Goal: Information Seeking & Learning: Compare options

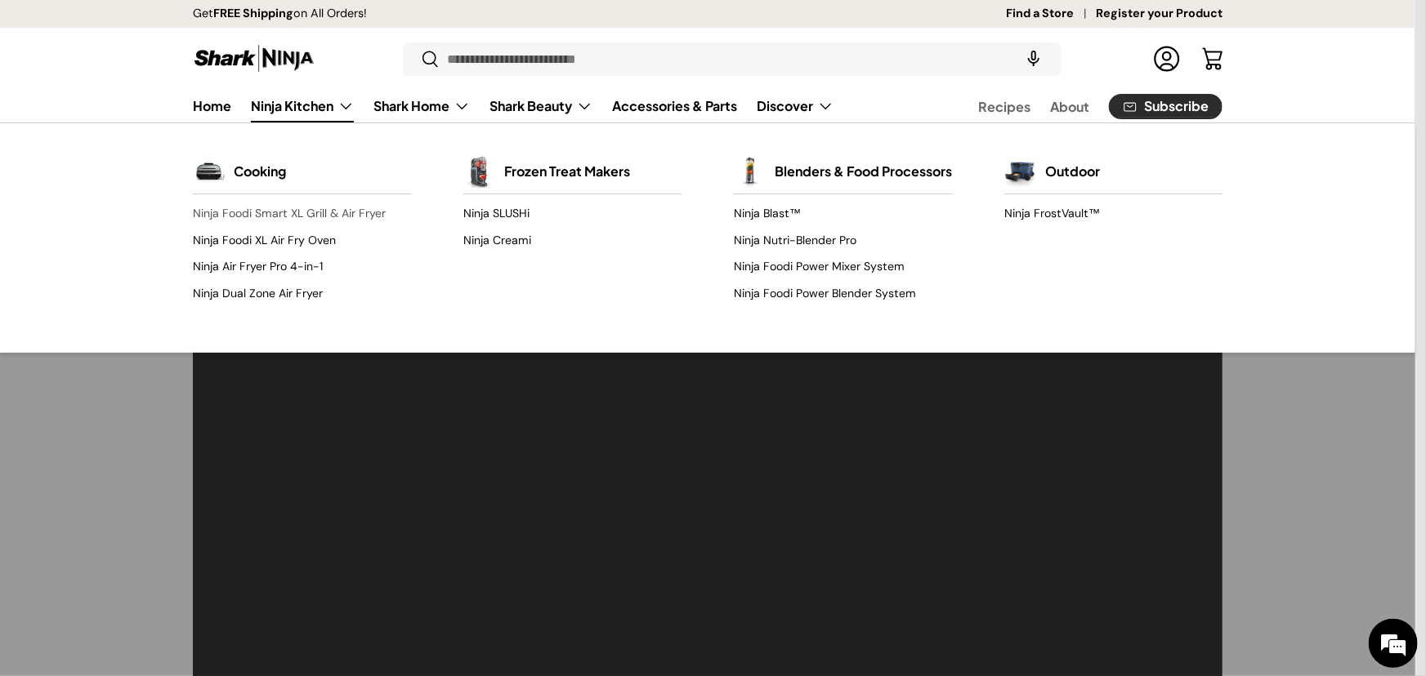
click at [322, 227] on link "Ninja Foodi Smart XL Grill & Air Fryer" at bounding box center [302, 214] width 218 height 26
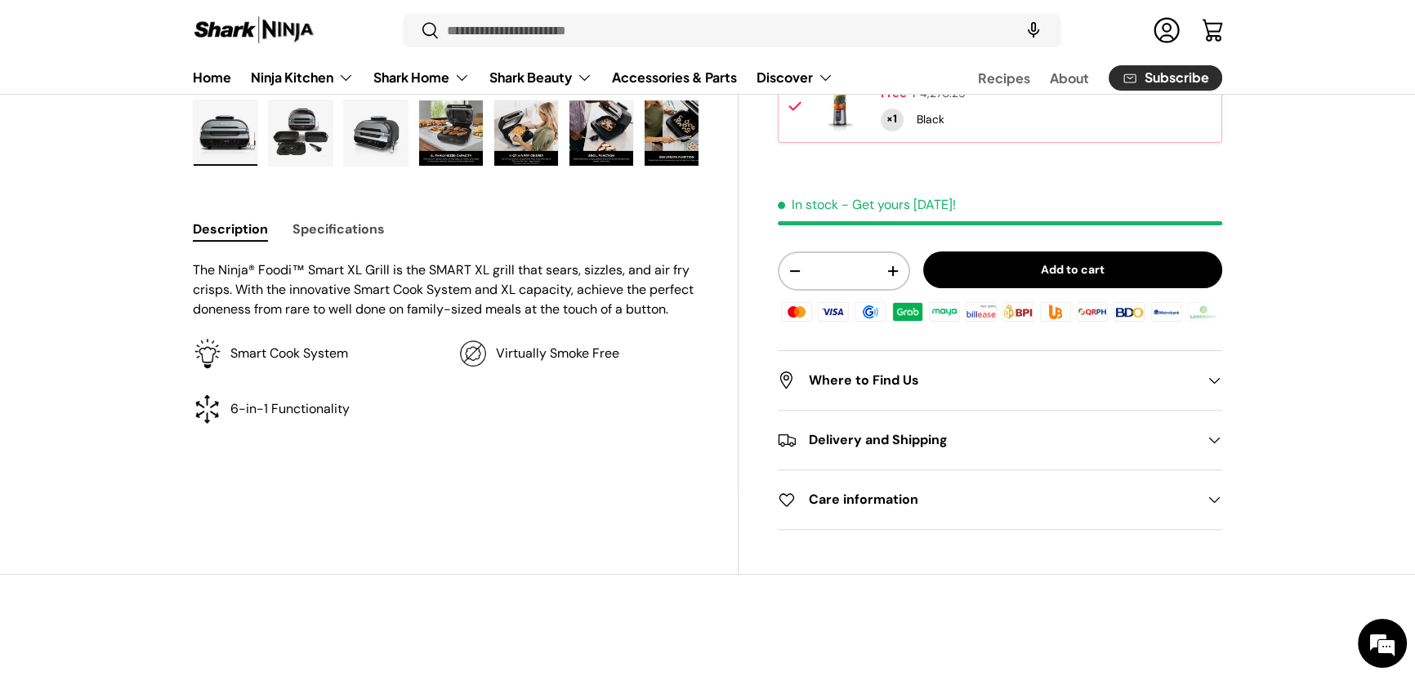
scroll to position [222, 0]
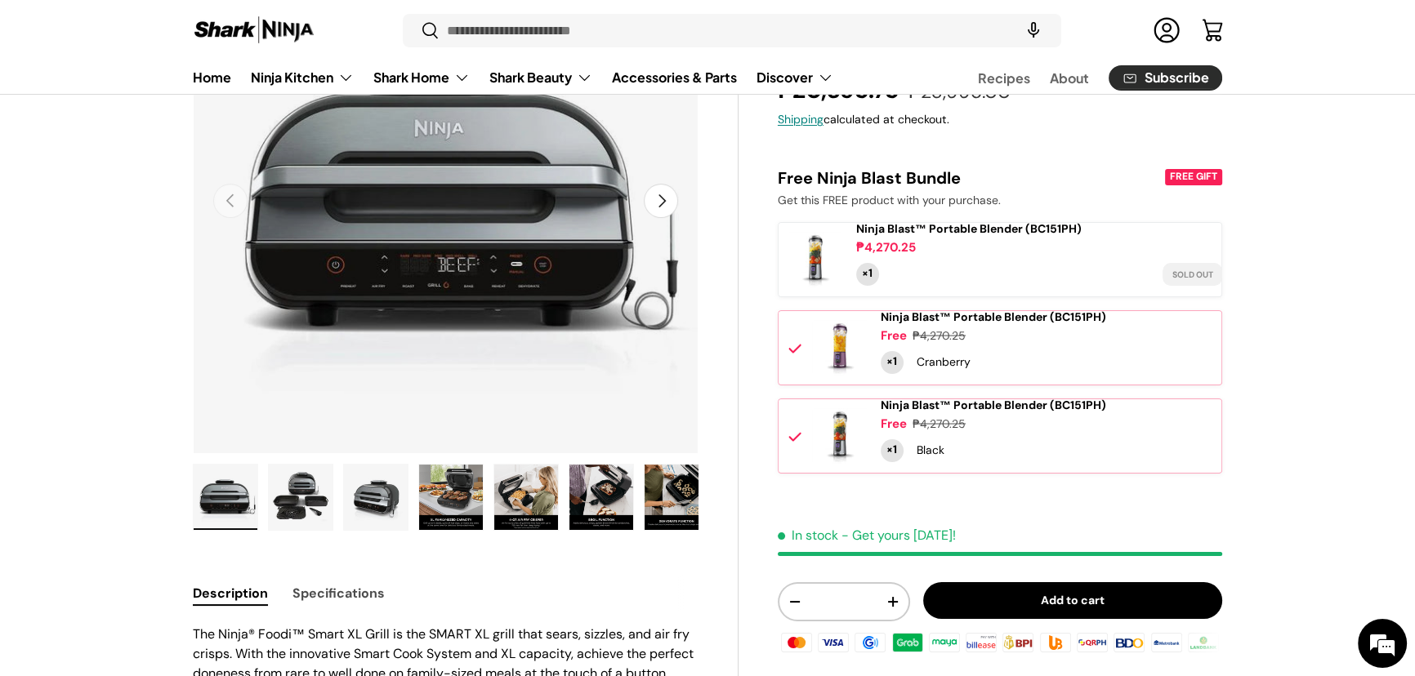
click at [650, 218] on button "Next" at bounding box center [661, 201] width 34 height 34
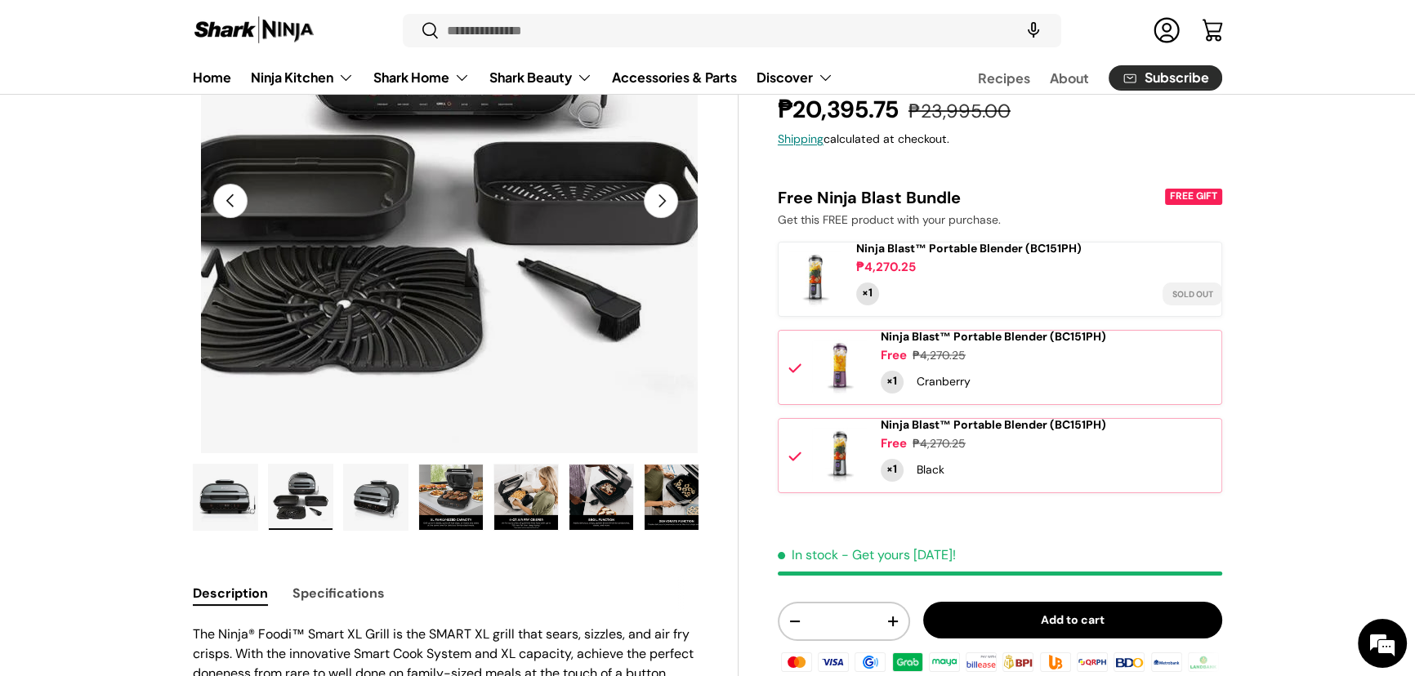
scroll to position [148, 0]
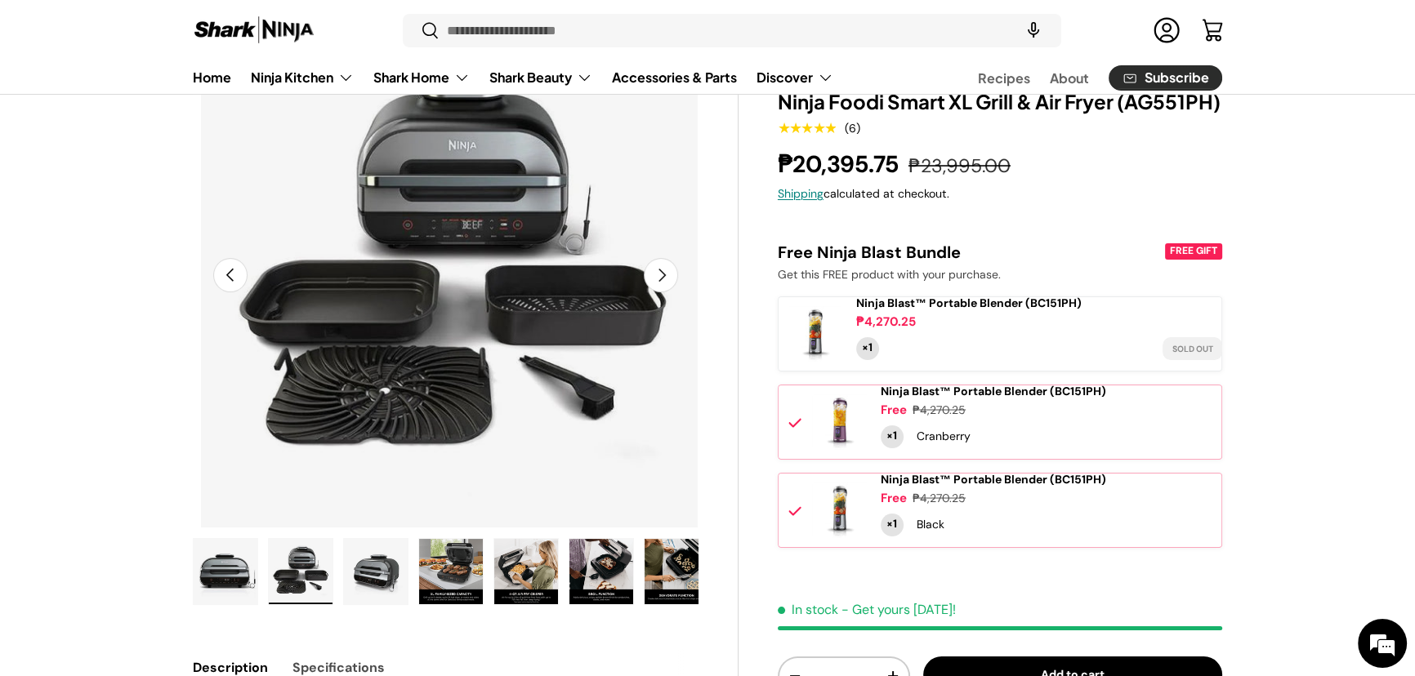
click at [656, 292] on button "Next" at bounding box center [661, 275] width 34 height 34
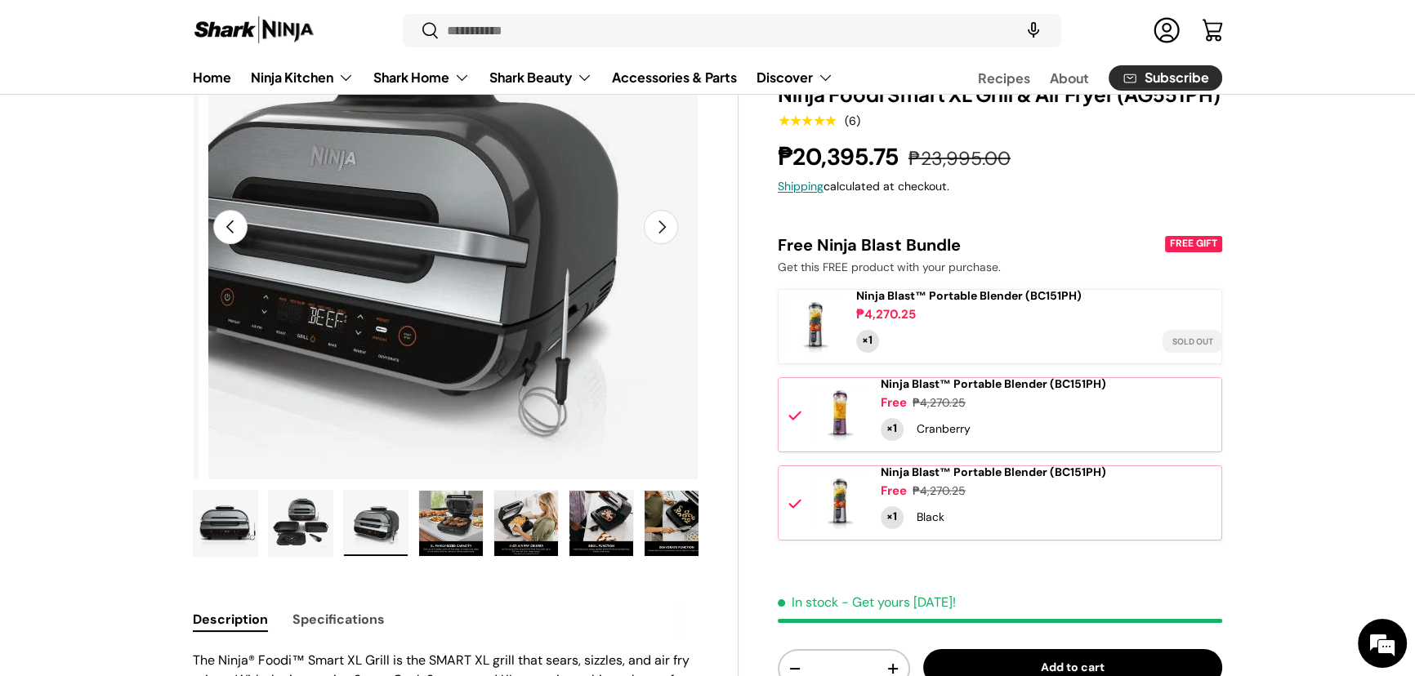
scroll to position [222, 0]
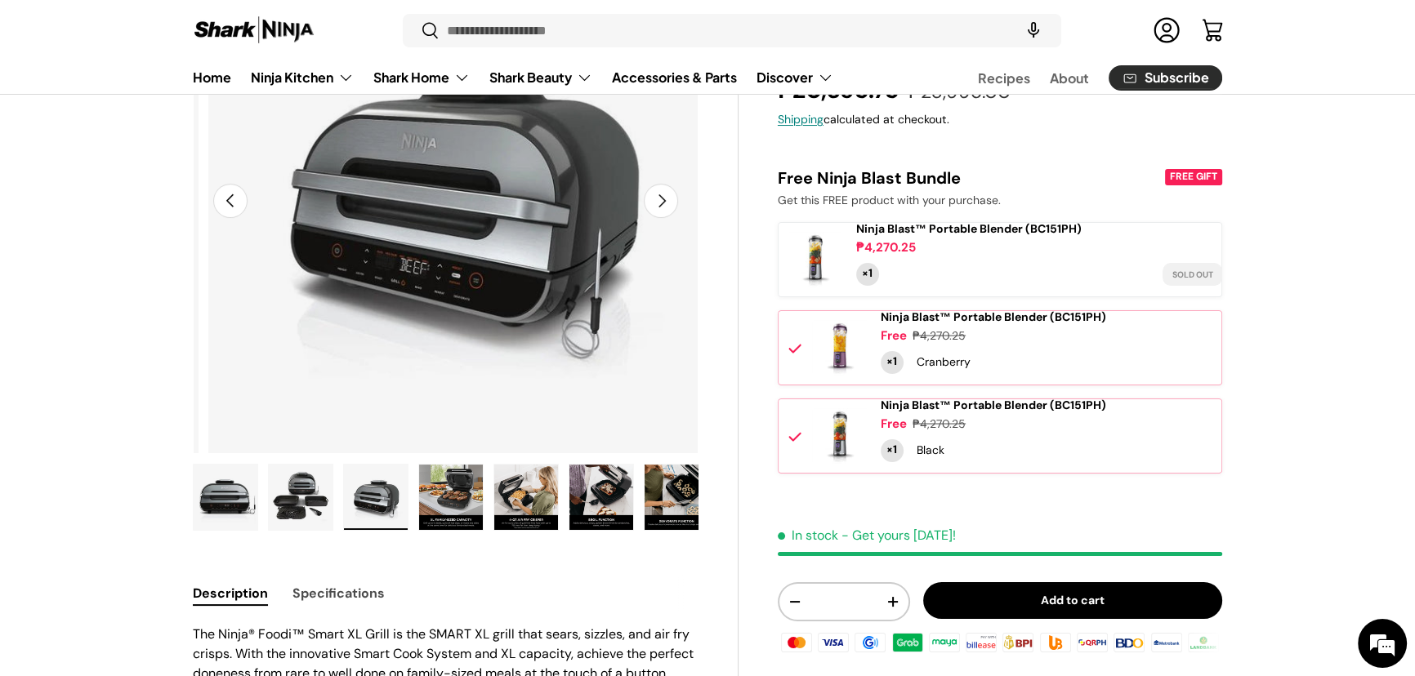
click at [480, 530] on img "Gallery Viewer" at bounding box center [451, 497] width 64 height 65
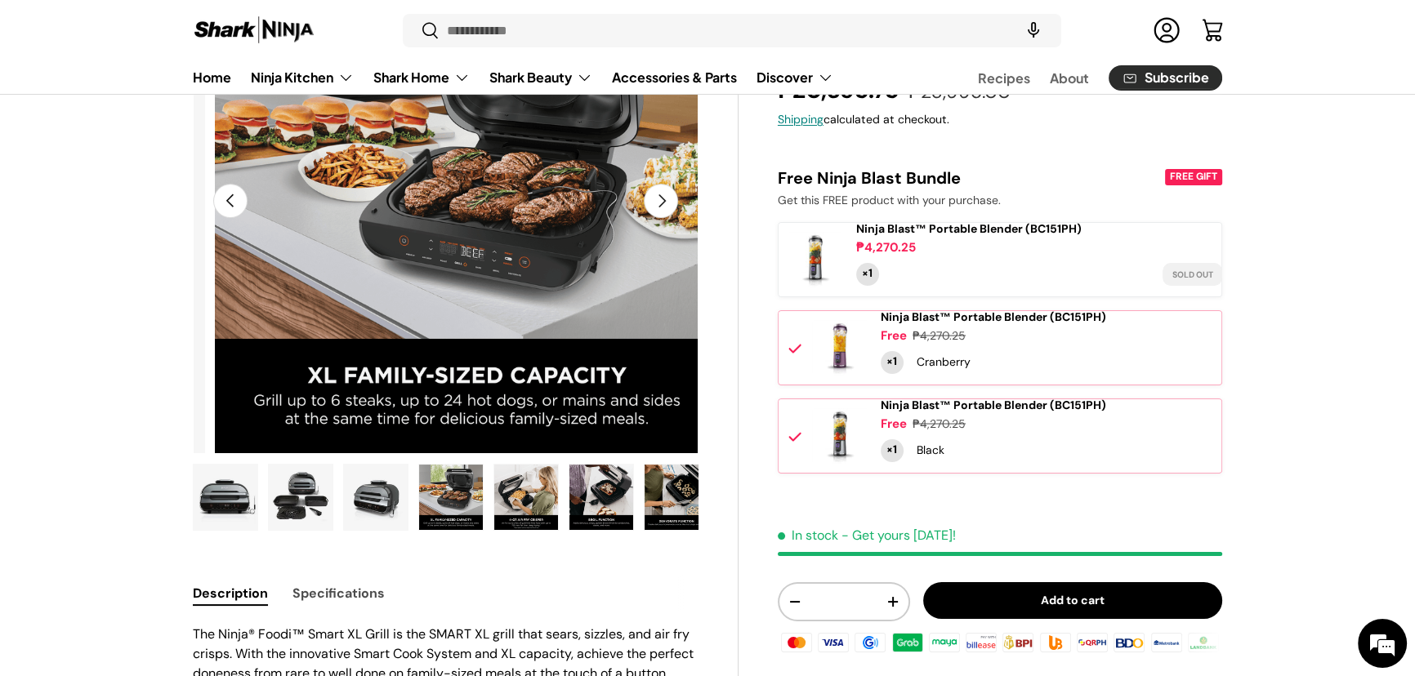
click at [644, 218] on button "Next" at bounding box center [661, 201] width 34 height 34
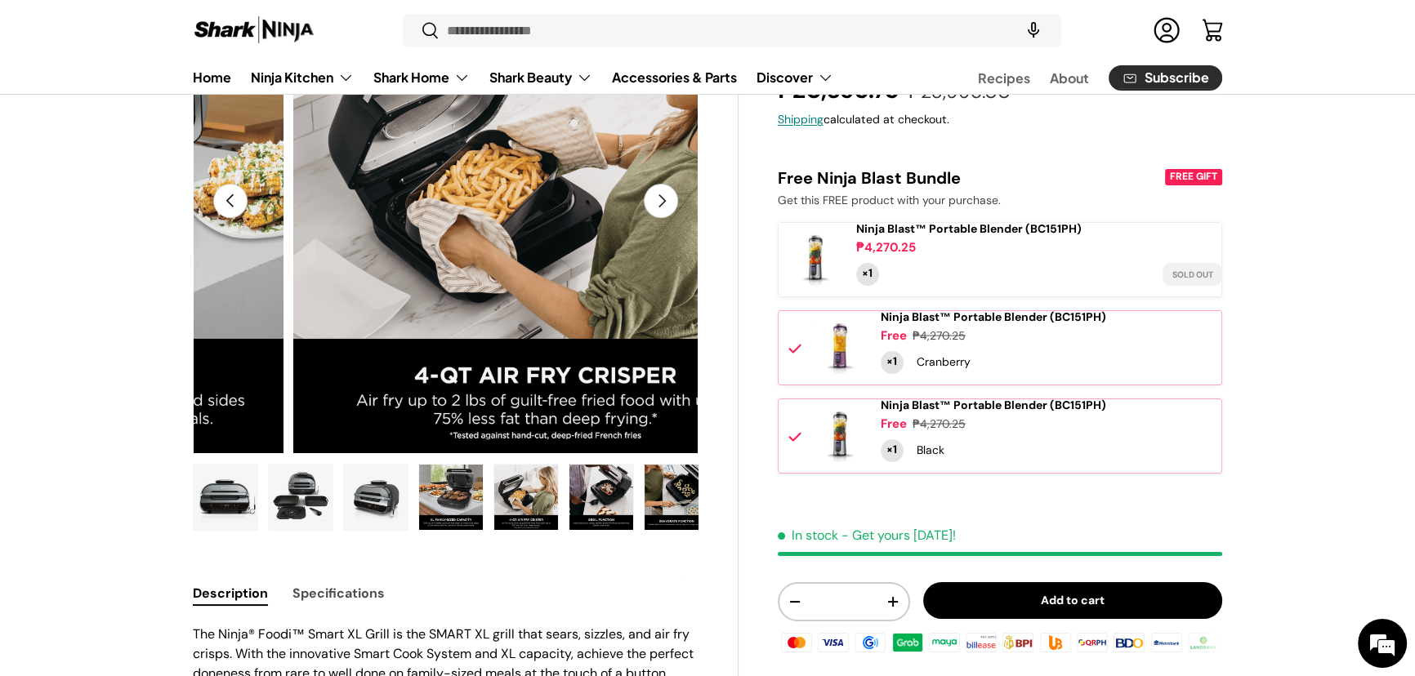
scroll to position [0, 2026]
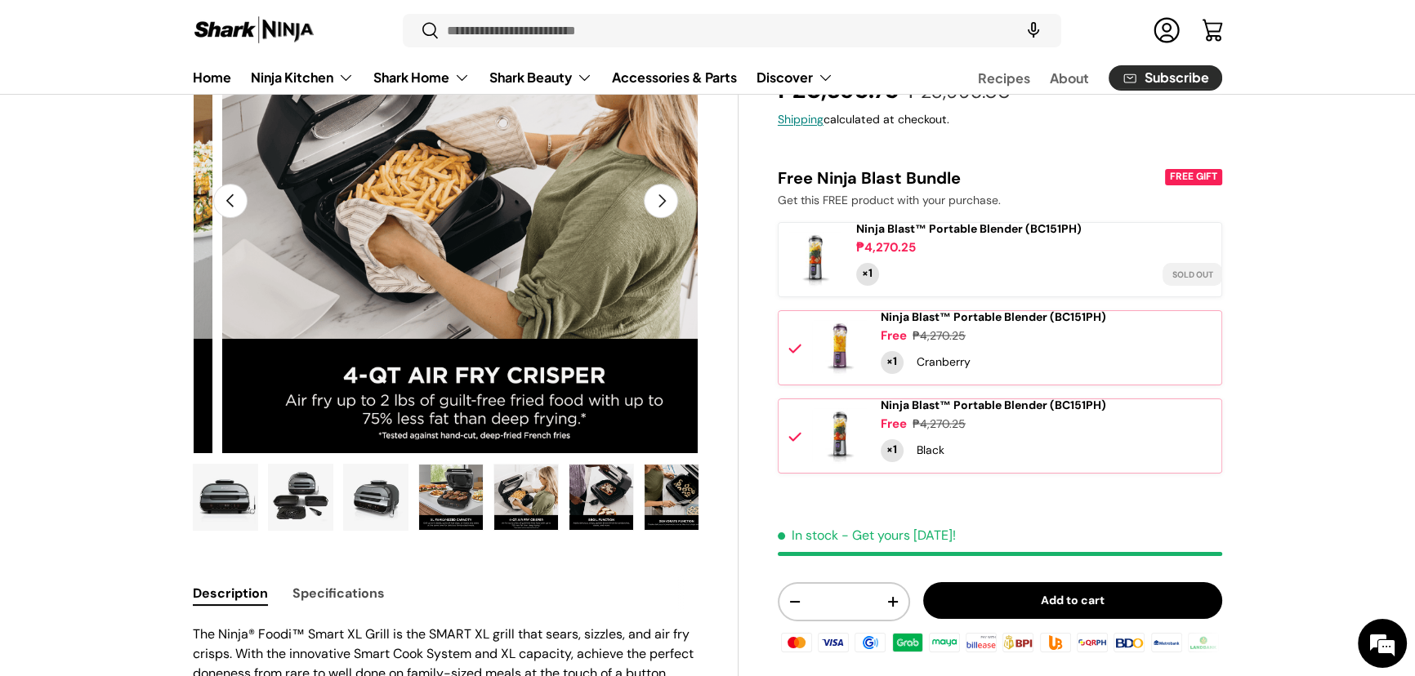
click at [242, 218] on button "Previous" at bounding box center [230, 201] width 34 height 34
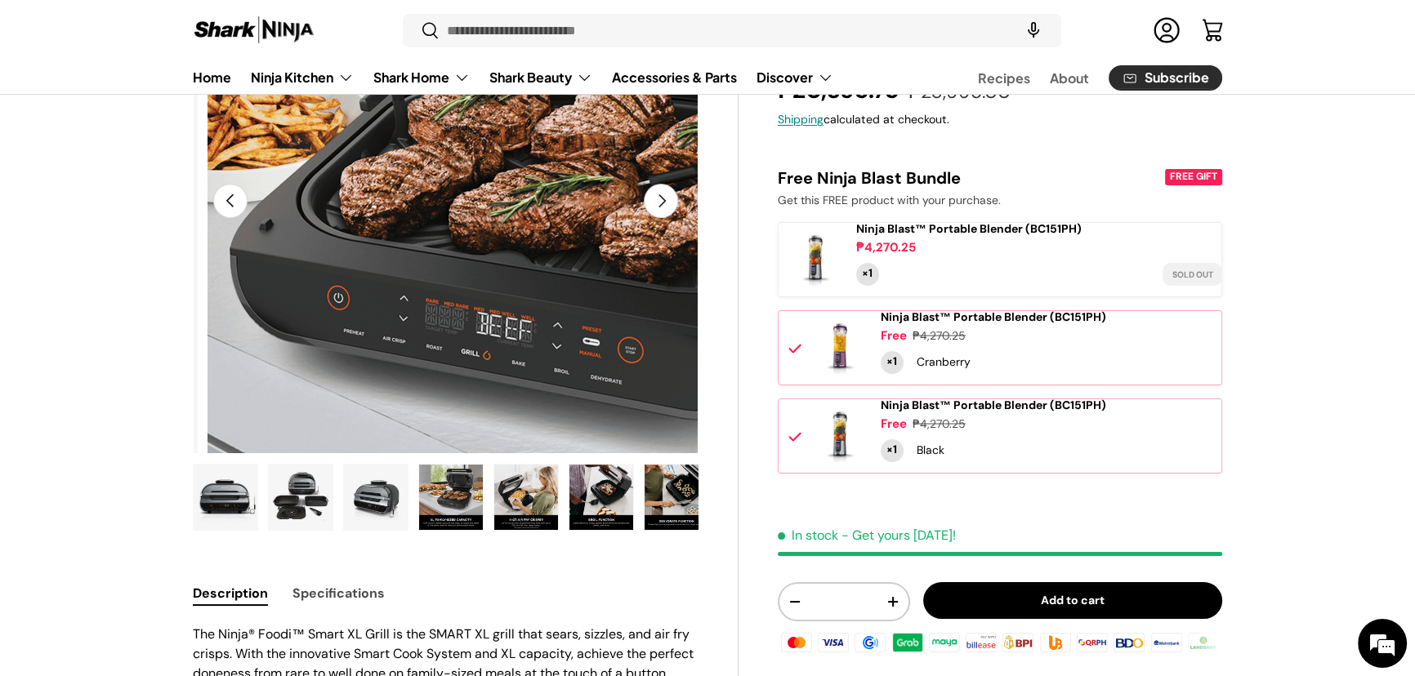
scroll to position [0, 1519]
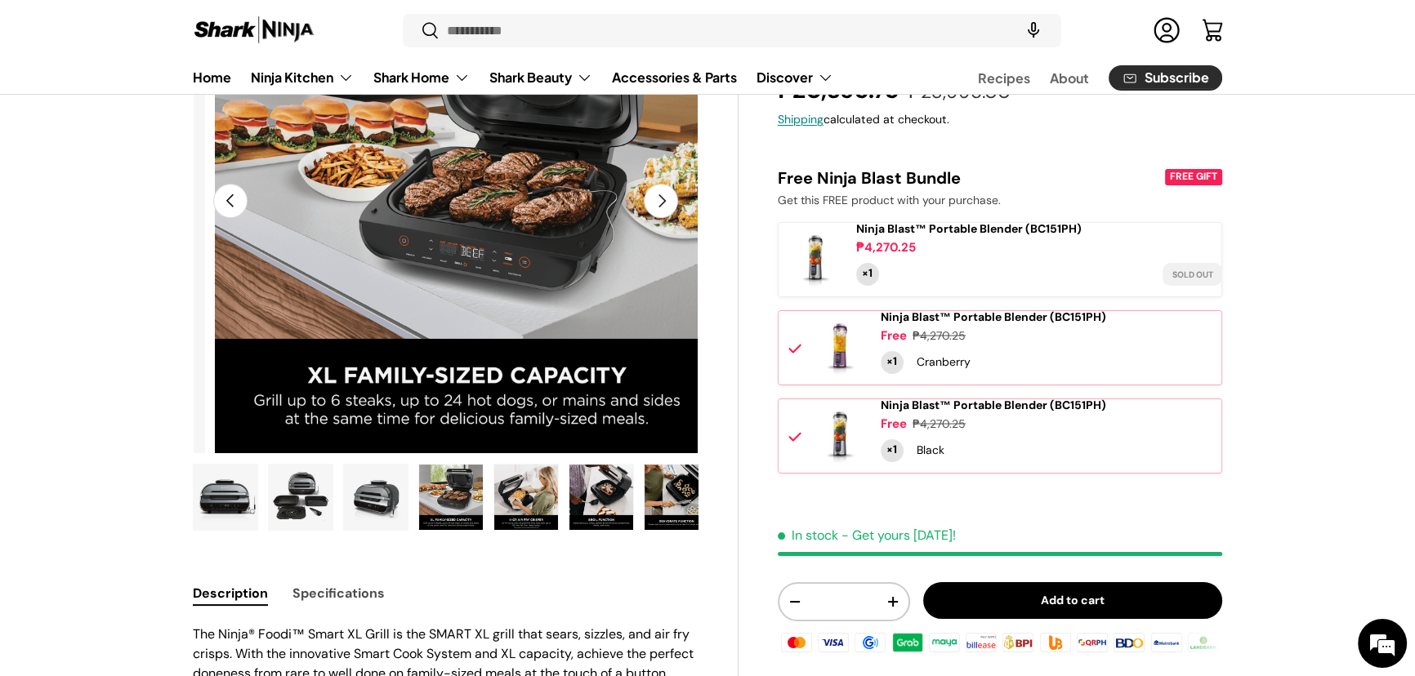
click at [644, 218] on button "Next" at bounding box center [661, 201] width 34 height 34
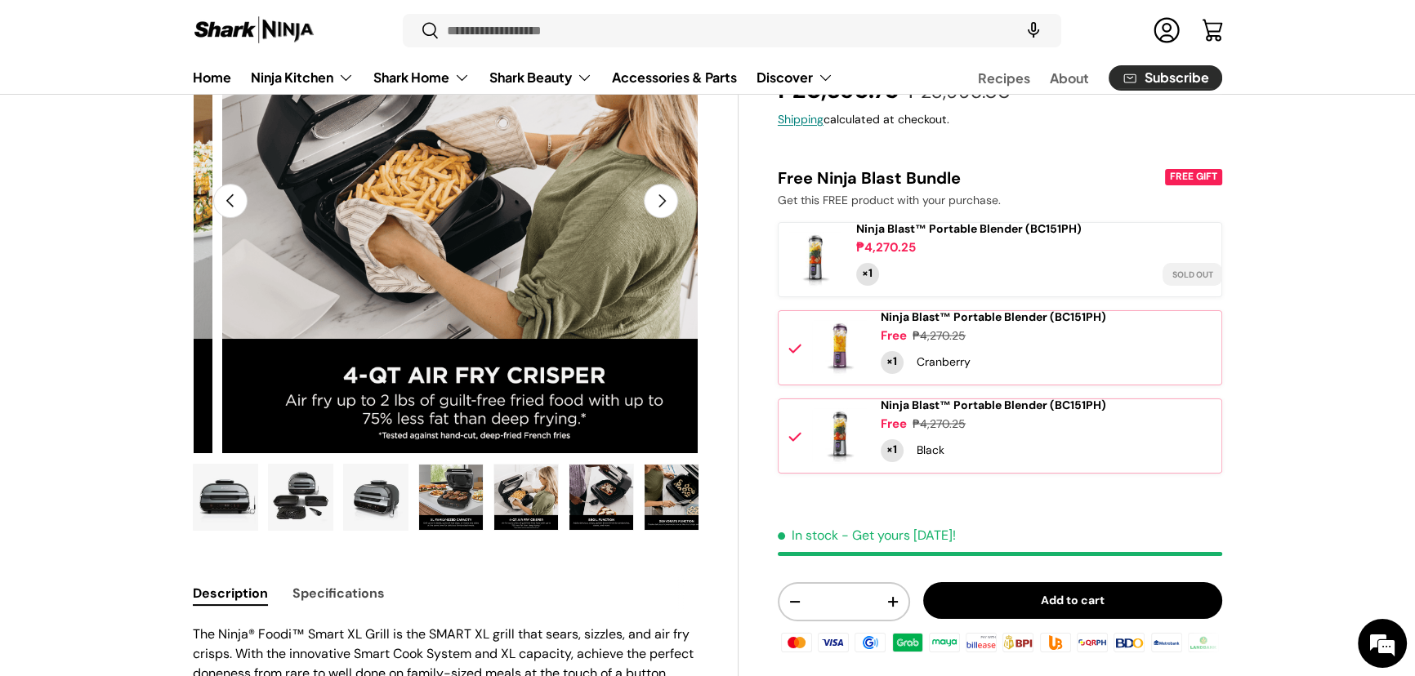
click at [644, 218] on button "Next" at bounding box center [661, 201] width 34 height 34
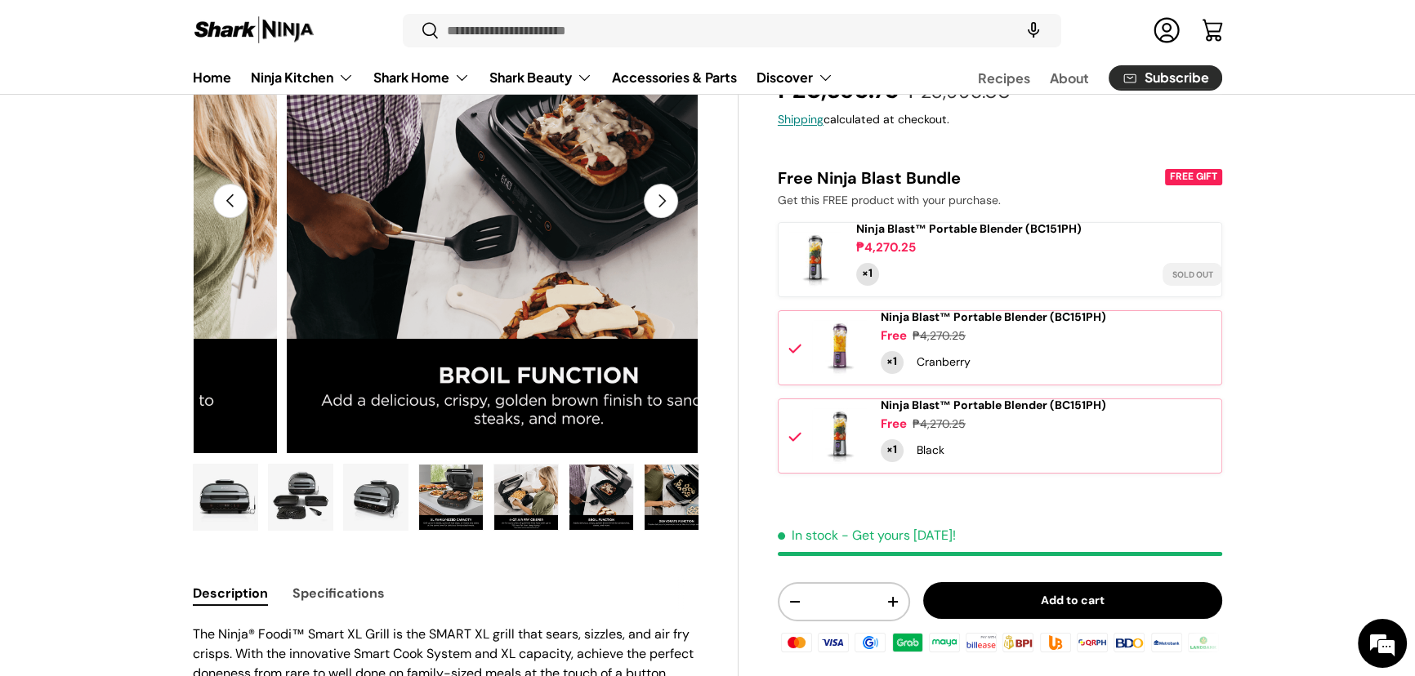
scroll to position [0, 2532]
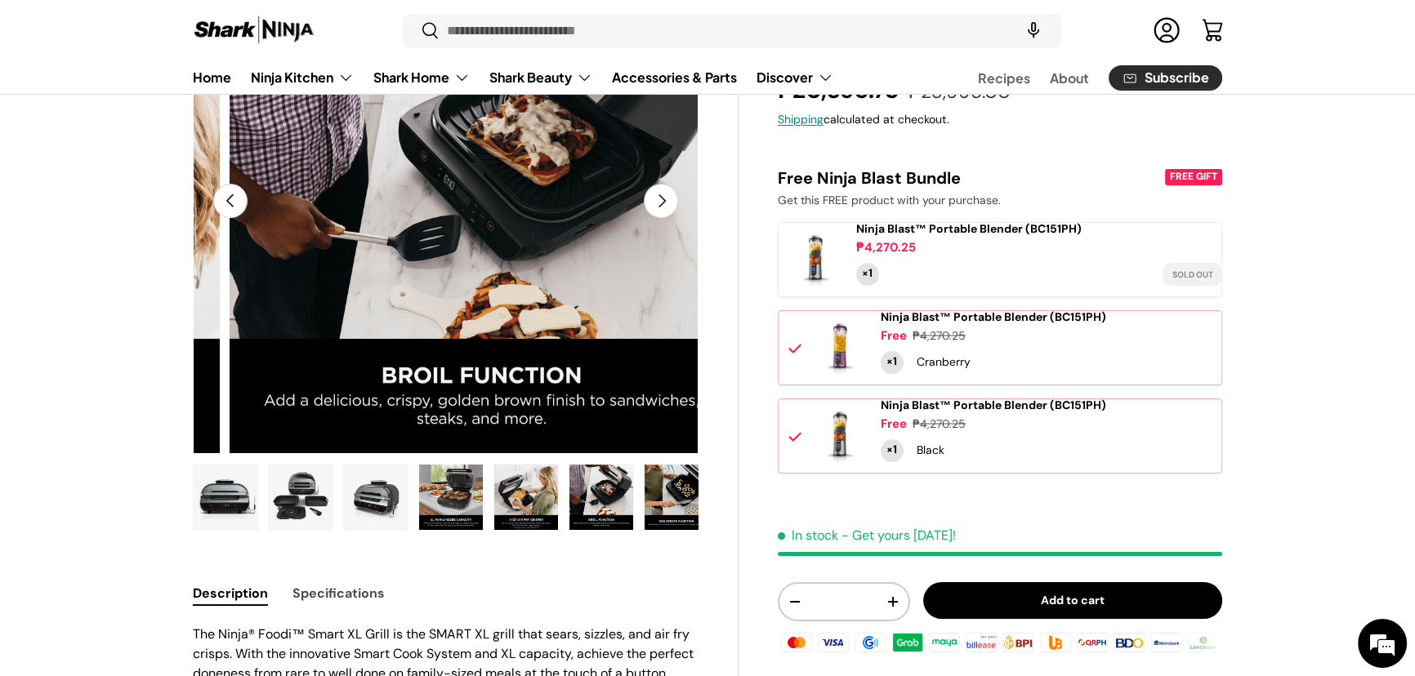
click at [647, 218] on button "Next" at bounding box center [661, 201] width 34 height 34
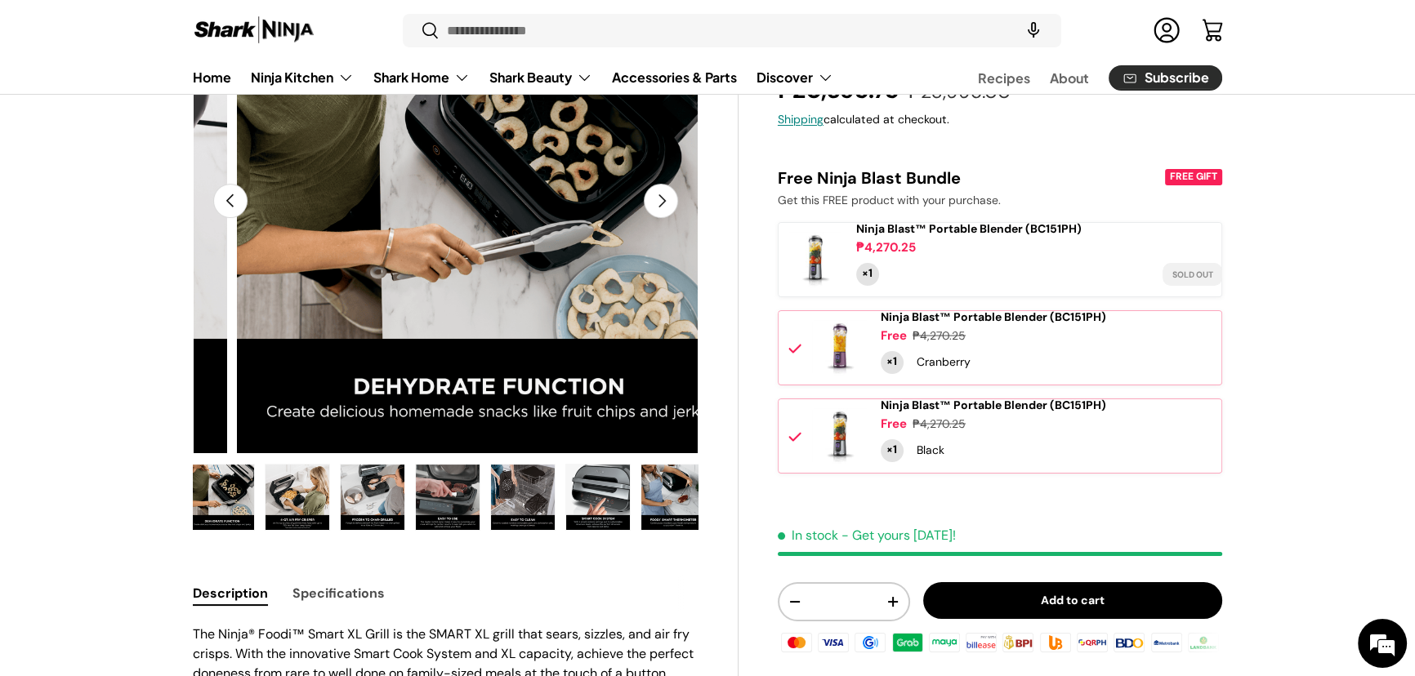
scroll to position [0, 466]
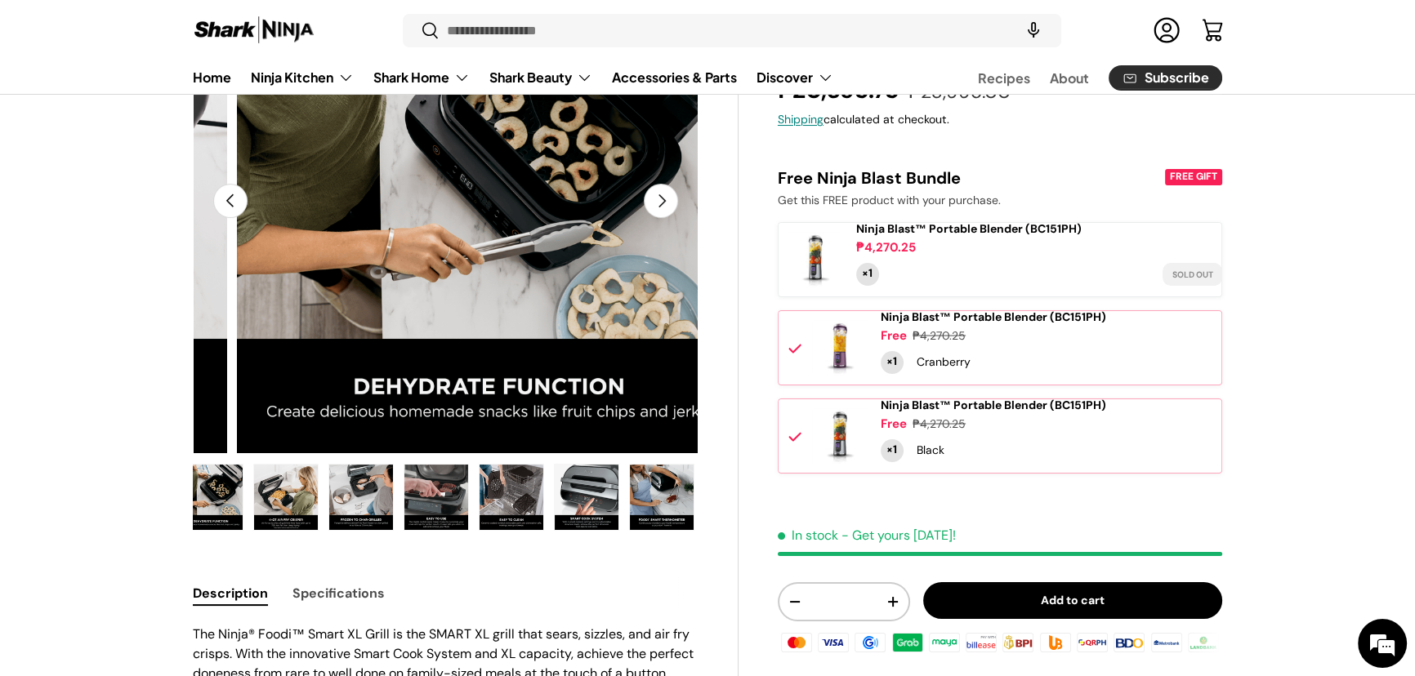
click at [647, 218] on button "Next" at bounding box center [661, 201] width 34 height 34
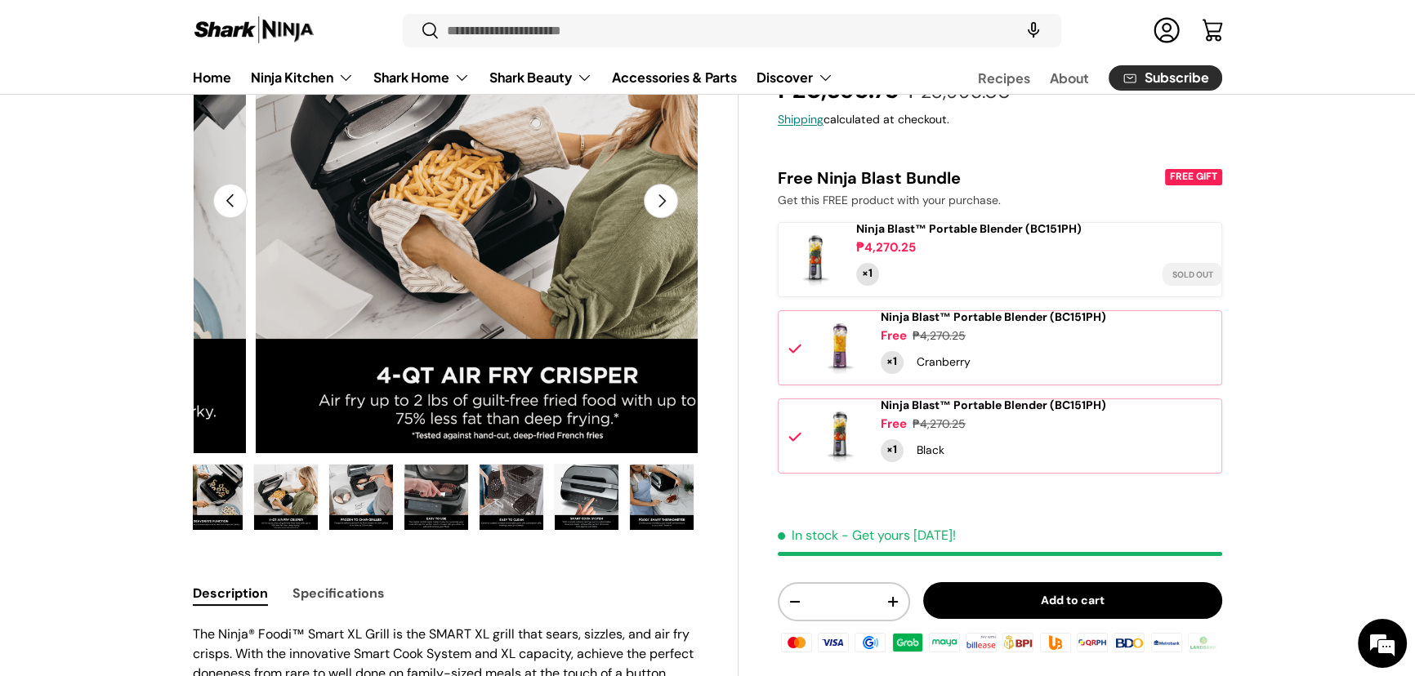
scroll to position [0, 3545]
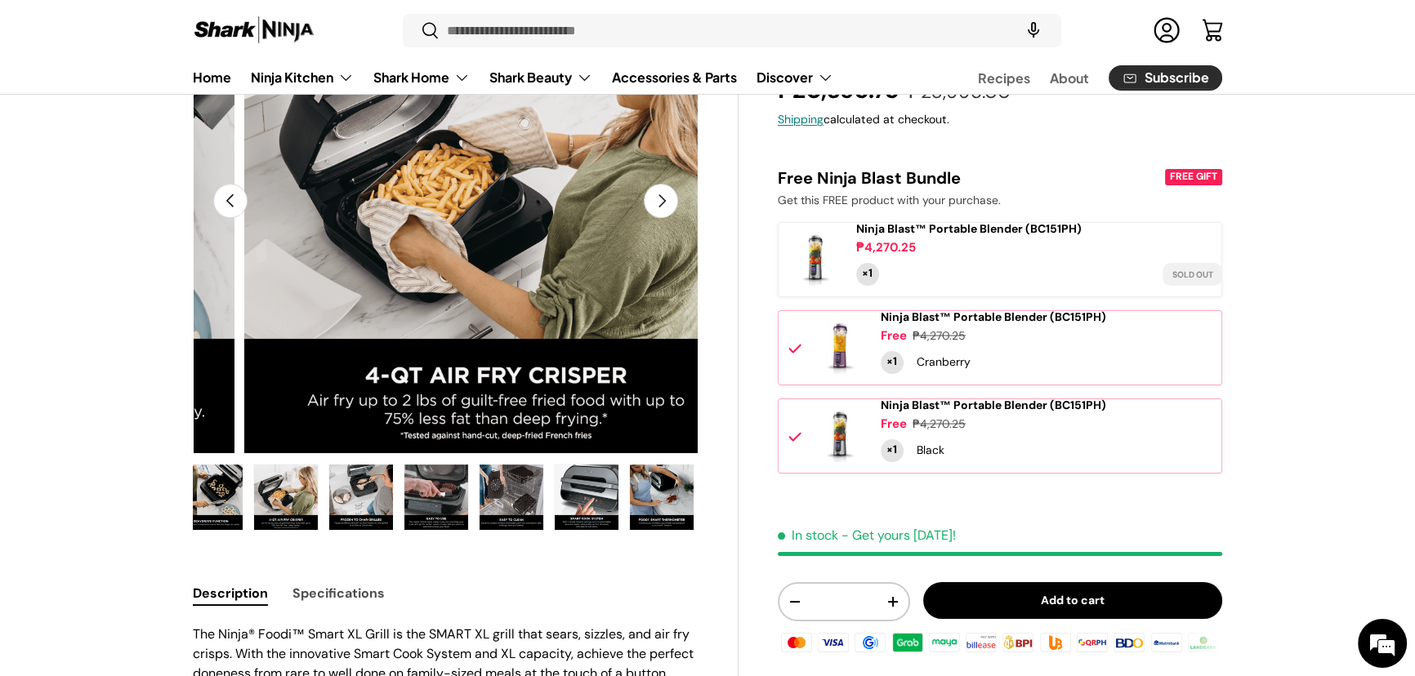
click at [646, 218] on button "Next" at bounding box center [661, 201] width 34 height 34
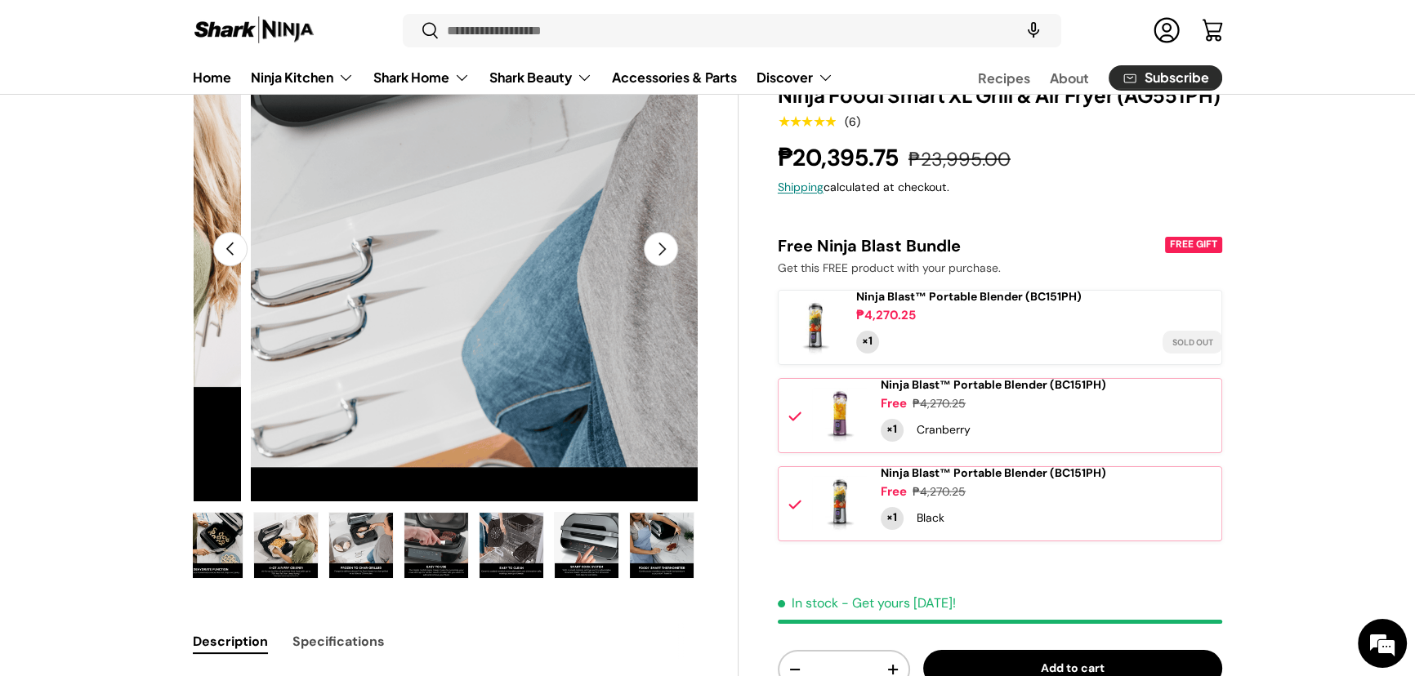
scroll to position [148, 0]
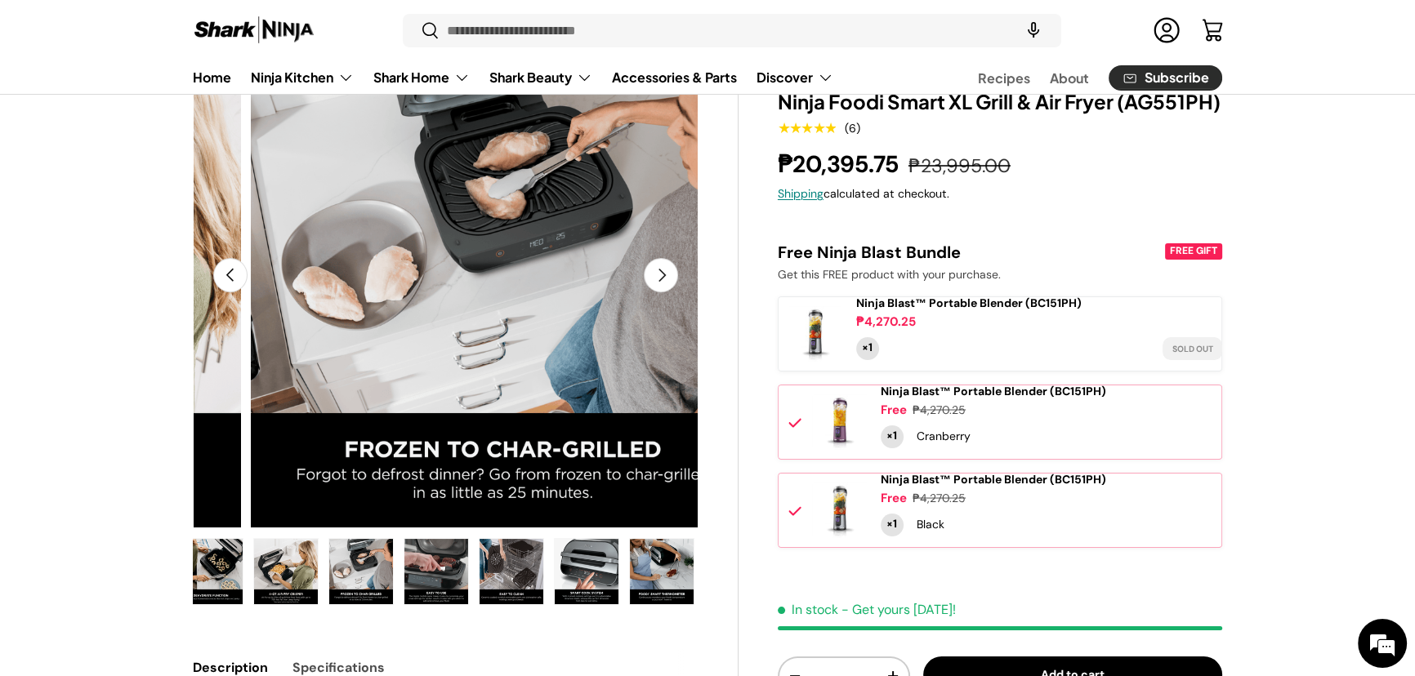
click at [649, 292] on button "Next" at bounding box center [661, 275] width 34 height 34
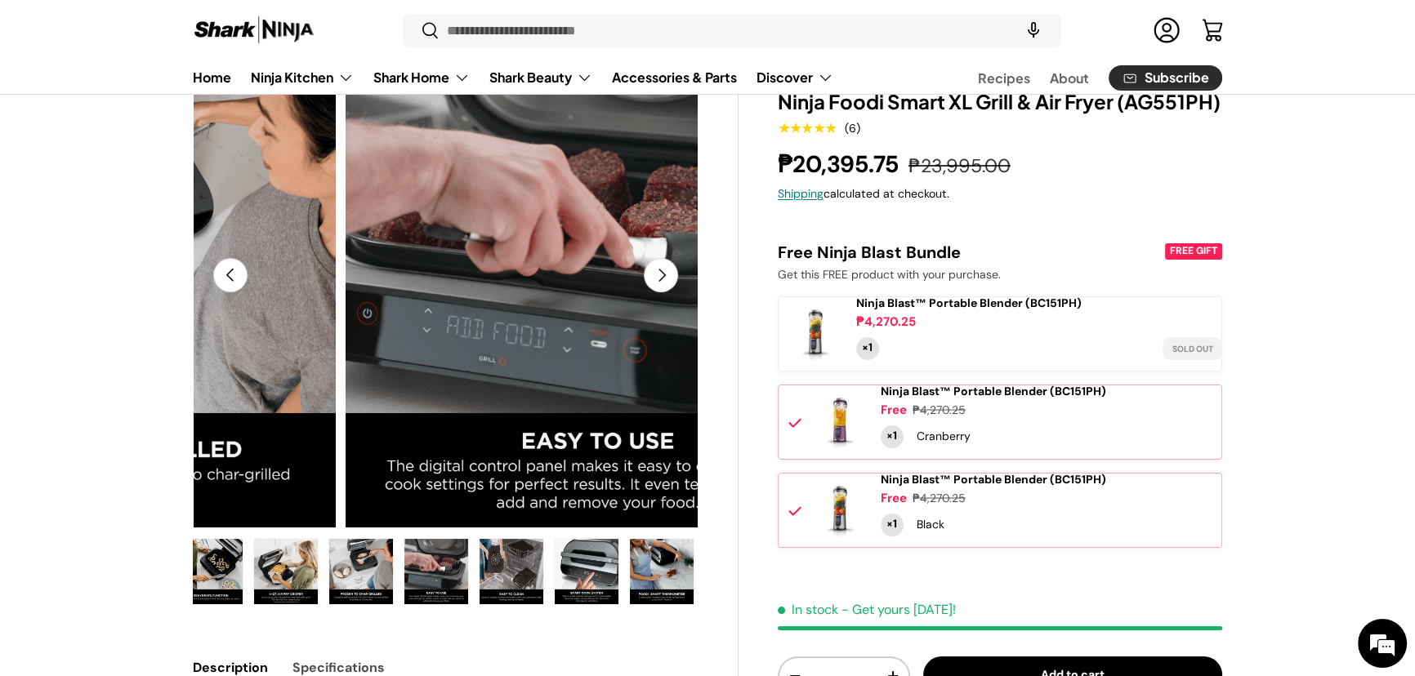
scroll to position [0, 4558]
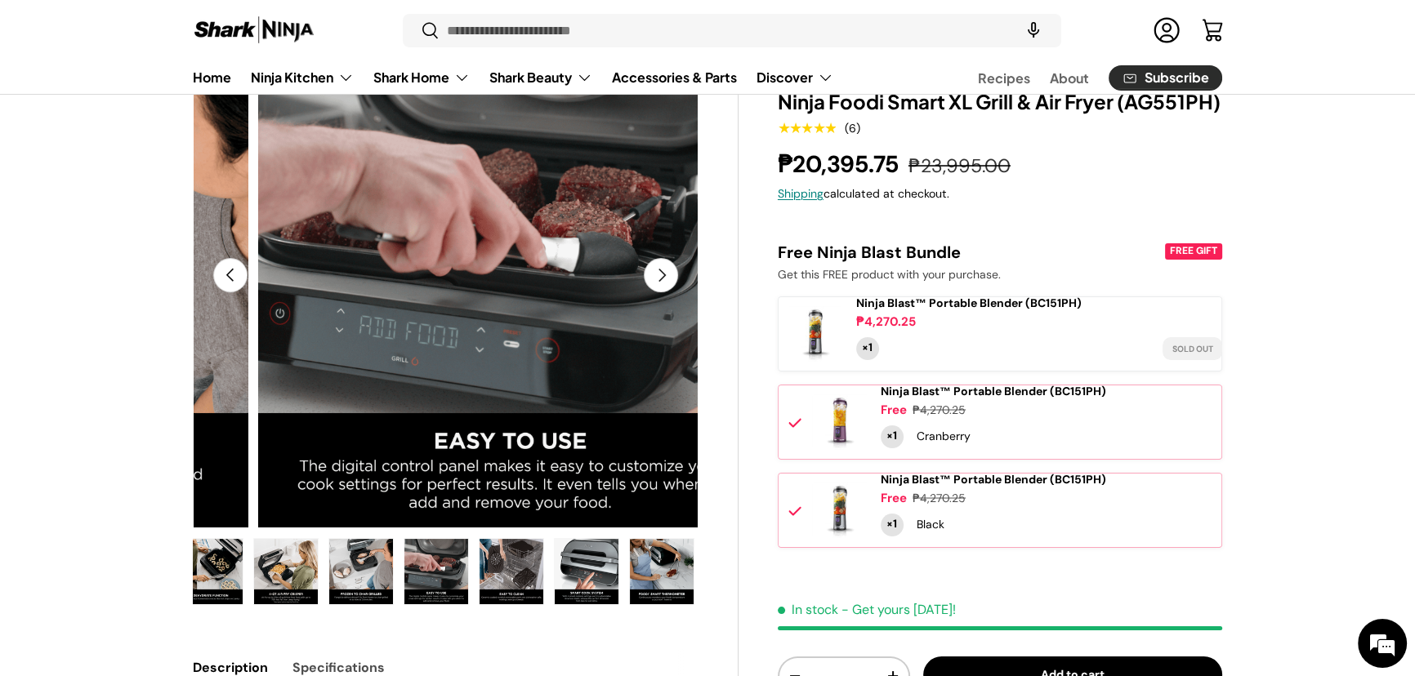
click at [654, 292] on button "Next" at bounding box center [661, 275] width 34 height 34
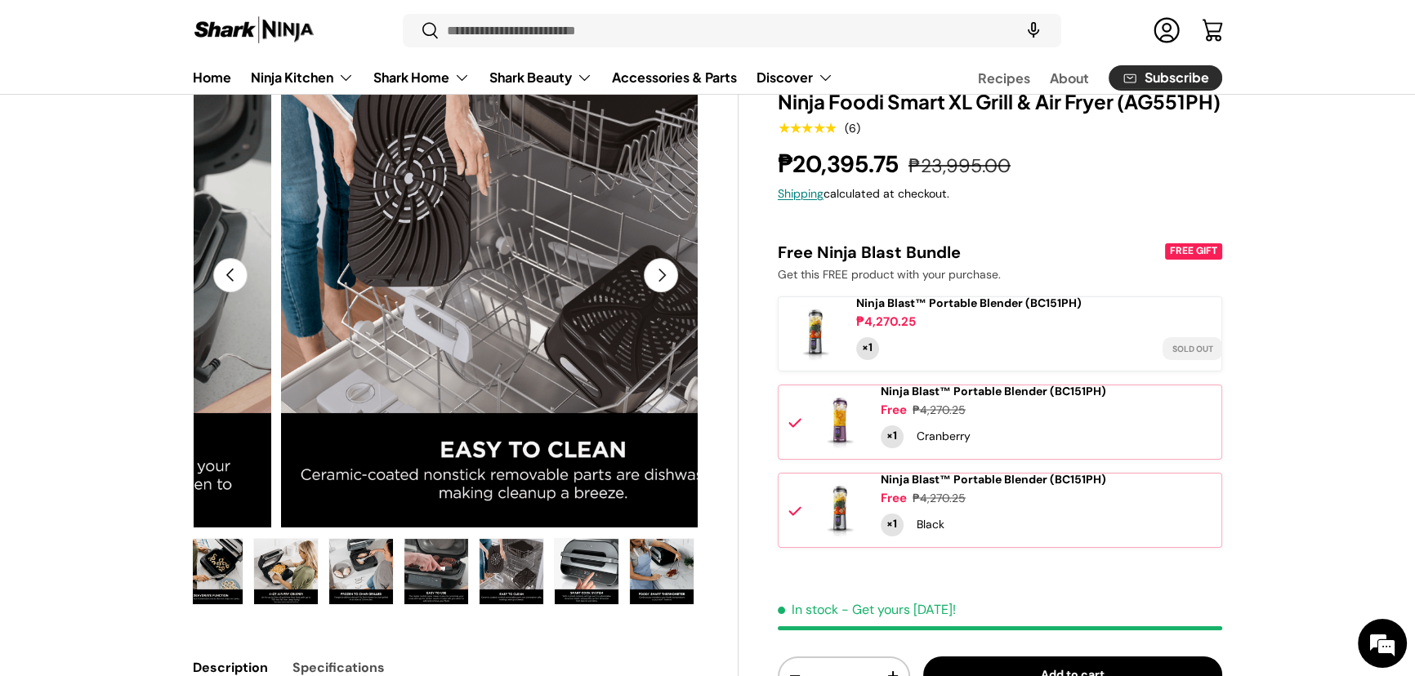
scroll to position [0, 5065]
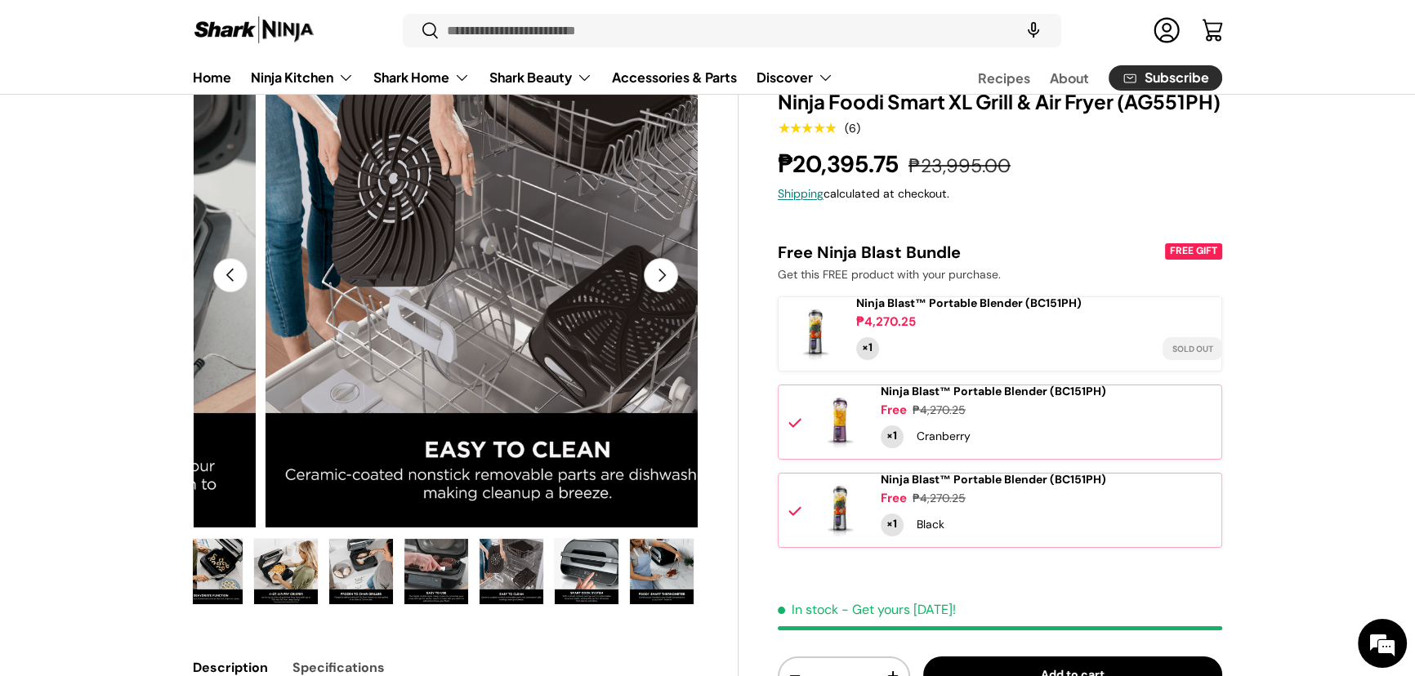
click at [654, 292] on button "Next" at bounding box center [661, 275] width 34 height 34
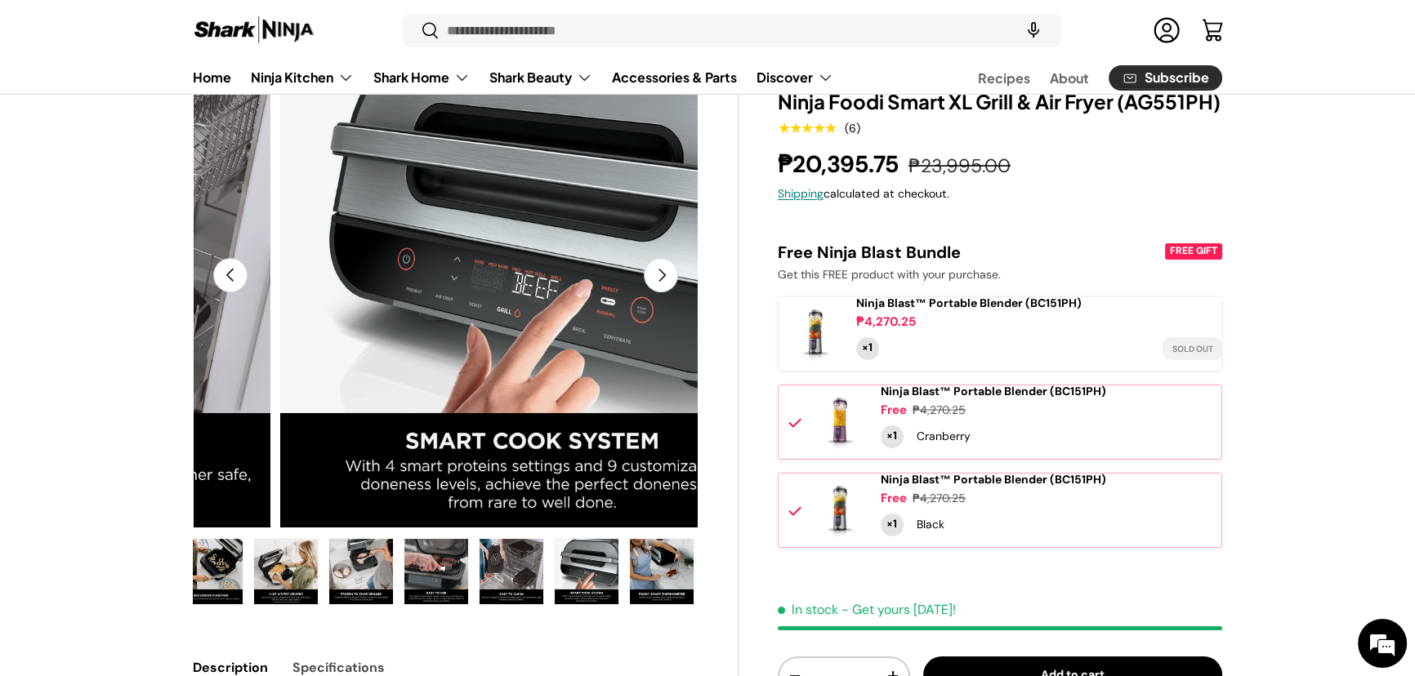
scroll to position [0, 5571]
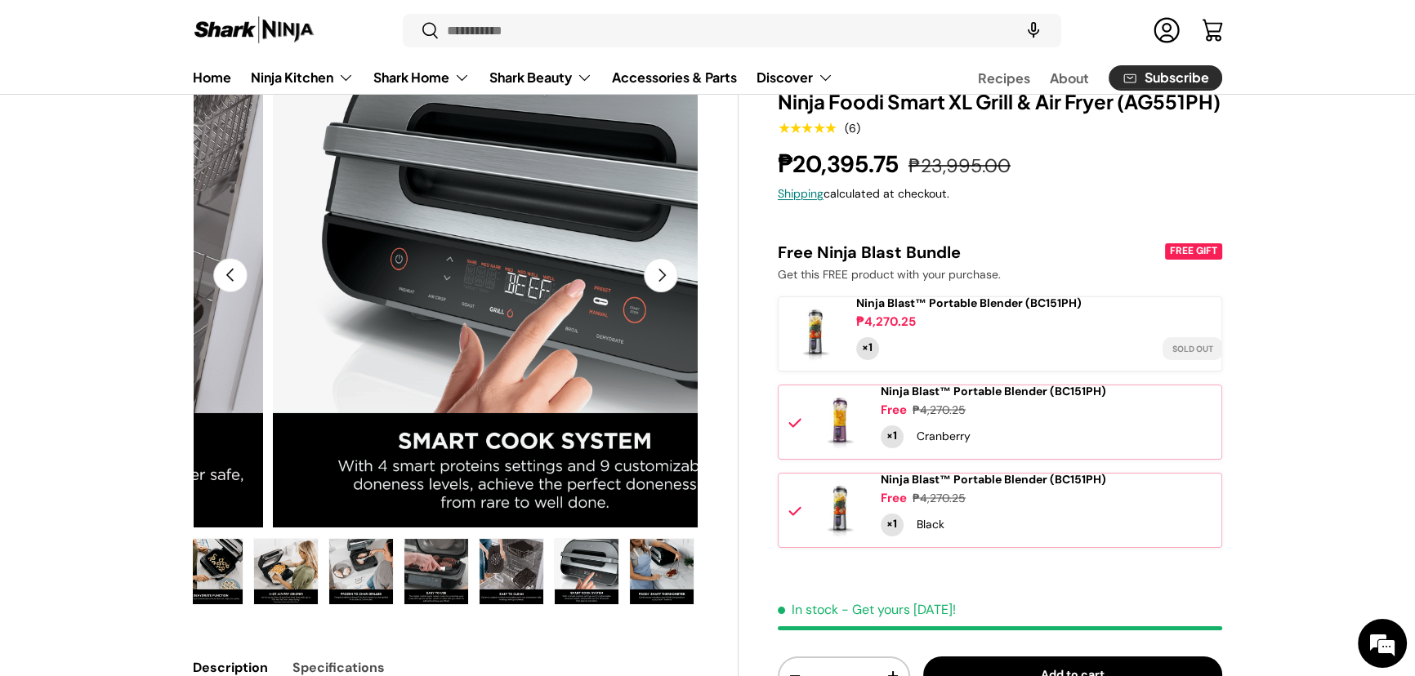
click at [654, 292] on button "Next" at bounding box center [661, 275] width 34 height 34
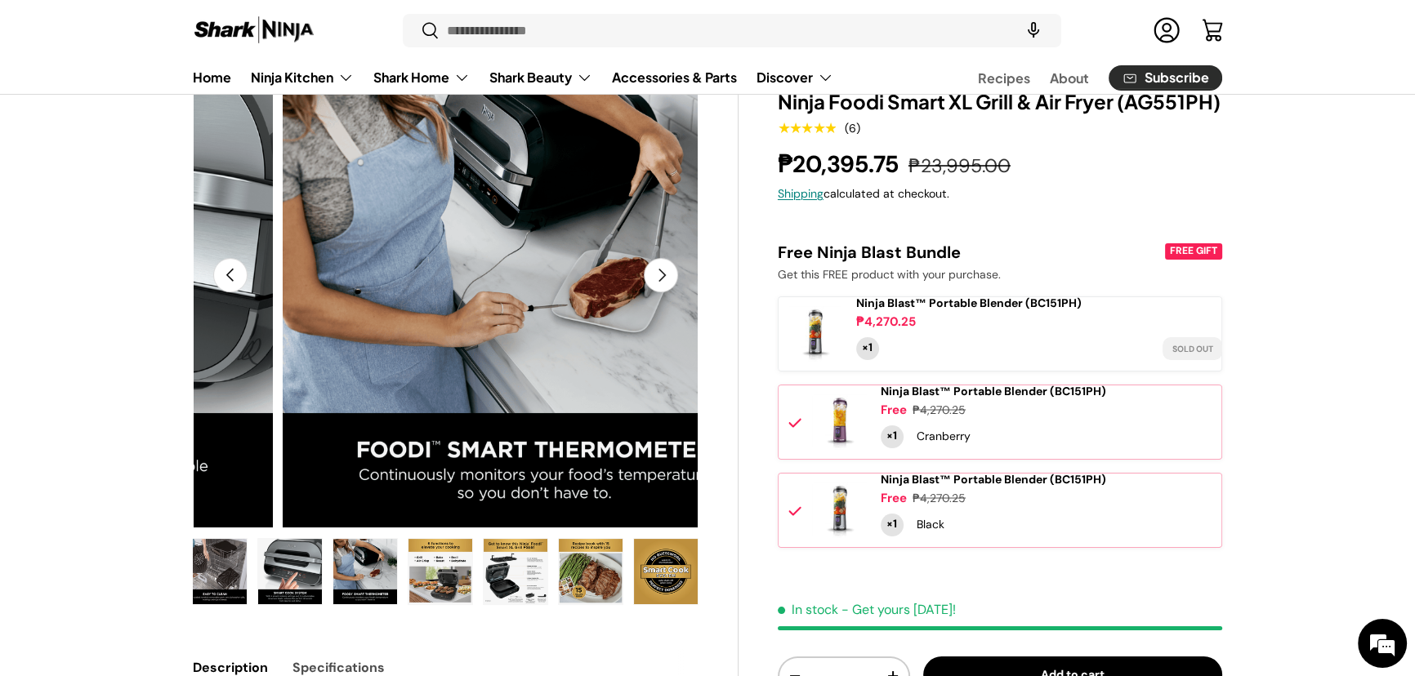
scroll to position [0, 6078]
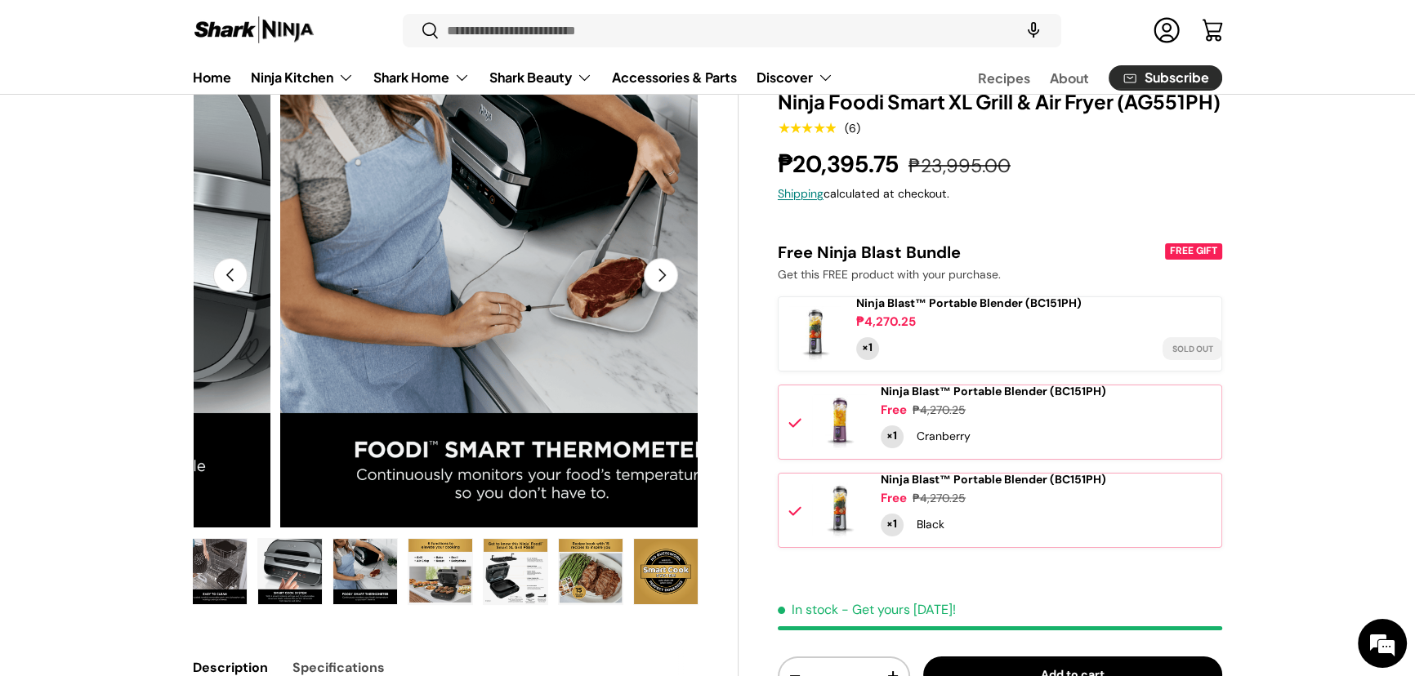
click at [654, 292] on button "Next" at bounding box center [661, 275] width 34 height 34
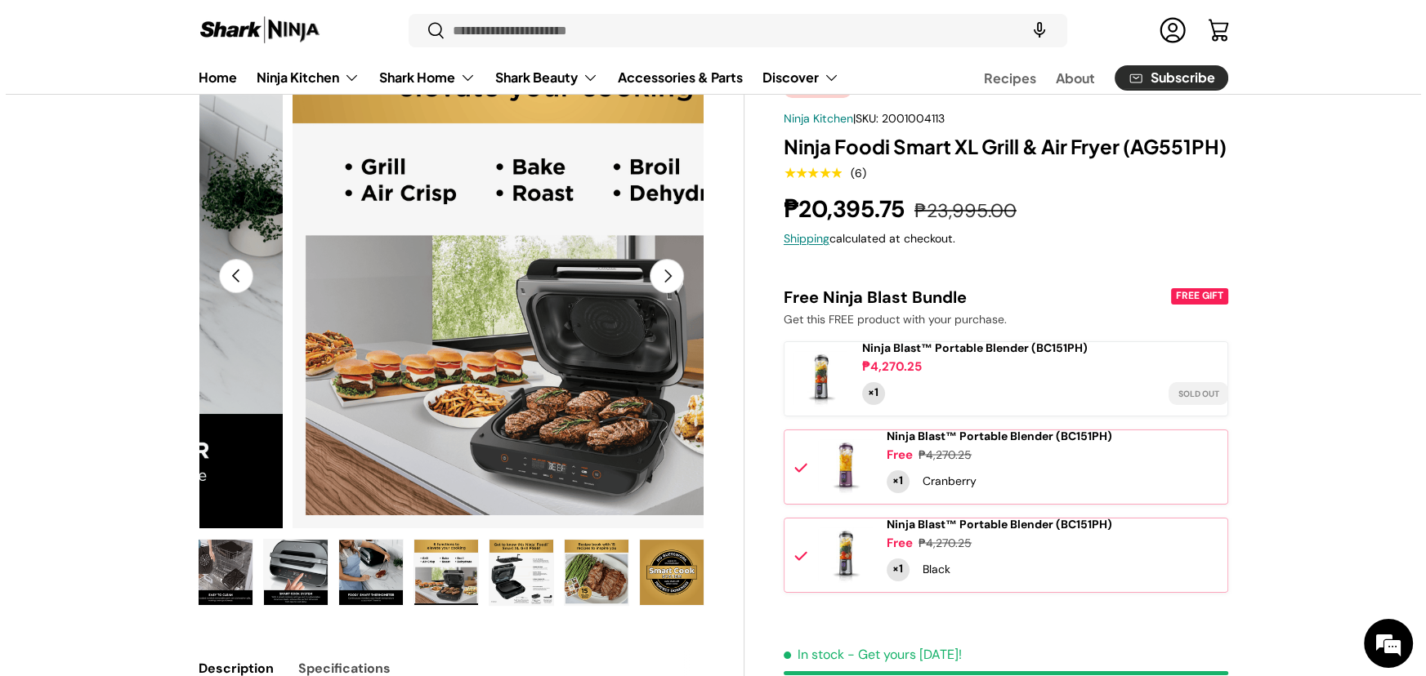
scroll to position [0, 0]
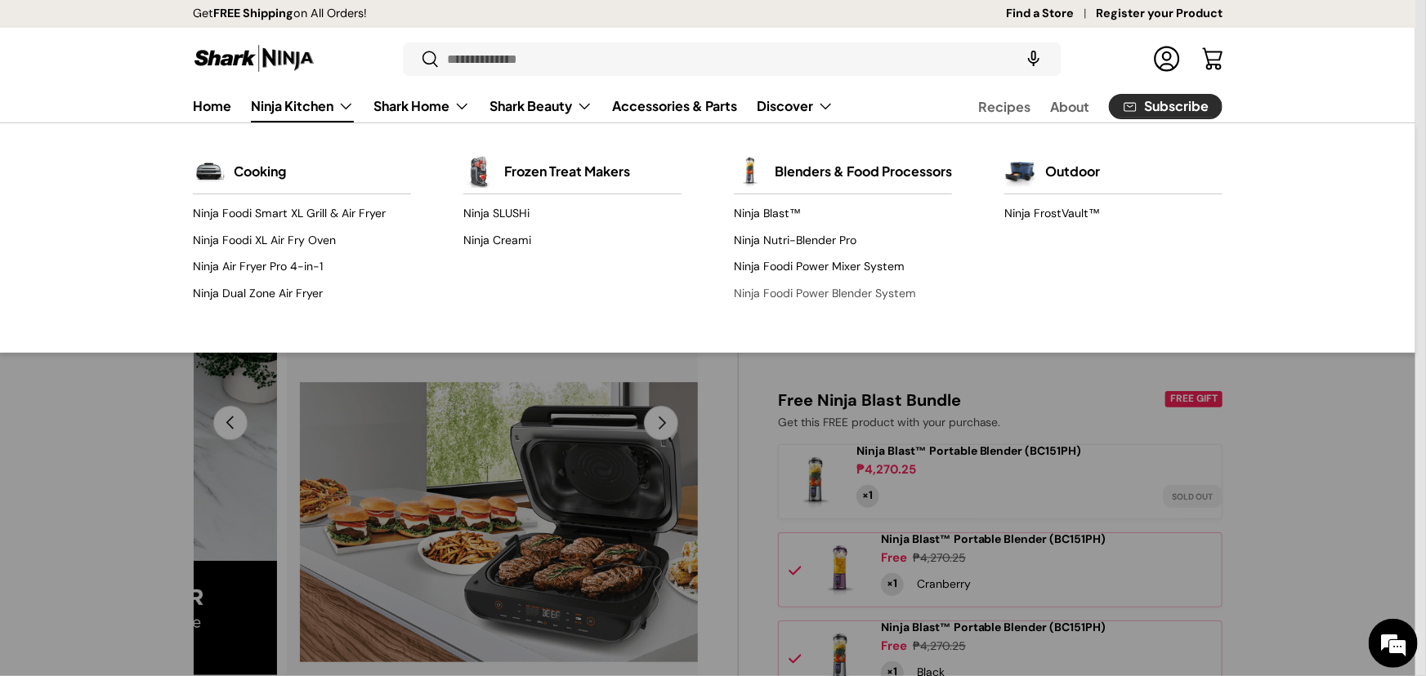
click at [754, 306] on link "Ninja Foodi Power Blender System" at bounding box center [843, 293] width 218 height 26
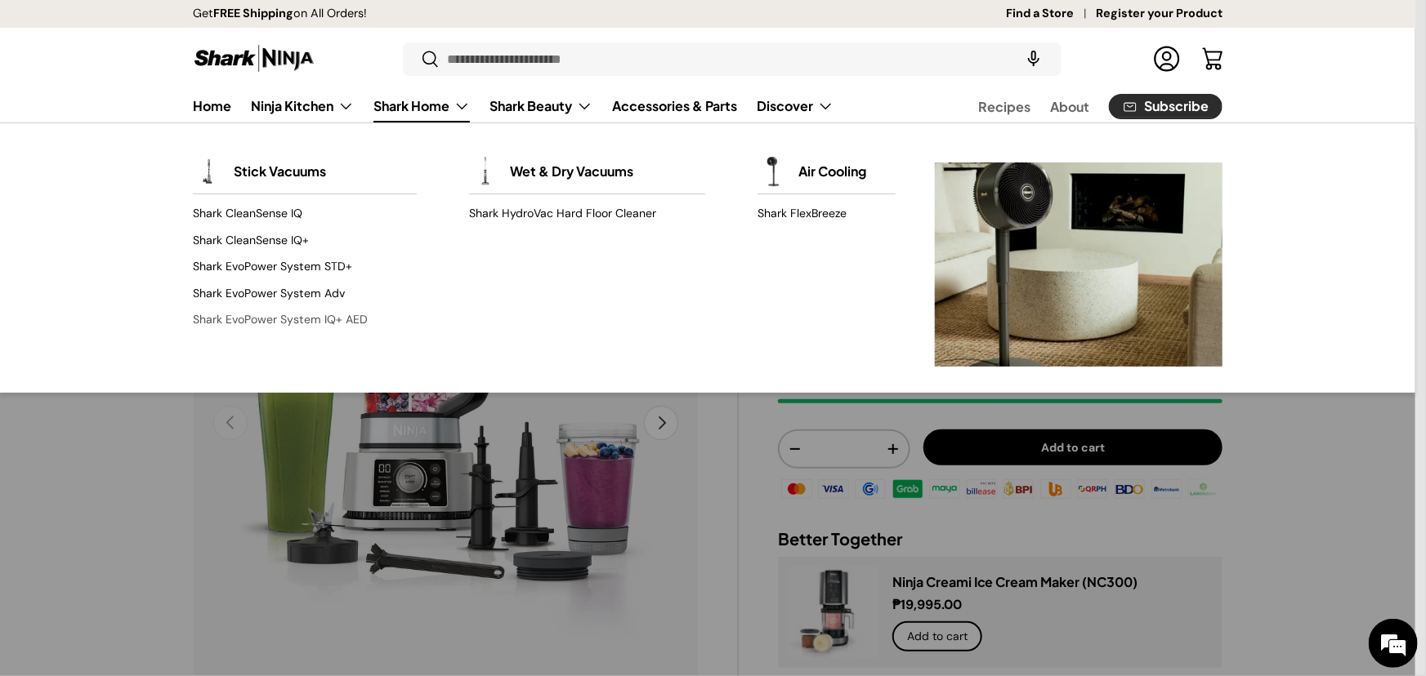
click at [225, 332] on link "Shark EvoPower System IQ+ AED" at bounding box center [305, 319] width 224 height 26
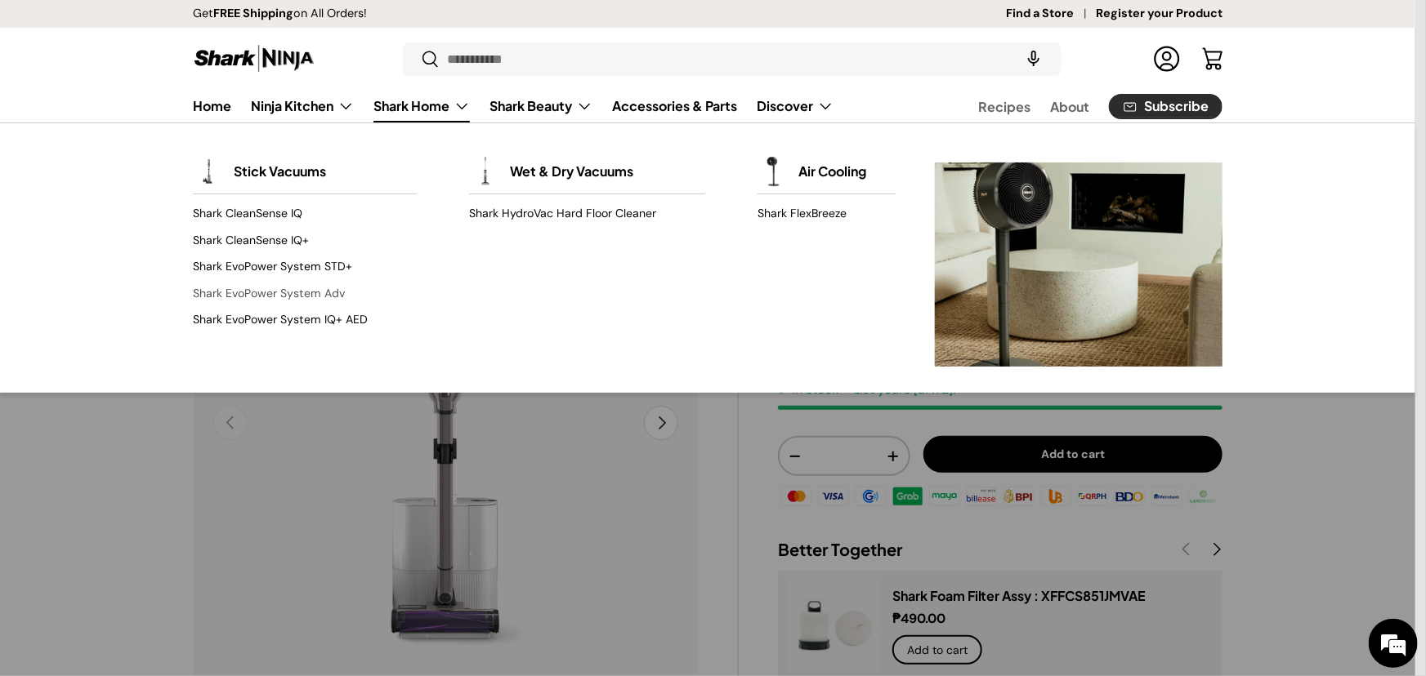
click at [321, 306] on link "Shark EvoPower System Adv" at bounding box center [305, 293] width 224 height 26
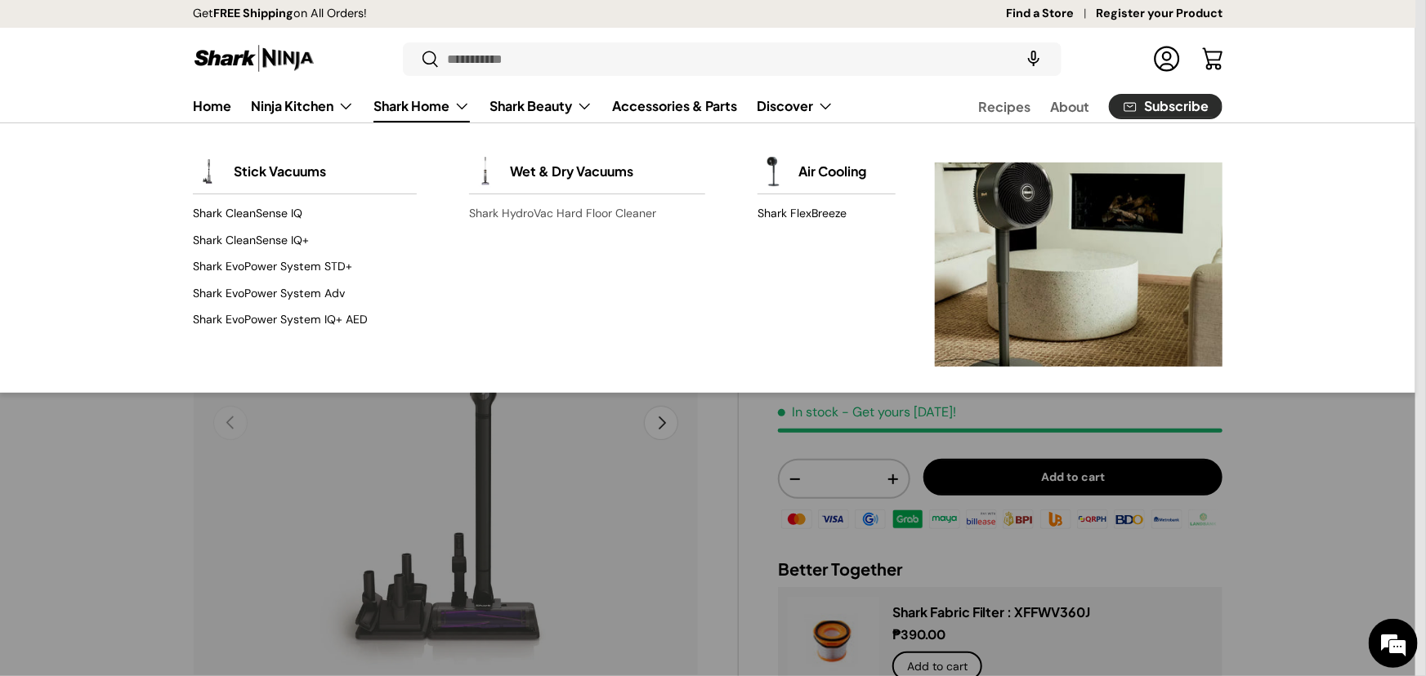
click at [538, 227] on link "Shark HydroVac Hard Floor Cleaner" at bounding box center [587, 214] width 236 height 26
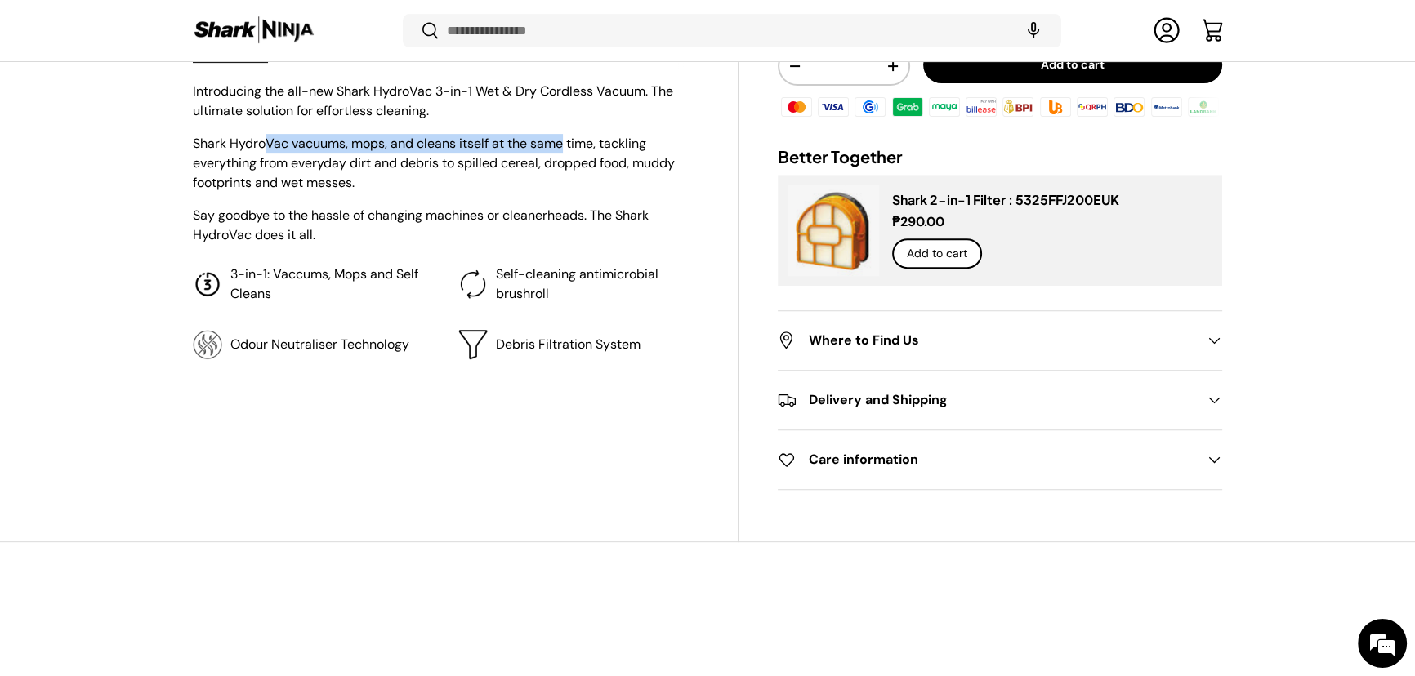
drag, startPoint x: 280, startPoint y: 194, endPoint x: 521, endPoint y: 213, distance: 241.8
click at [653, 193] on p "Shark HydroVac vacuums, mops, and cleans itself at the same time, tackling ever…" at bounding box center [446, 163] width 506 height 59
drag, startPoint x: 286, startPoint y: 220, endPoint x: 497, endPoint y: 230, distance: 211.0
click at [497, 193] on p "Shark HydroVac vacuums, mops, and cleans itself at the same time, tackling ever…" at bounding box center [446, 163] width 506 height 59
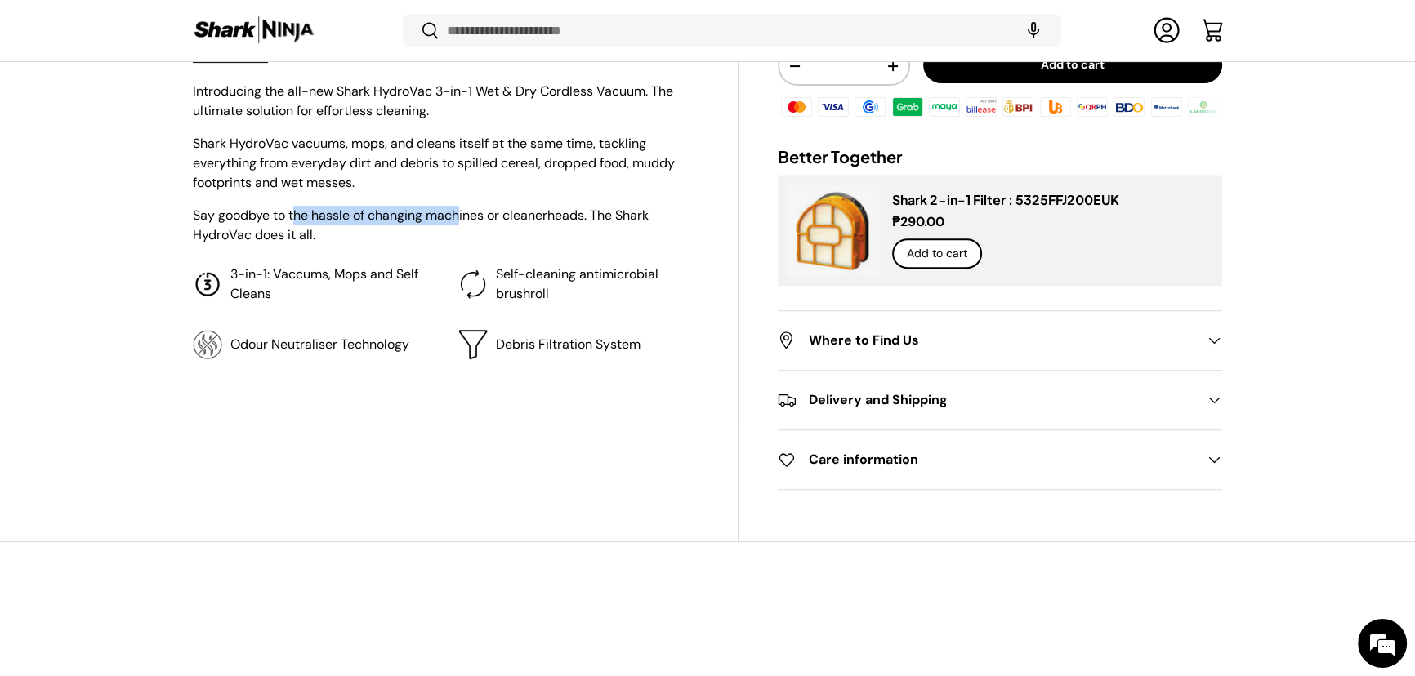
drag, startPoint x: 324, startPoint y: 286, endPoint x: 525, endPoint y: 290, distance: 201.0
click at [524, 245] on p "Say goodbye to the hassle of changing machines or cleanerheads. The Shark Hydro…" at bounding box center [446, 225] width 506 height 39
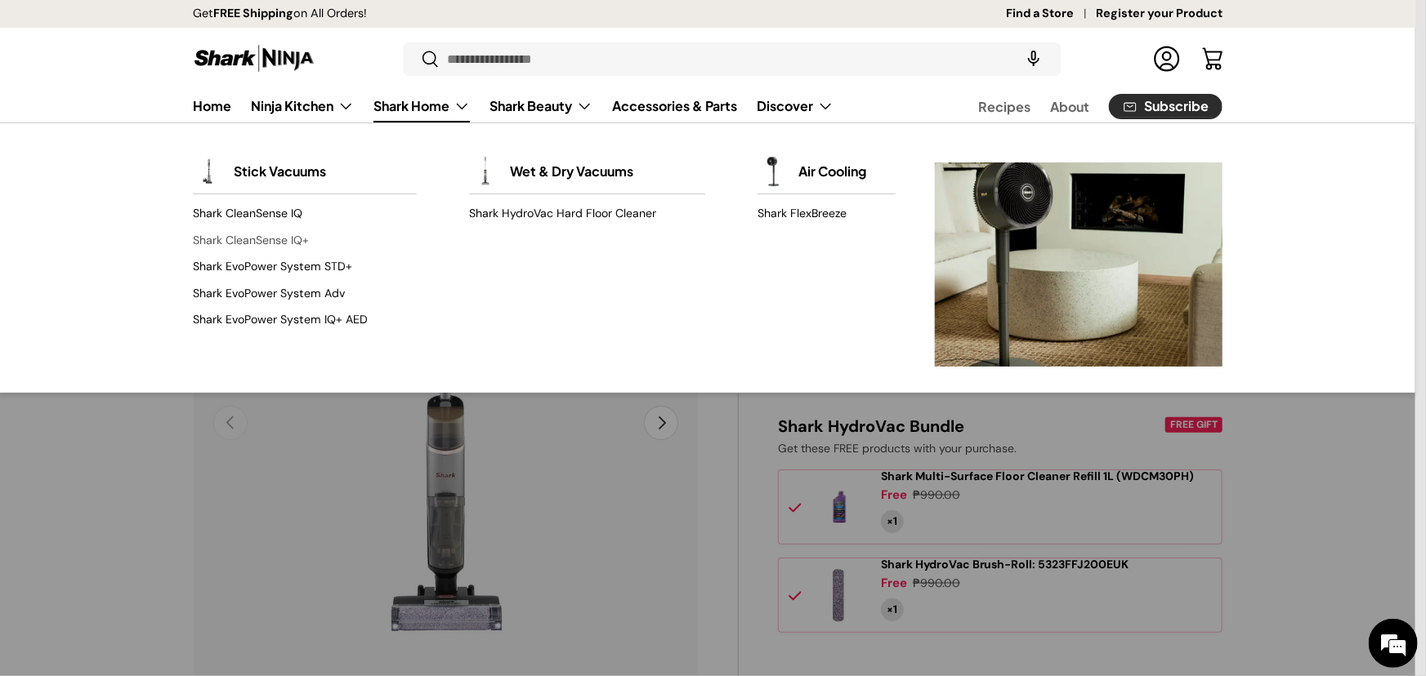
click at [294, 253] on link "Shark CleanSense IQ+" at bounding box center [305, 240] width 224 height 26
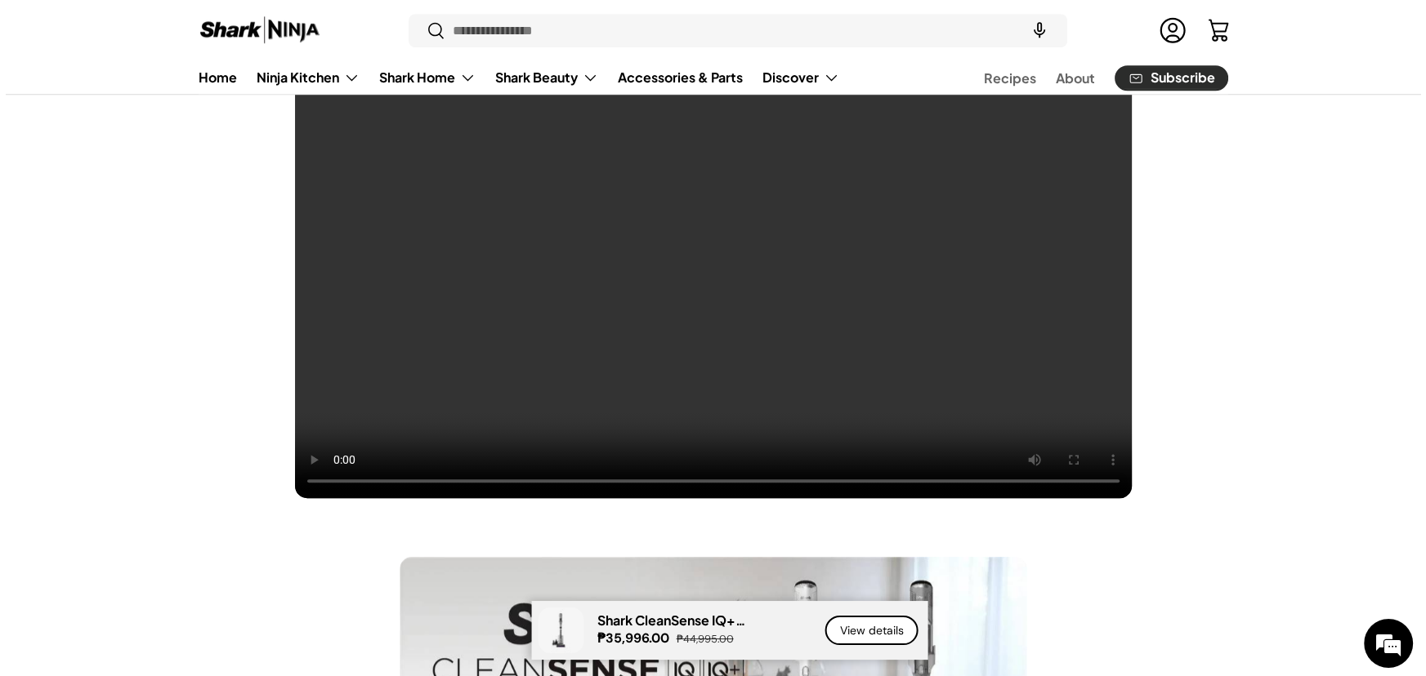
scroll to position [1113, 0]
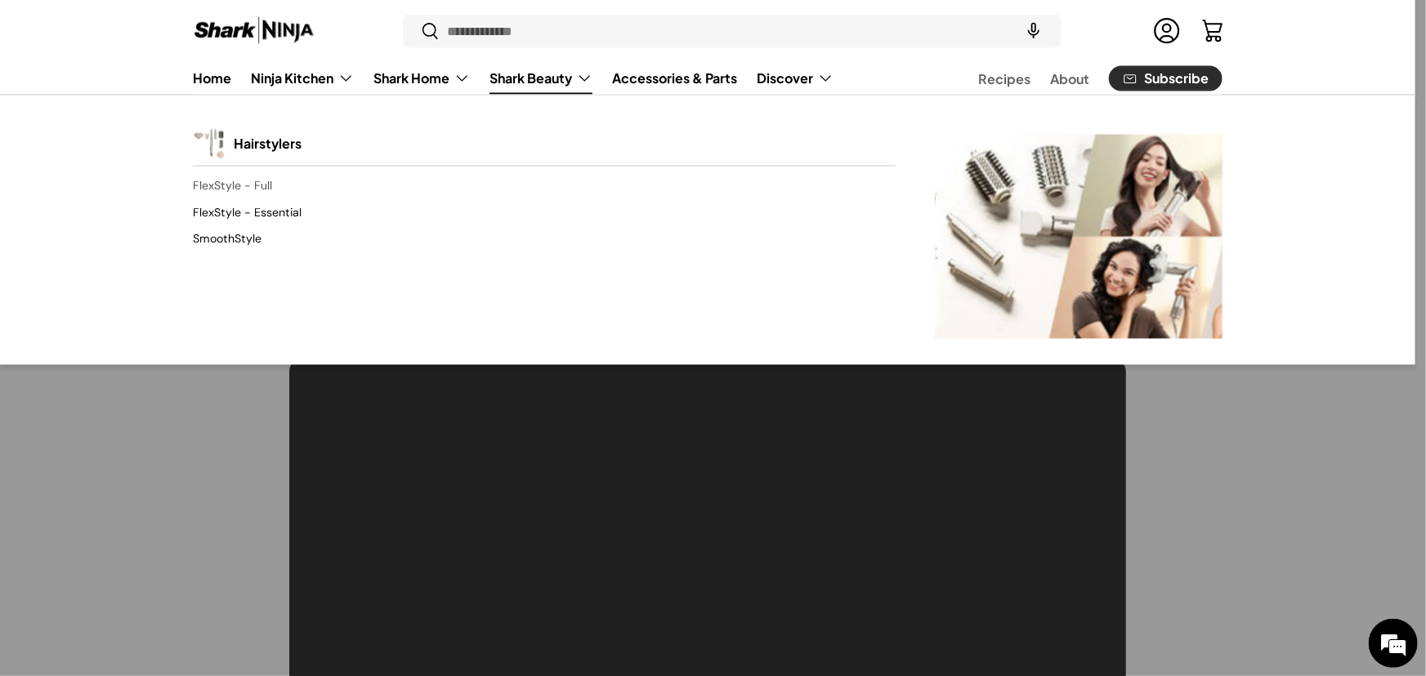
click at [242, 199] on link "FlexStyle - Full" at bounding box center [544, 185] width 703 height 26
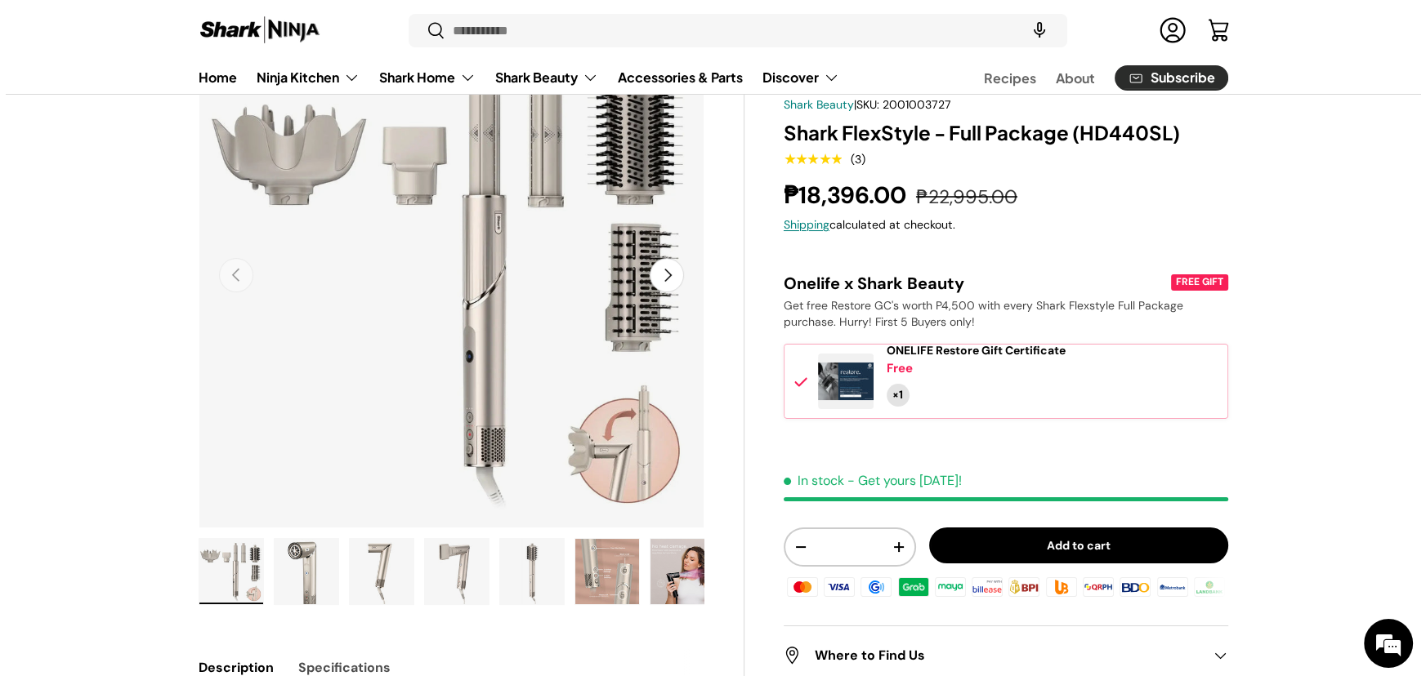
scroll to position [74, 0]
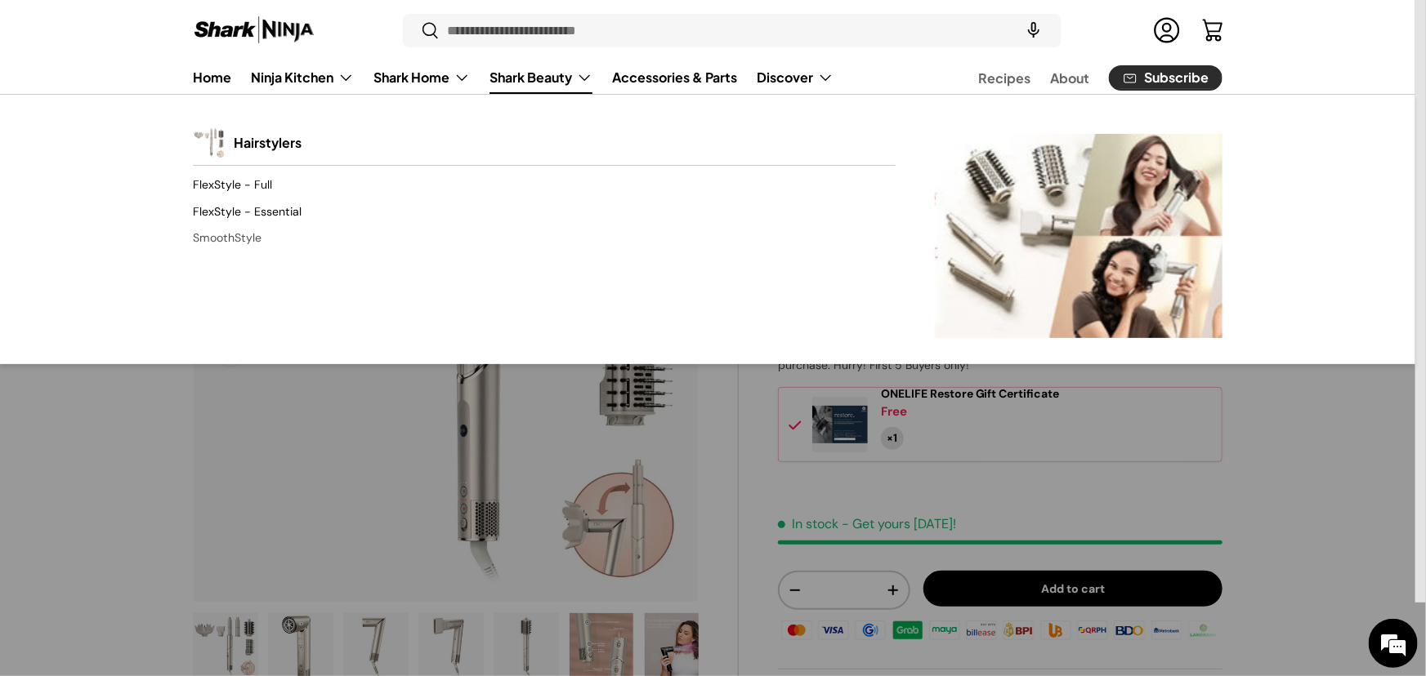
click at [226, 252] on link "SmoothStyle" at bounding box center [544, 238] width 703 height 26
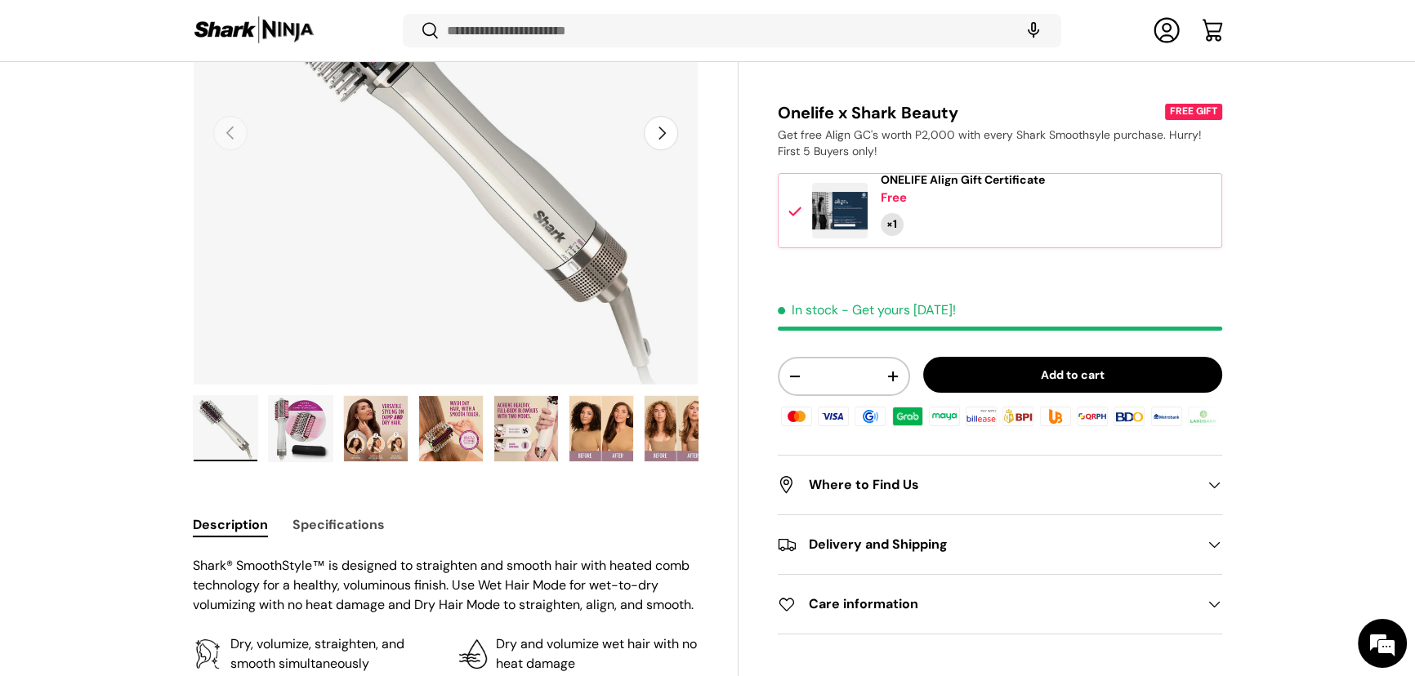
scroll to position [364, 0]
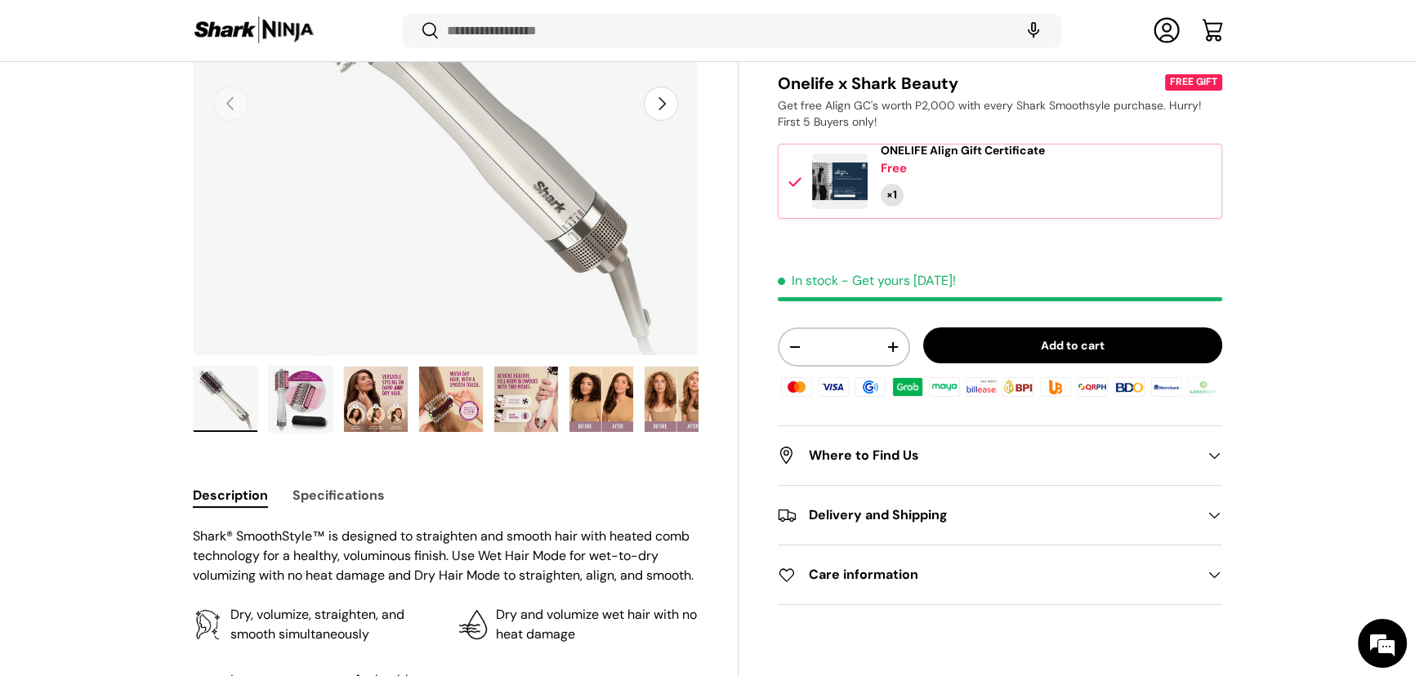
click at [368, 408] on img "Gallery Viewer" at bounding box center [376, 399] width 64 height 65
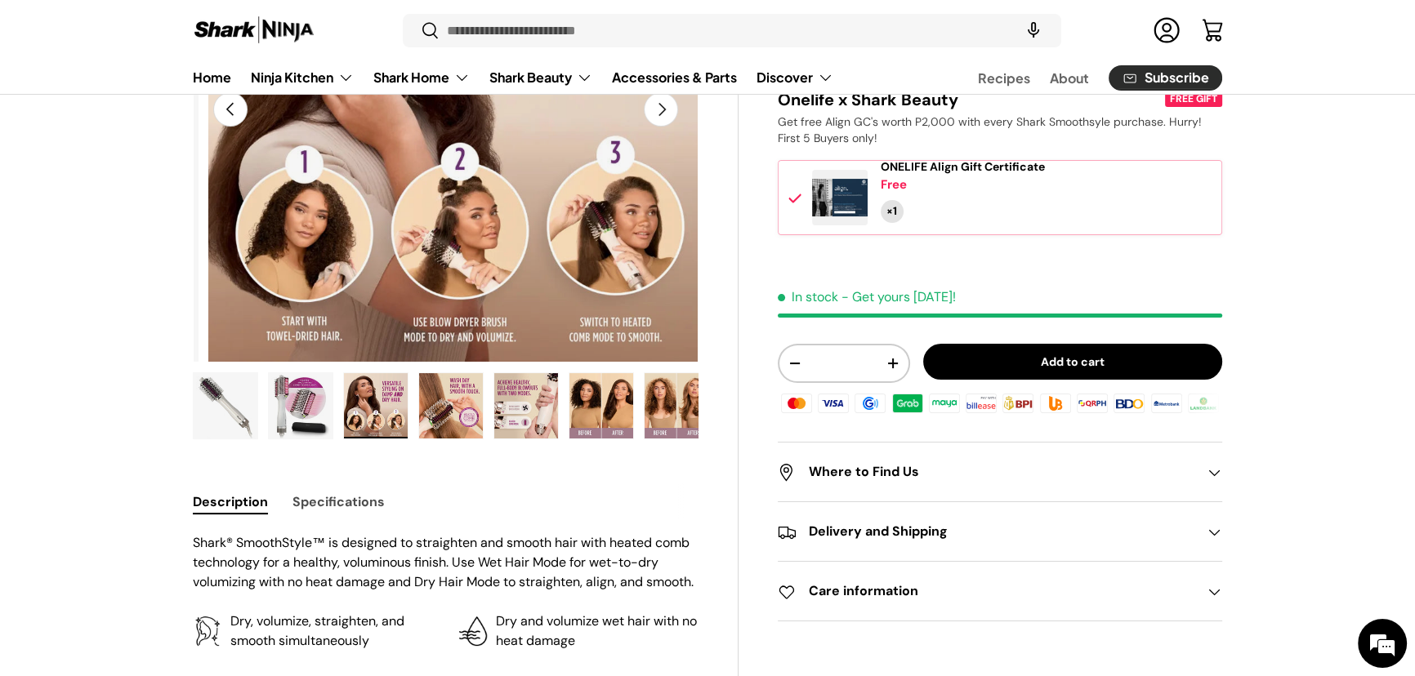
scroll to position [297, 0]
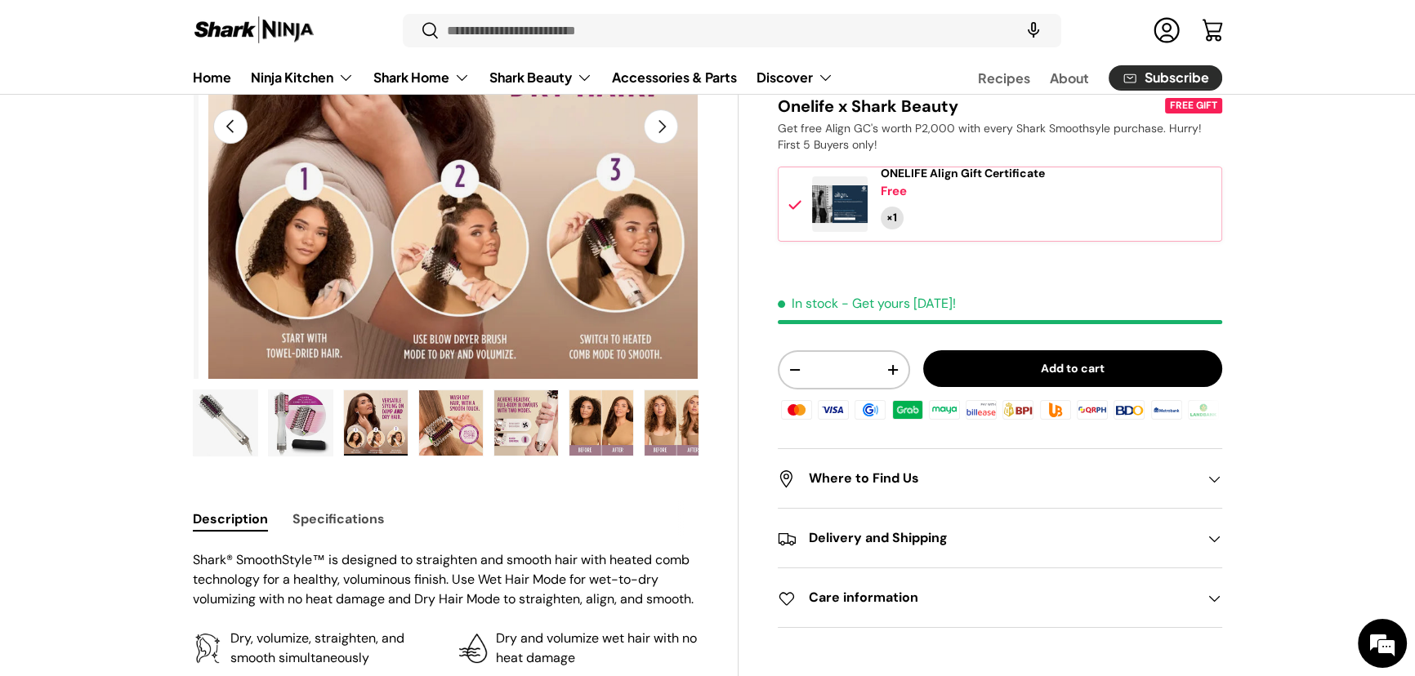
click at [456, 456] on img "Gallery Viewer" at bounding box center [451, 422] width 64 height 65
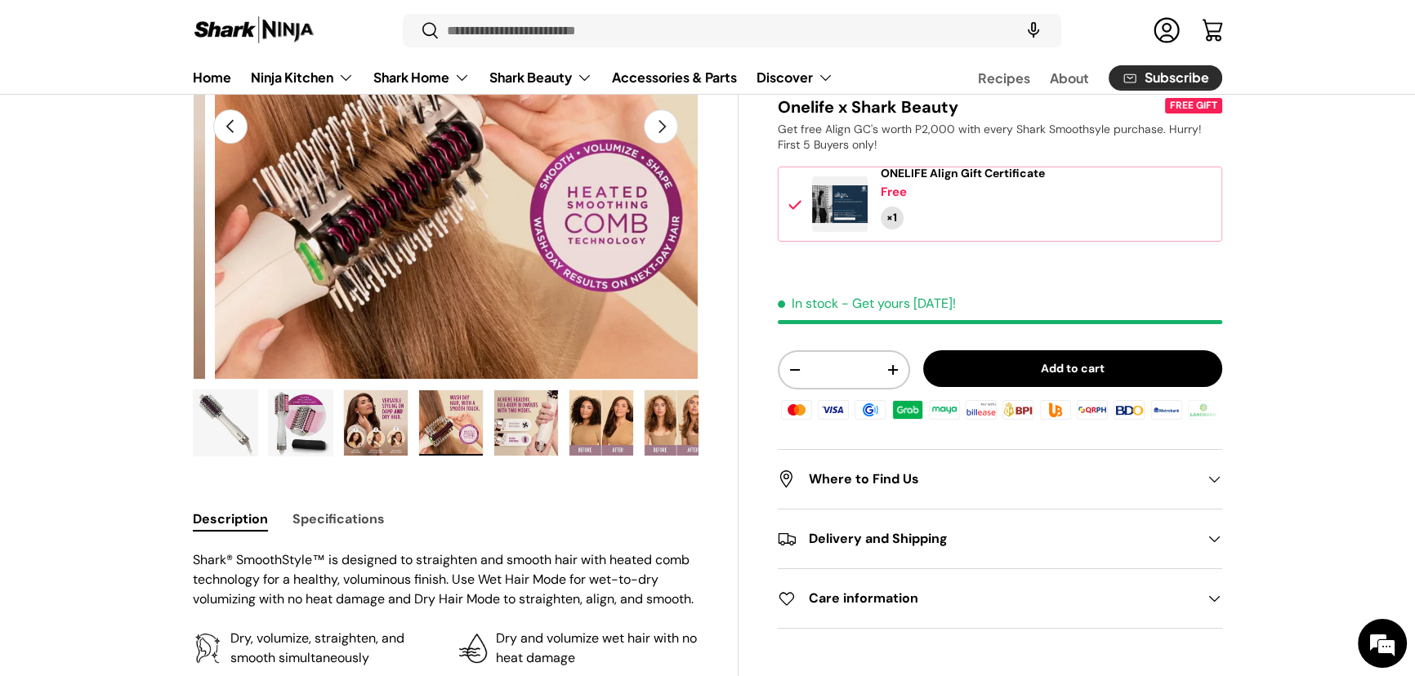
scroll to position [0, 0]
click at [540, 456] on img "Gallery Viewer" at bounding box center [526, 422] width 64 height 65
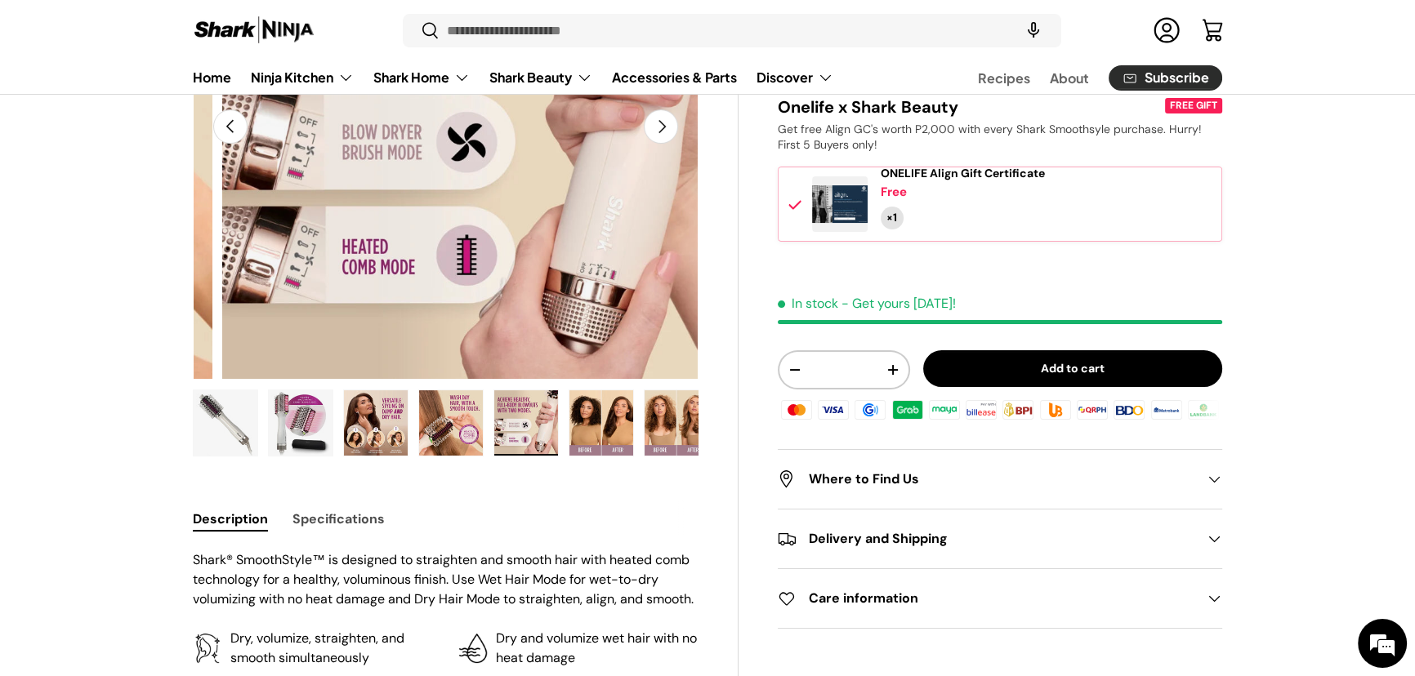
click at [595, 456] on img "Gallery Viewer" at bounding box center [601, 422] width 64 height 65
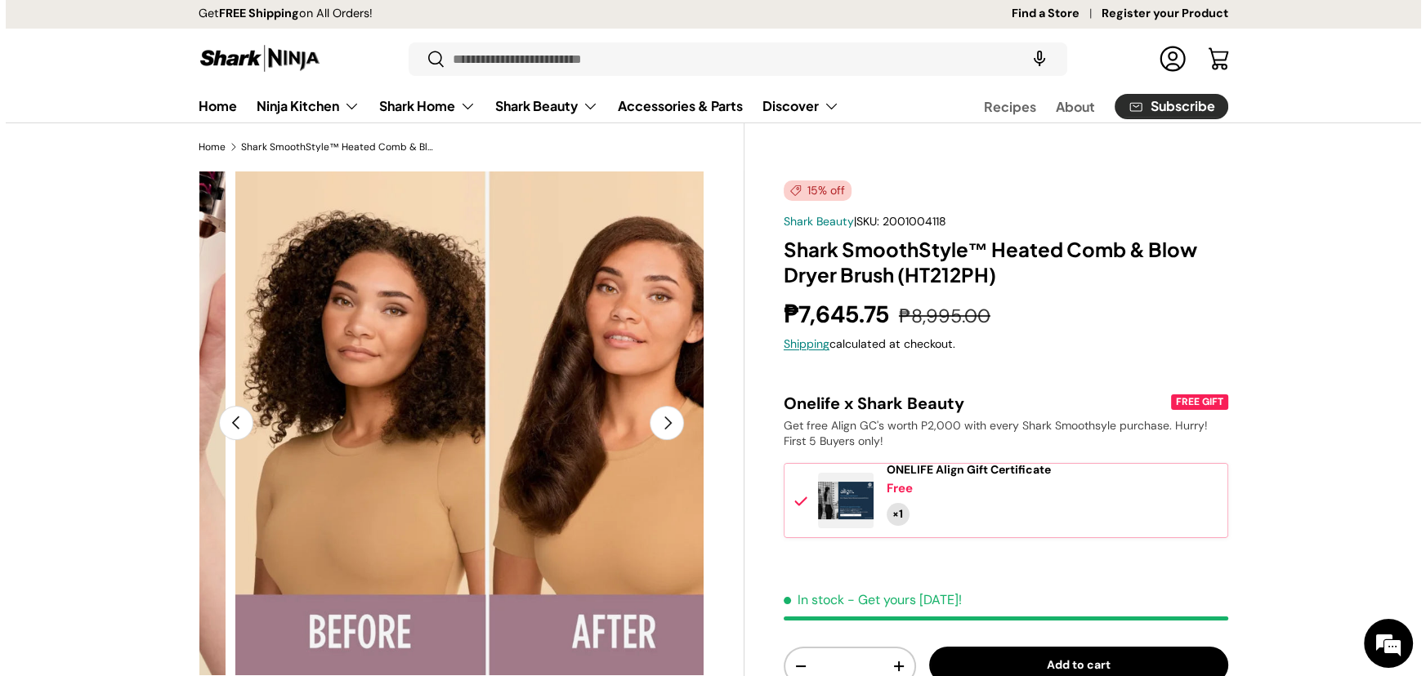
scroll to position [0, 0]
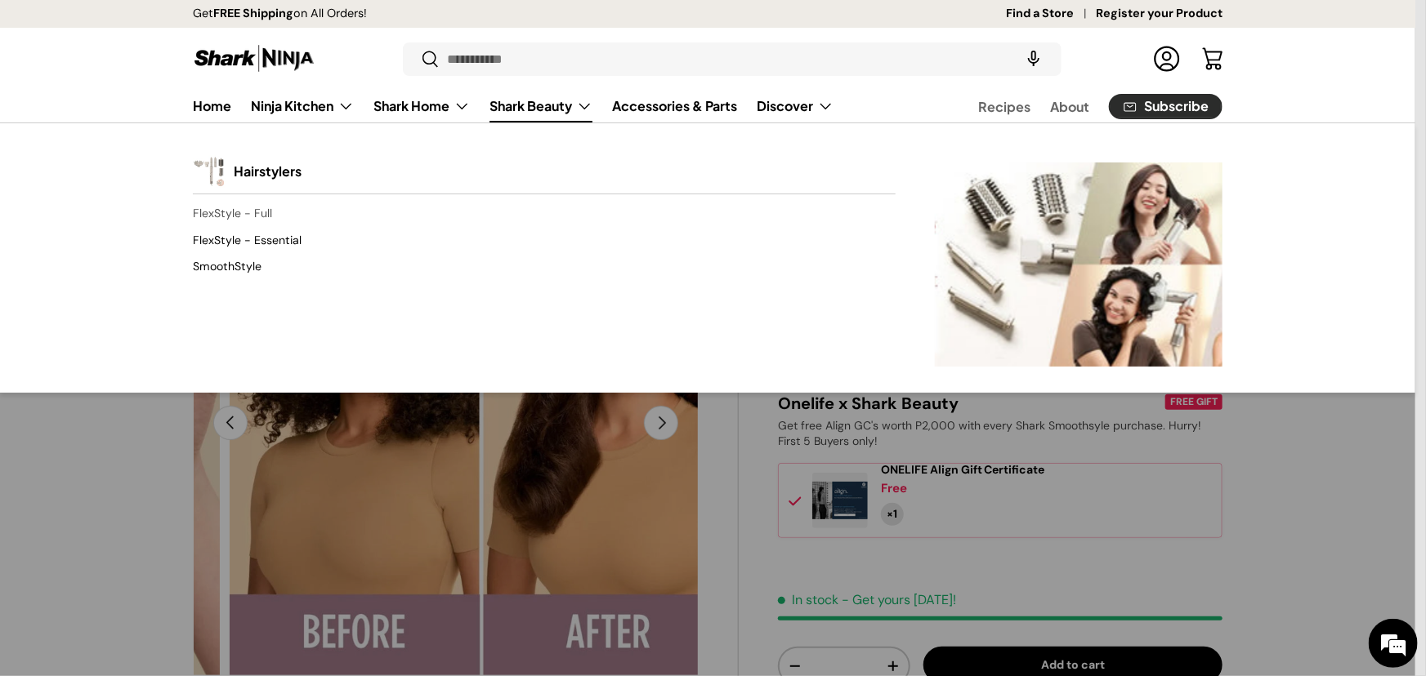
click at [260, 227] on link "FlexStyle - Full" at bounding box center [544, 214] width 703 height 26
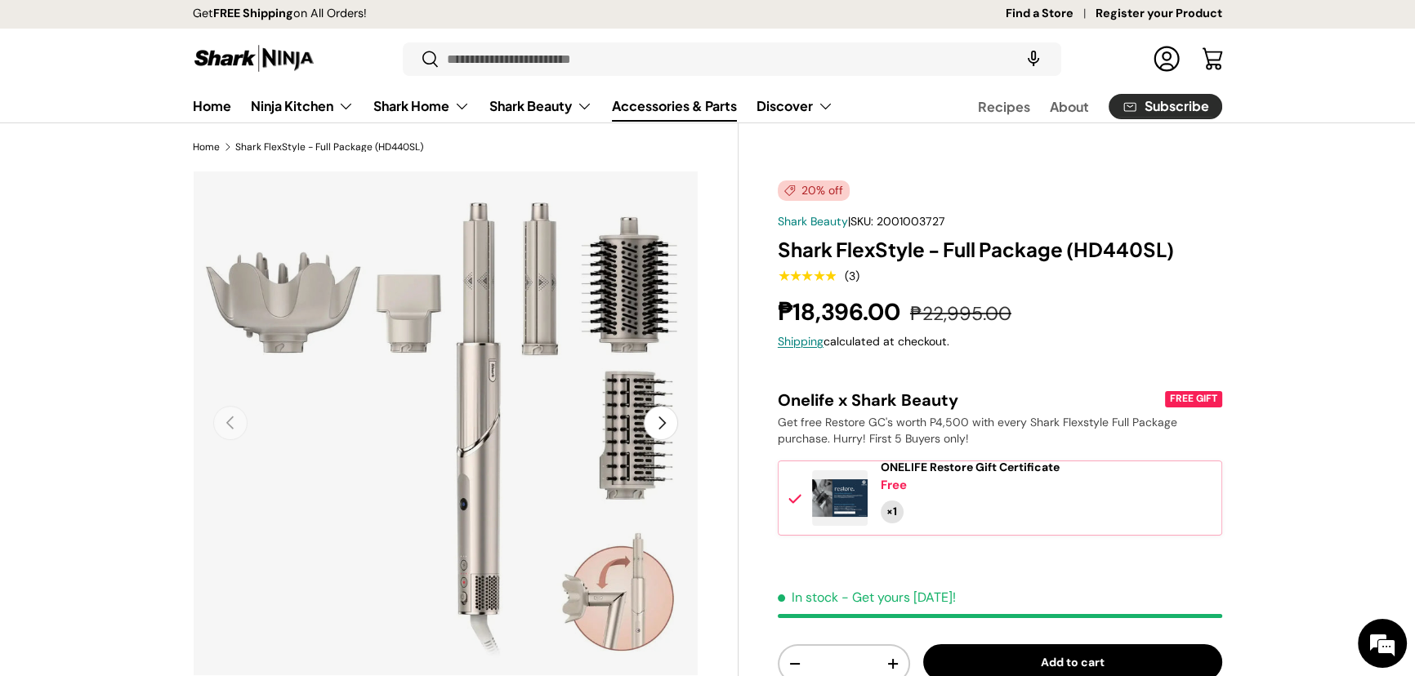
click at [737, 122] on link "Accessories & Parts" at bounding box center [674, 106] width 125 height 32
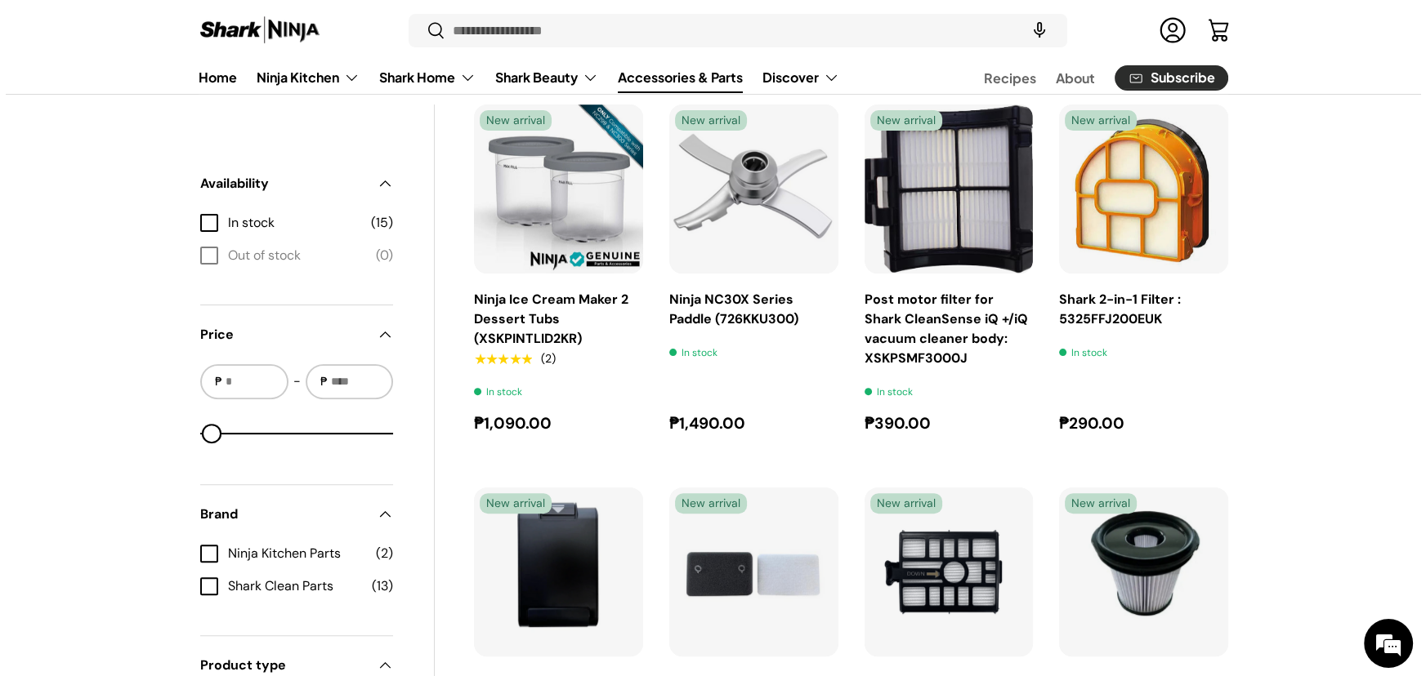
scroll to position [445, 0]
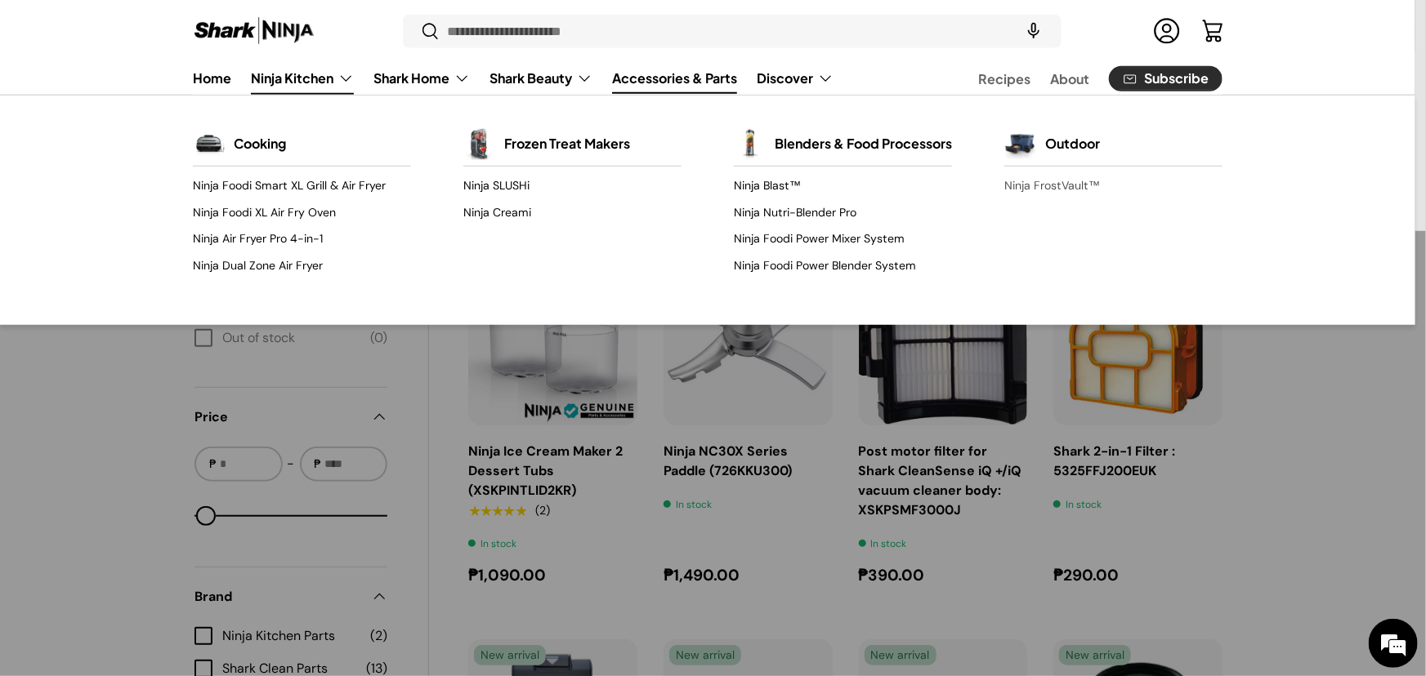
click at [1073, 199] on link "Ninja FrostVault™" at bounding box center [1113, 185] width 218 height 26
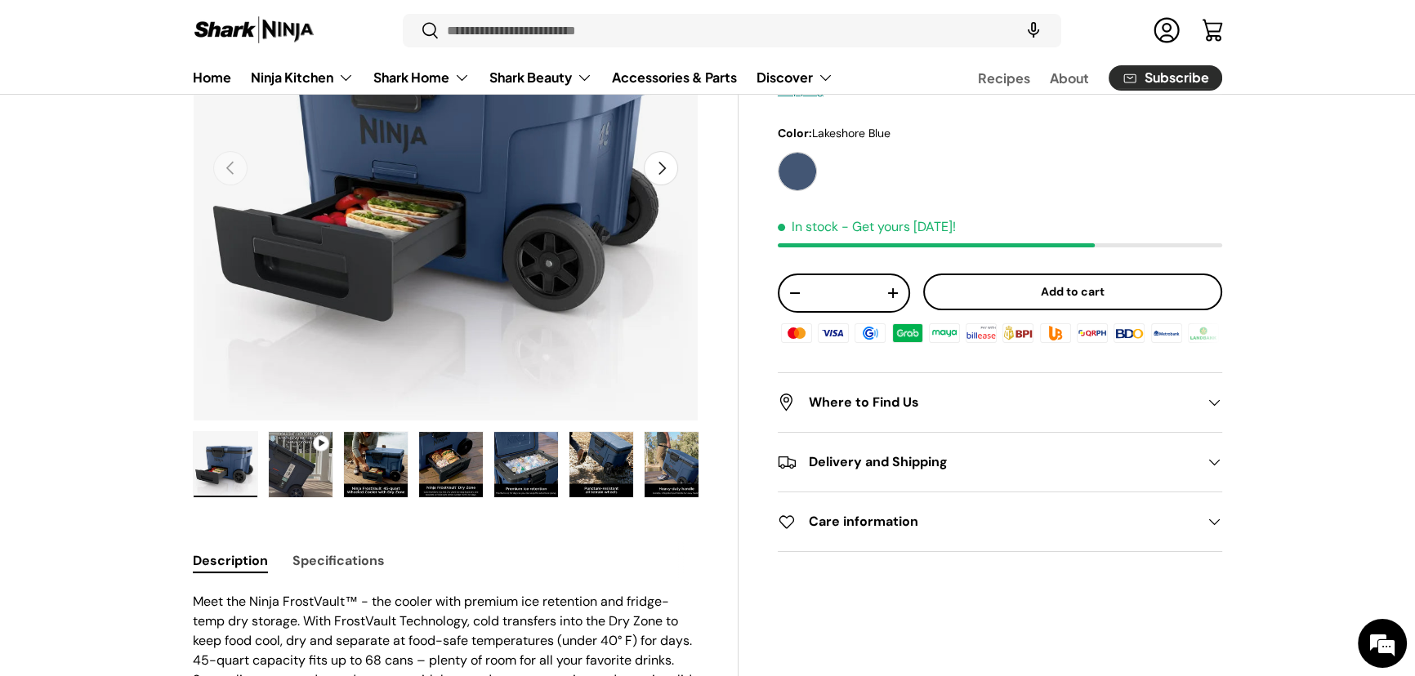
scroll to position [289, 0]
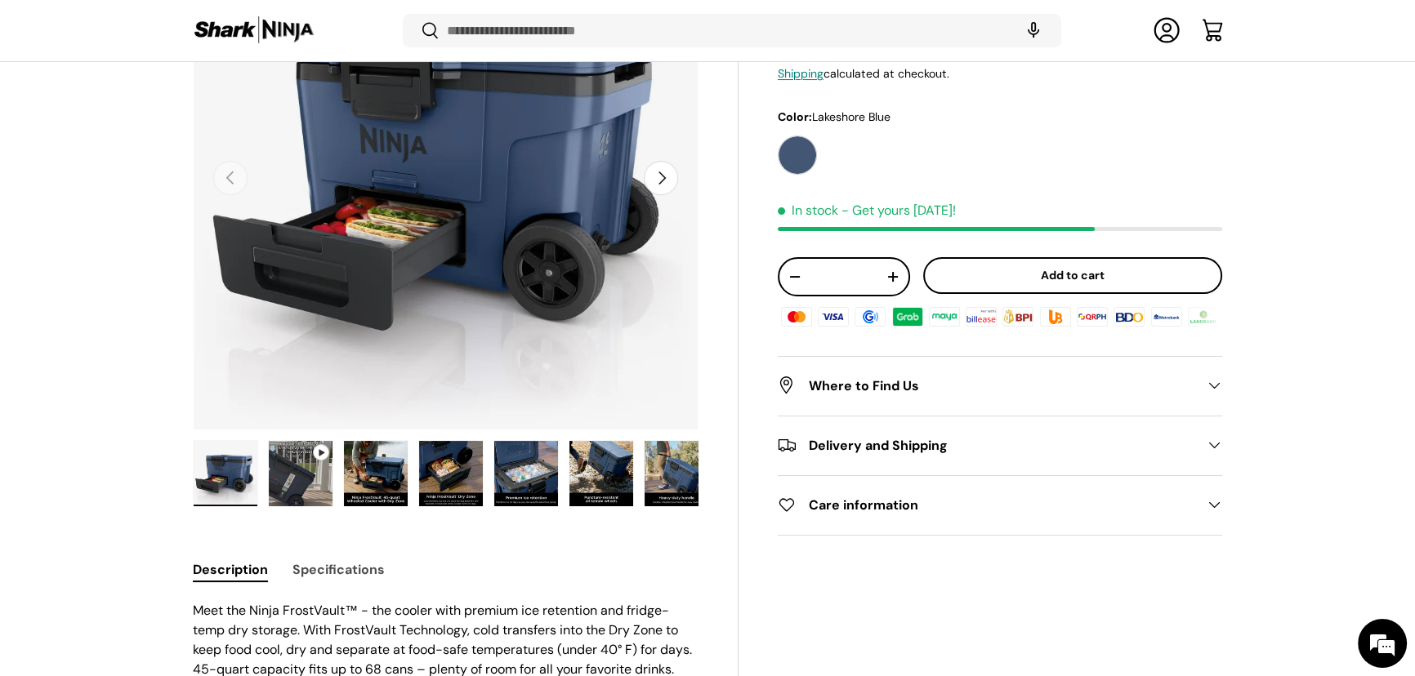
click at [305, 490] on img "Gallery Viewer" at bounding box center [301, 473] width 64 height 65
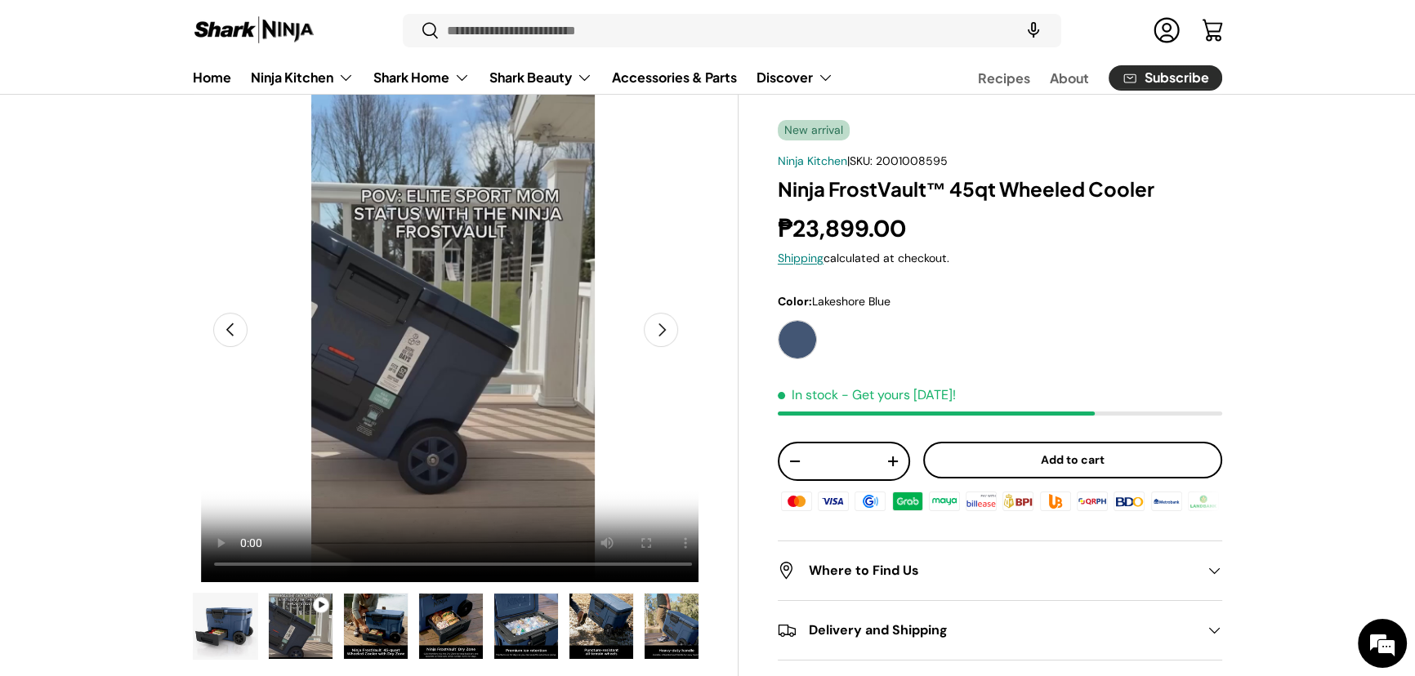
scroll to position [0, 0]
click at [414, 491] on video "Ninja FrostVault™ 45qt Wheeled Cooler" at bounding box center [453, 330] width 504 height 504
click at [446, 512] on video "Ninja FrostVault™ 45qt Wheeled Cooler" at bounding box center [453, 330] width 504 height 504
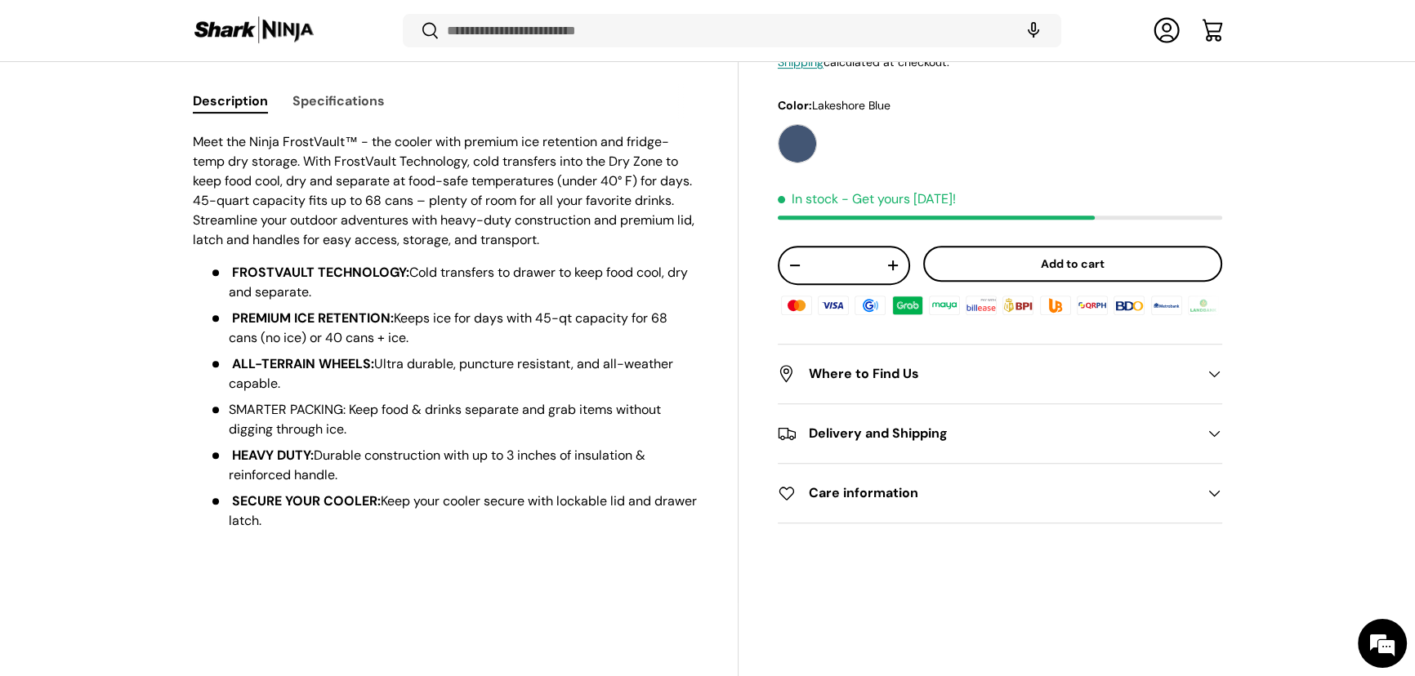
scroll to position [828, 0]
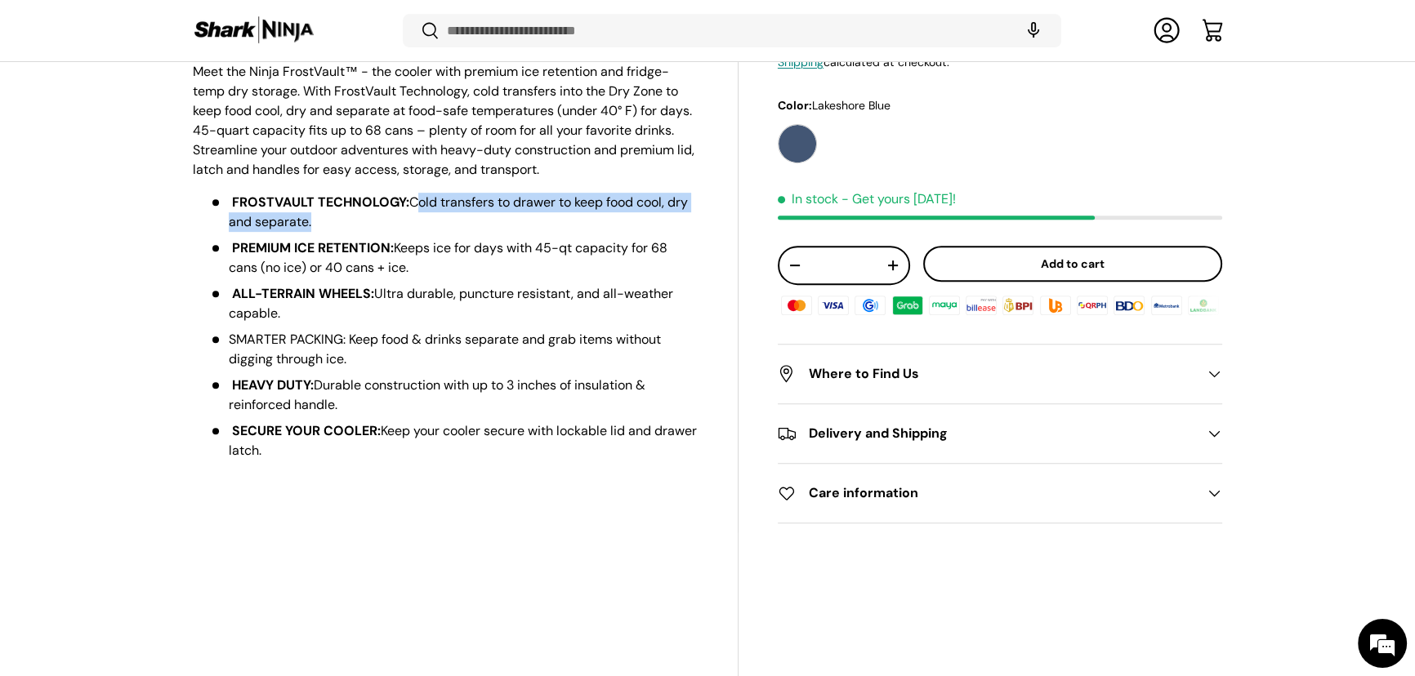
drag, startPoint x: 480, startPoint y: 322, endPoint x: 655, endPoint y: 337, distance: 175.4
click at [655, 232] on li "FROSTVAULT TECHNOLOGY: Cold transfers to drawer to keep food cool, dry and sepa…" at bounding box center [453, 212] width 489 height 39
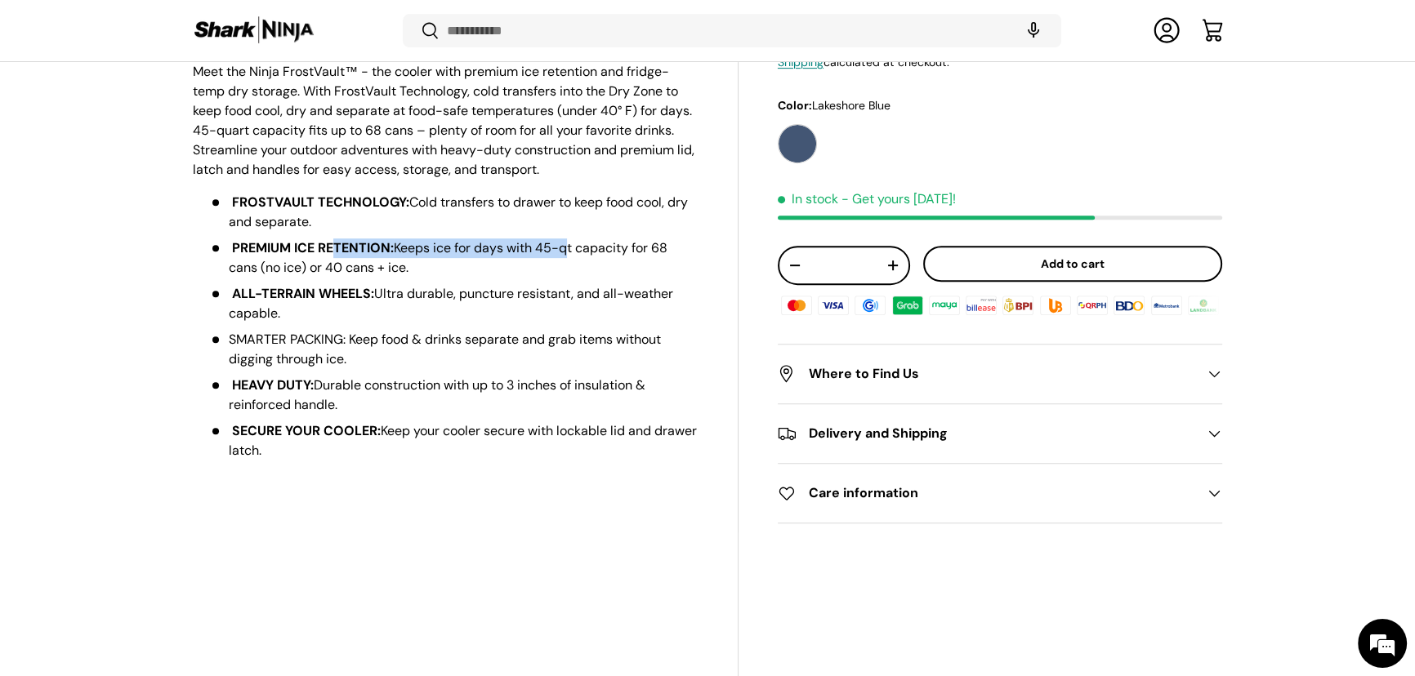
drag, startPoint x: 383, startPoint y: 379, endPoint x: 667, endPoint y: 390, distance: 284.5
click at [667, 278] on li "PREMIUM ICE RETENTION: Keeps ice for days with 45-qt capacity for 68 cans (no i…" at bounding box center [453, 258] width 489 height 39
drag, startPoint x: 319, startPoint y: 401, endPoint x: 609, endPoint y: 404, distance: 290.8
click at [609, 278] on li "PREMIUM ICE RETENTION: Keeps ice for days with 45-qt capacity for 68 cans (no i…" at bounding box center [453, 258] width 489 height 39
click at [499, 278] on li "PREMIUM ICE RETENTION: Keeps ice for days with 45-qt capacity for 68 cans (no i…" at bounding box center [453, 258] width 489 height 39
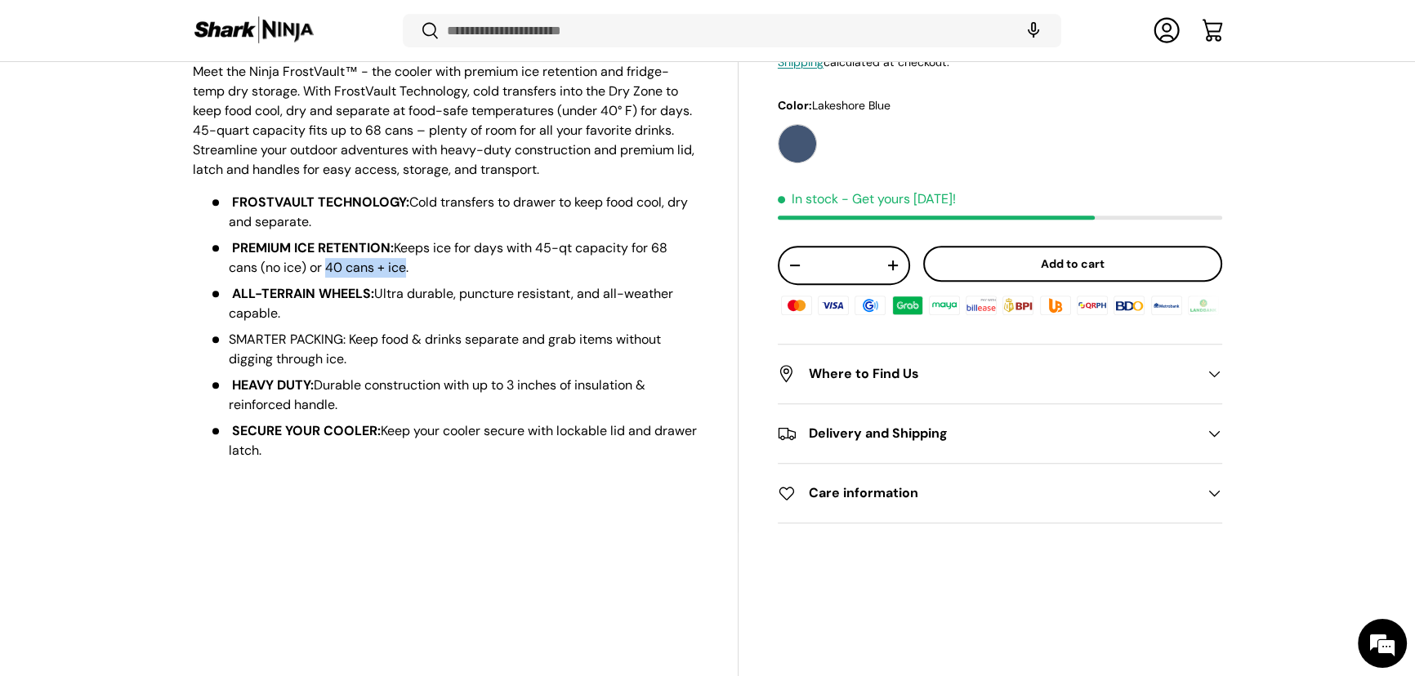
drag, startPoint x: 484, startPoint y: 399, endPoint x: 580, endPoint y: 401, distance: 95.6
click at [580, 278] on li "PREMIUM ICE RETENTION: Keeps ice for days with 45-qt capacity for 68 cans (no i…" at bounding box center [453, 258] width 489 height 39
drag, startPoint x: 433, startPoint y: 431, endPoint x: 543, endPoint y: 444, distance: 111.1
click at [543, 323] on li "ALL-TERRAIN WHEELS: Ultra durable, puncture resistant, and all-weather capable." at bounding box center [453, 303] width 489 height 39
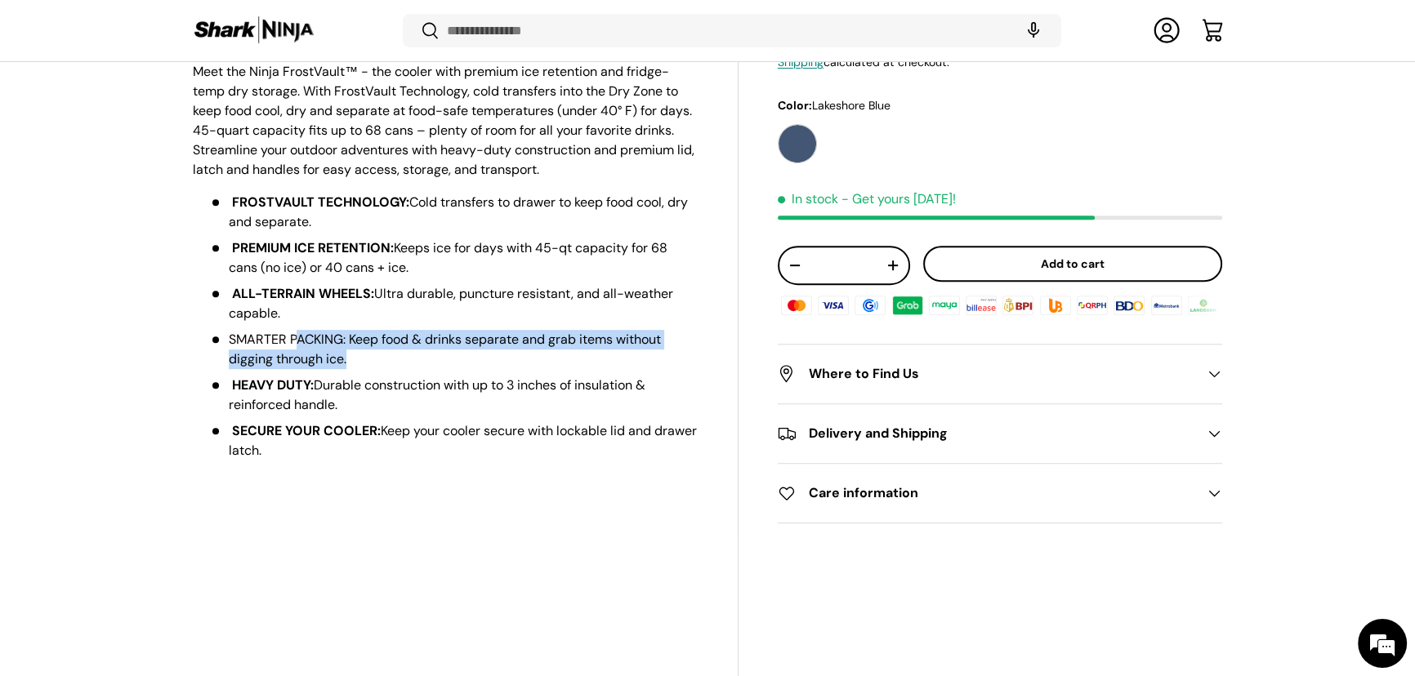
drag, startPoint x: 327, startPoint y: 500, endPoint x: 605, endPoint y: 507, distance: 277.8
click at [605, 369] on li "SMARTER PACKING: Keep food & drinks separate and grab items without digging thr…" at bounding box center [453, 349] width 489 height 39
click at [567, 369] on li "SMARTER PACKING: Keep food & drinks separate and grab items without digging thr…" at bounding box center [453, 349] width 489 height 39
drag, startPoint x: 550, startPoint y: 501, endPoint x: 535, endPoint y: 503, distance: 14.9
click at [550, 369] on li "SMARTER PACKING: Keep food & drinks separate and grab items without digging thr…" at bounding box center [453, 349] width 489 height 39
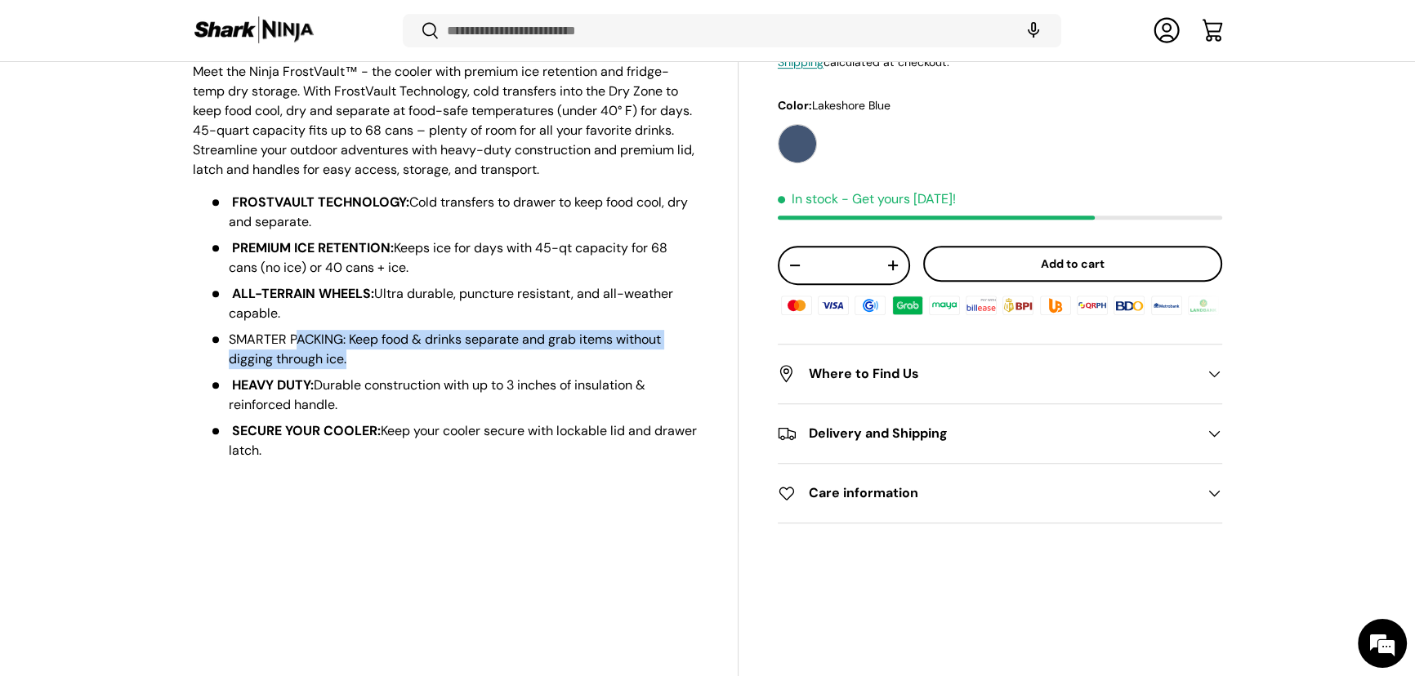
click at [507, 369] on li "SMARTER PACKING: Keep food & drinks separate and grab items without digging thr…" at bounding box center [453, 349] width 489 height 39
drag, startPoint x: 515, startPoint y: 490, endPoint x: 578, endPoint y: 509, distance: 65.6
click at [578, 369] on li "SMARTER PACKING: Keep food & drinks separate and grab items without digging thr…" at bounding box center [453, 349] width 489 height 39
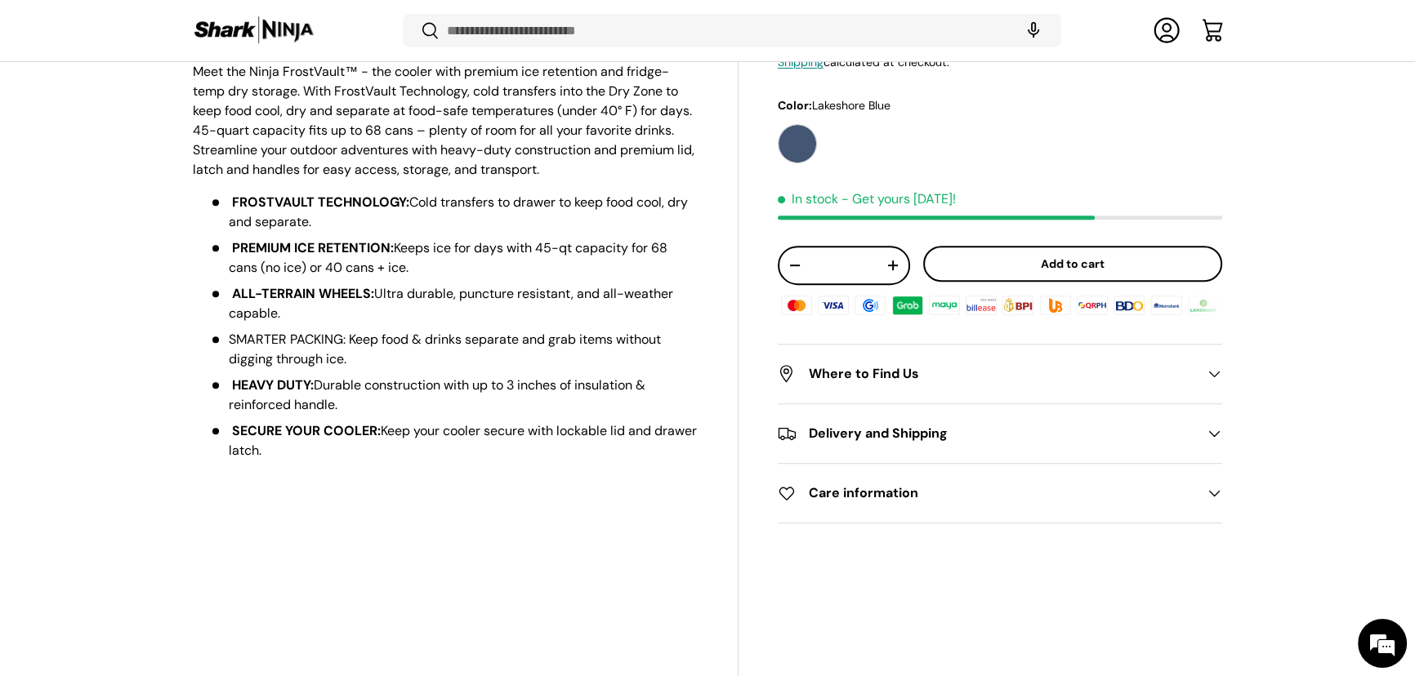
click at [576, 369] on li "SMARTER PACKING: Keep food & drinks separate and grab items without digging thr…" at bounding box center [453, 349] width 489 height 39
drag, startPoint x: 491, startPoint y: 542, endPoint x: 569, endPoint y: 548, distance: 77.8
click at [573, 415] on li "HEAVY DUTY: Durable construction with up to 3 inches of insulation & reinforced…" at bounding box center [453, 395] width 489 height 39
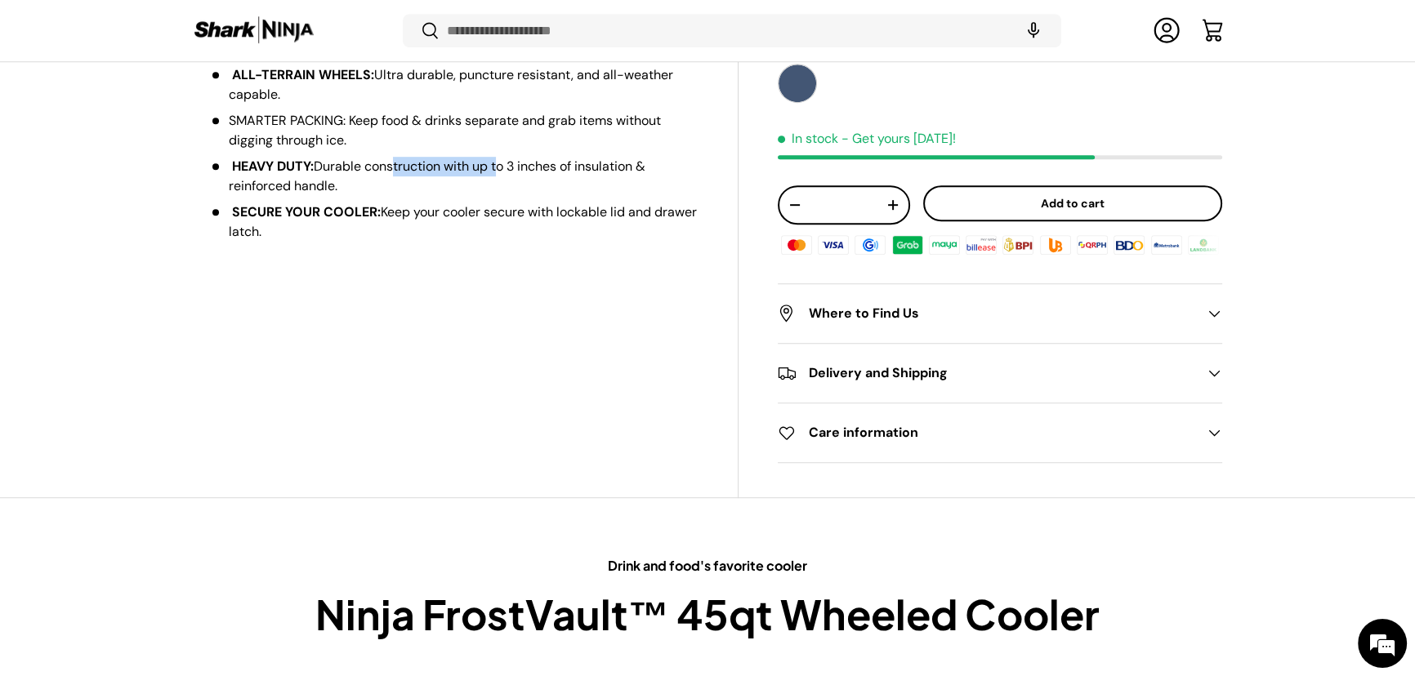
scroll to position [1051, 0]
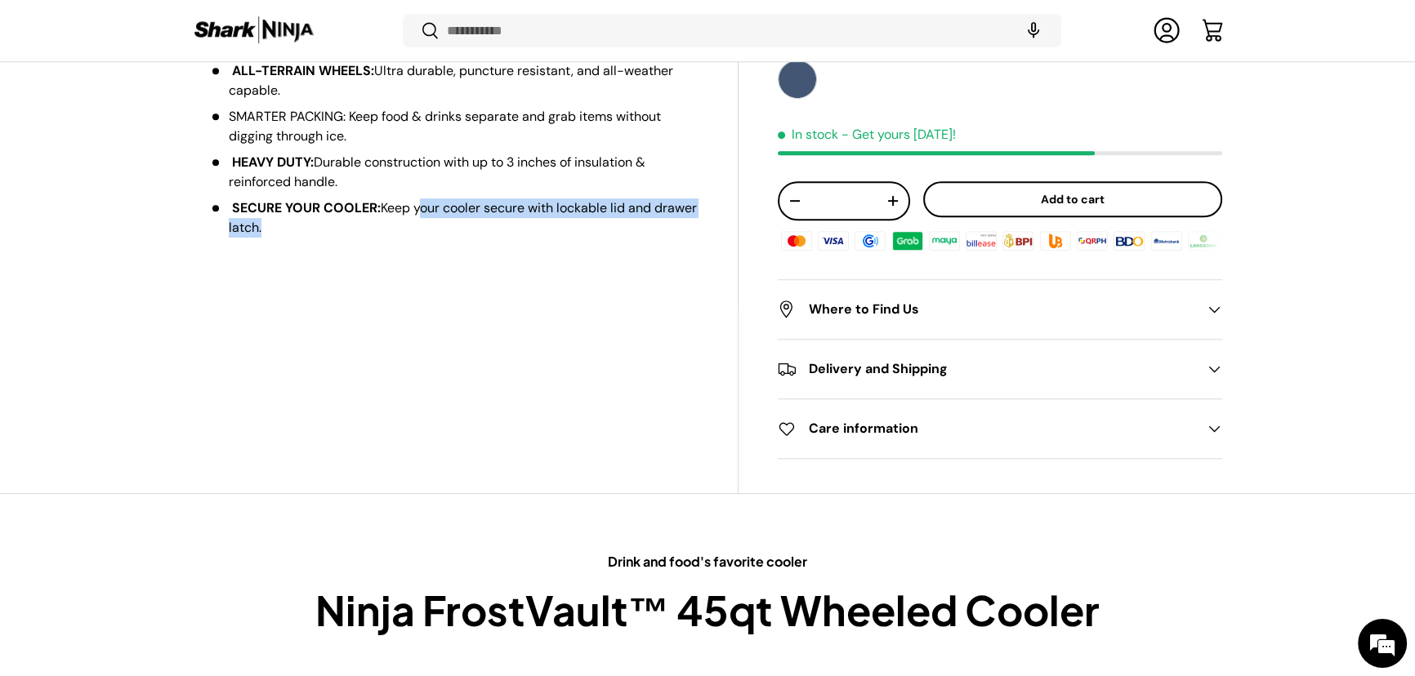
click at [522, 238] on li "SECURE YOUR COOLER: Keep your cooler secure with lockable lid and drawer latch." at bounding box center [453, 218] width 489 height 39
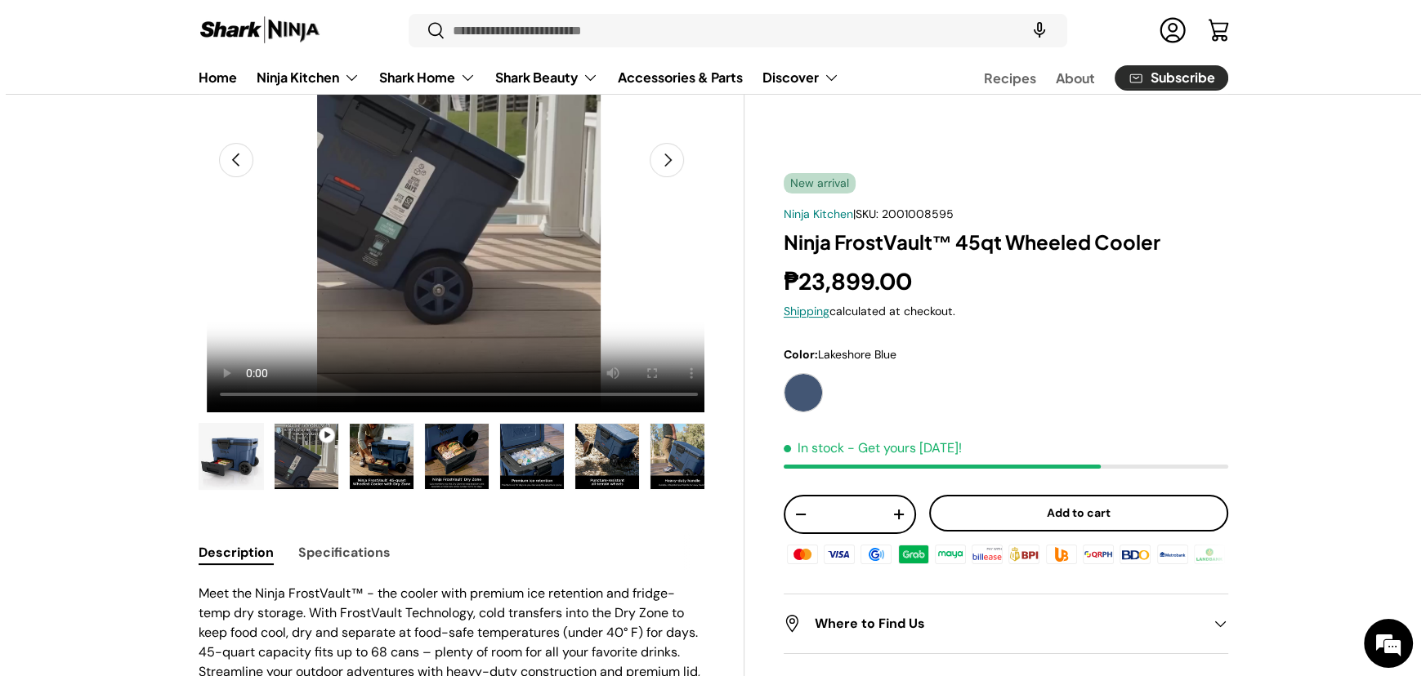
scroll to position [259, 0]
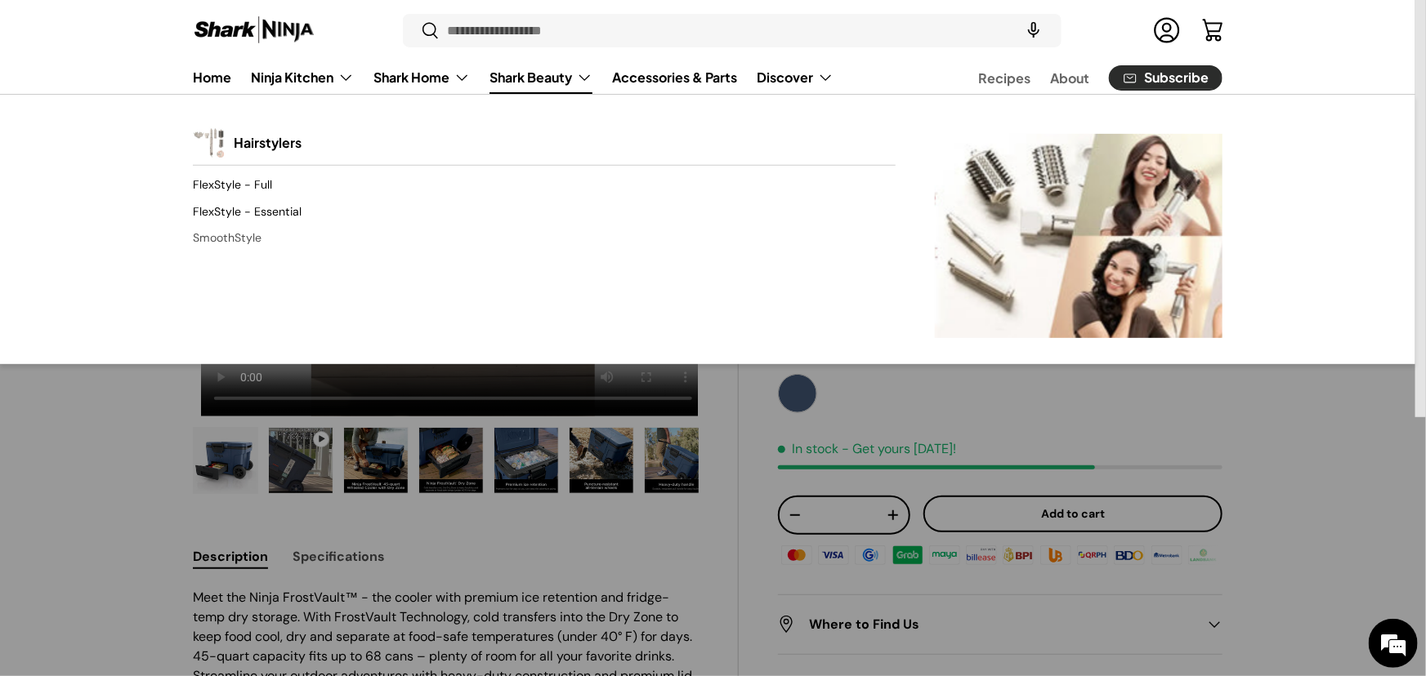
click at [234, 252] on link "SmoothStyle" at bounding box center [544, 238] width 703 height 26
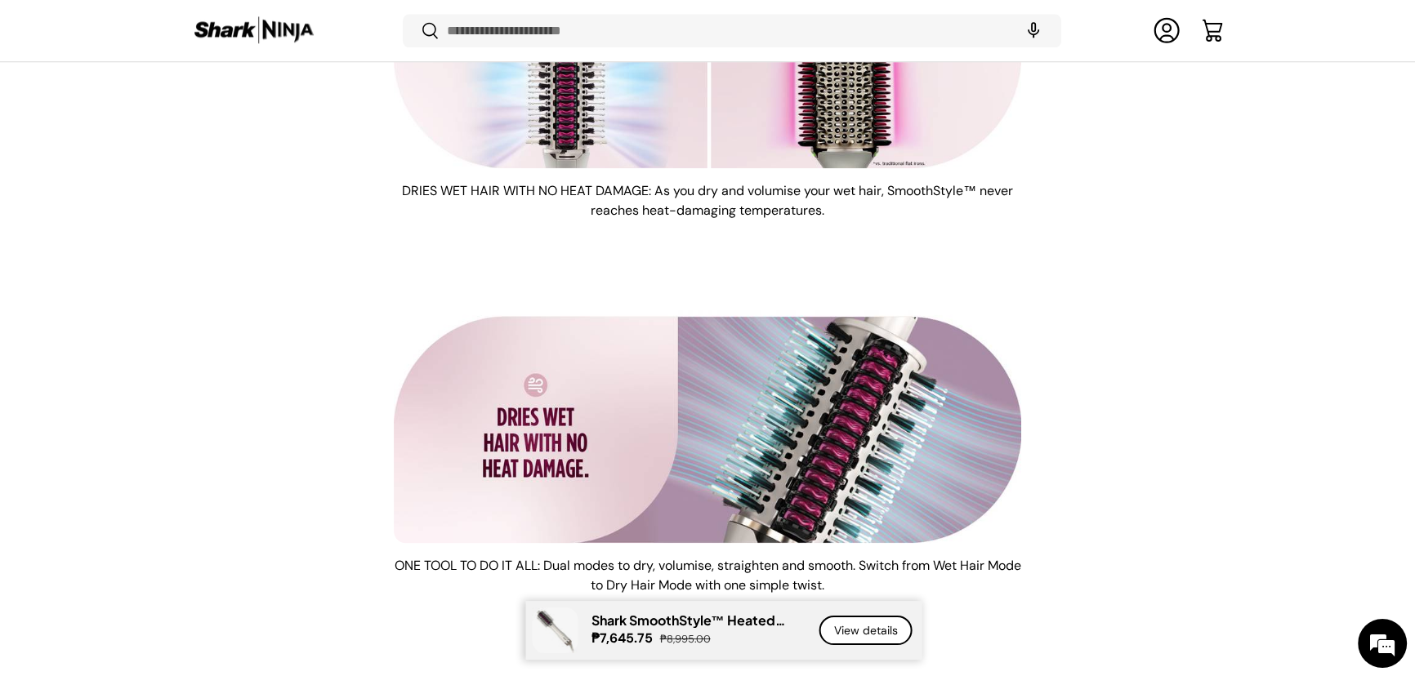
scroll to position [2814, 0]
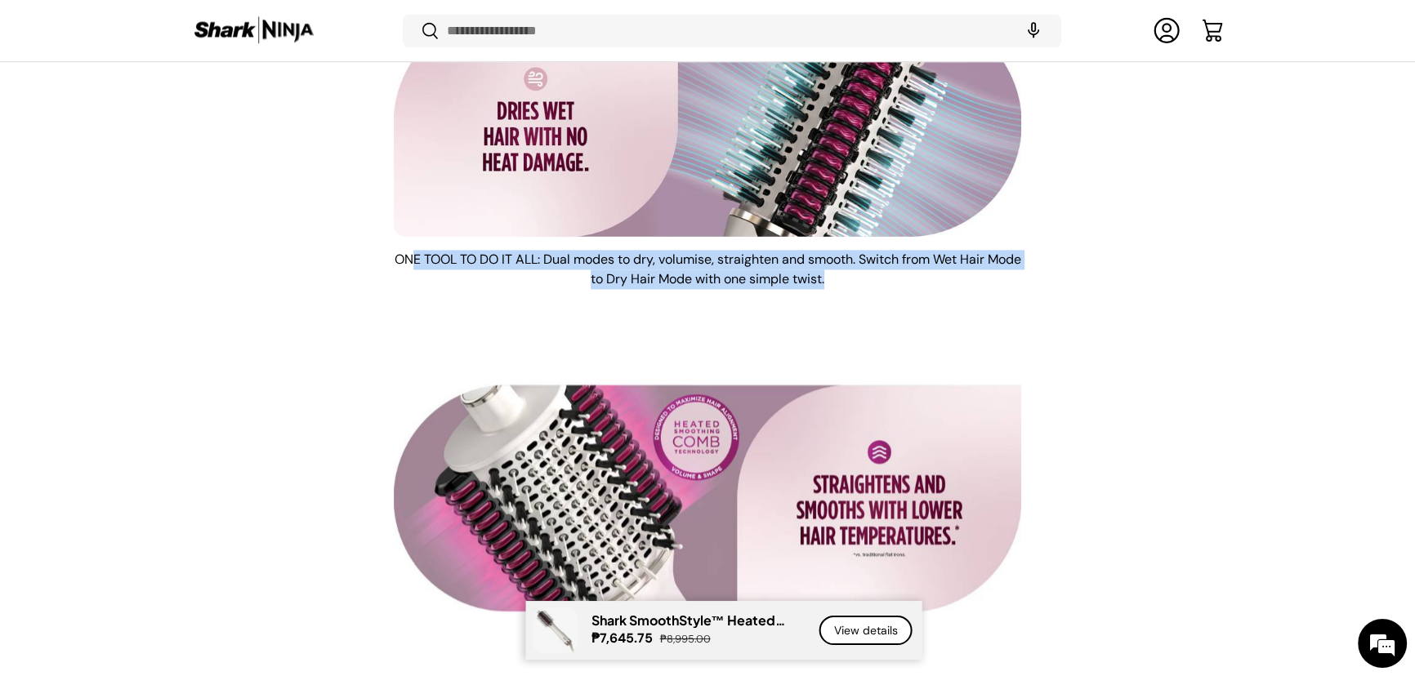
drag, startPoint x: 441, startPoint y: 394, endPoint x: 866, endPoint y: 433, distance: 426.6
click at [1009, 289] on p "ONE TOOL TO DO IT ALL: Dual modes to dry, volumise, straighten and smooth. Swit…" at bounding box center [707, 269] width 627 height 39
click at [775, 302] on div "ONE TOOL TO DO IT ALL: Dual modes to dry, volumise, straighten and smooth. Swit…" at bounding box center [707, 269] width 627 height 65
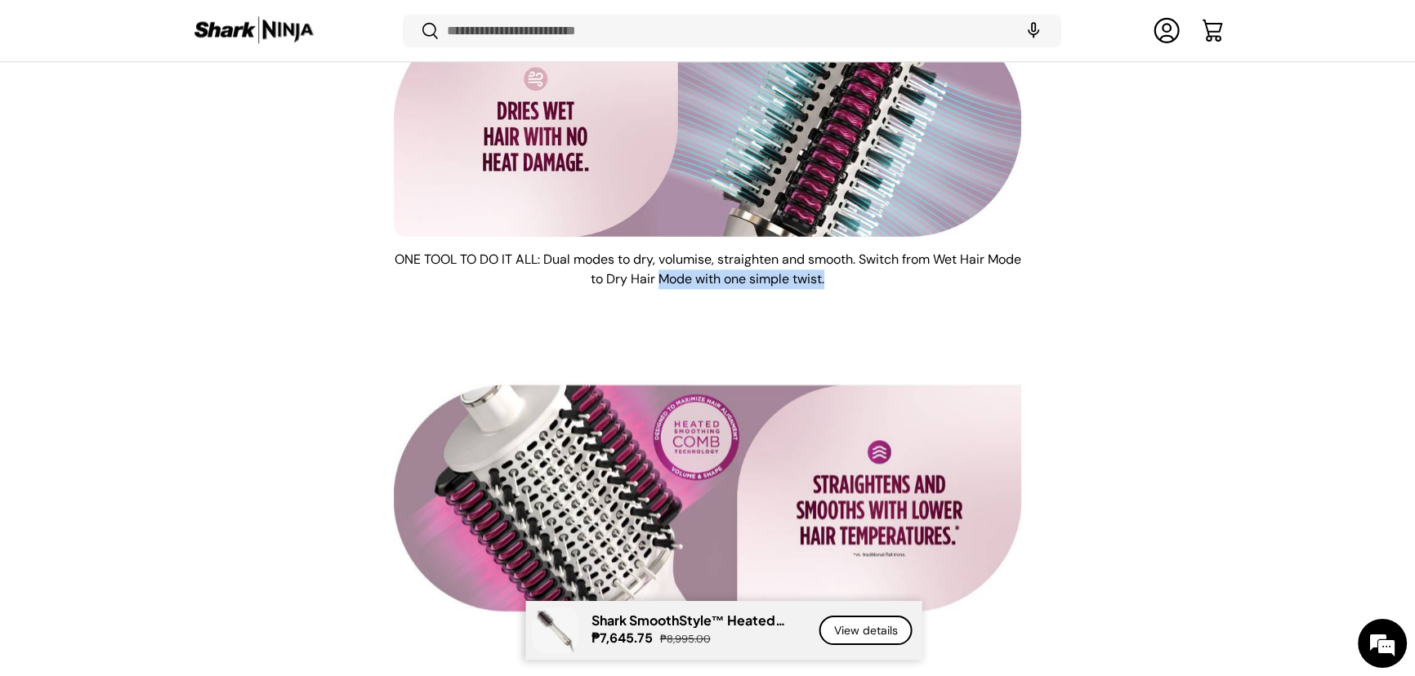
drag, startPoint x: 756, startPoint y: 425, endPoint x: 988, endPoint y: 432, distance: 231.3
click at [988, 289] on p "ONE TOOL TO DO IT ALL: Dual modes to dry, volumise, straighten and smooth. Swit…" at bounding box center [707, 269] width 627 height 39
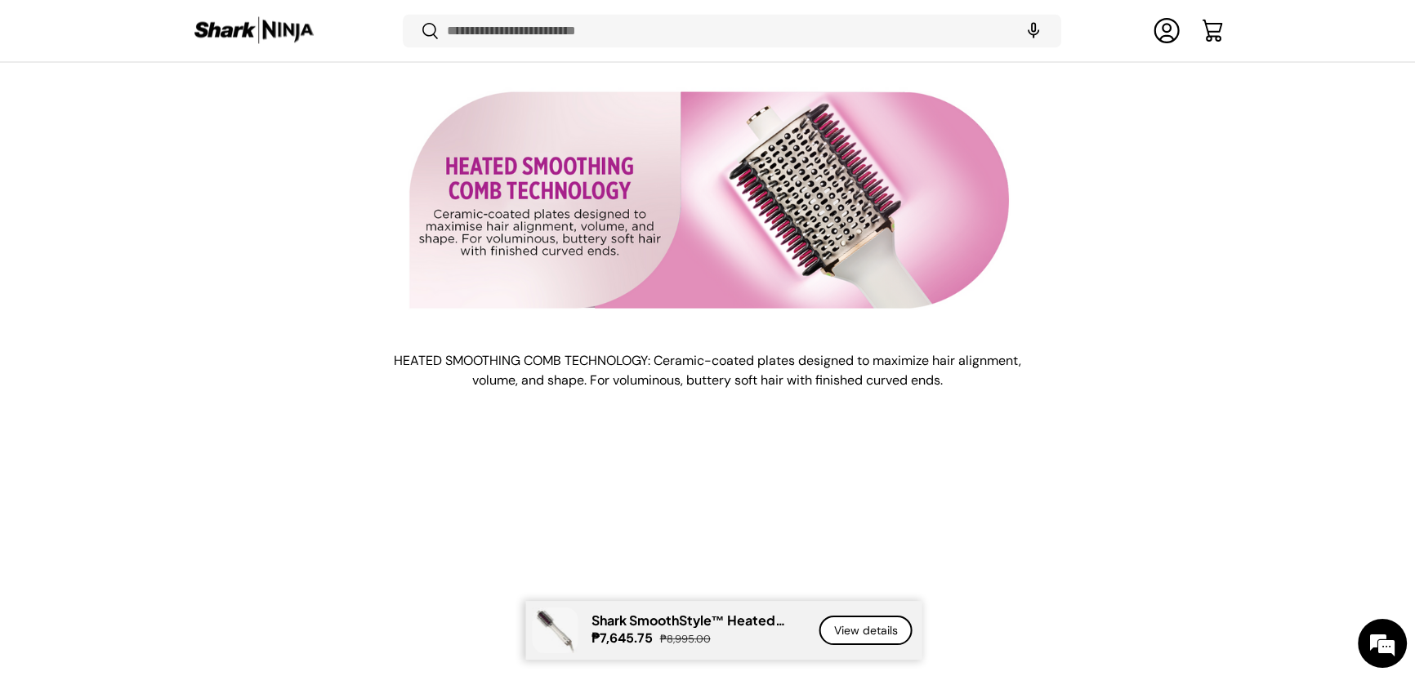
scroll to position [3482, 0]
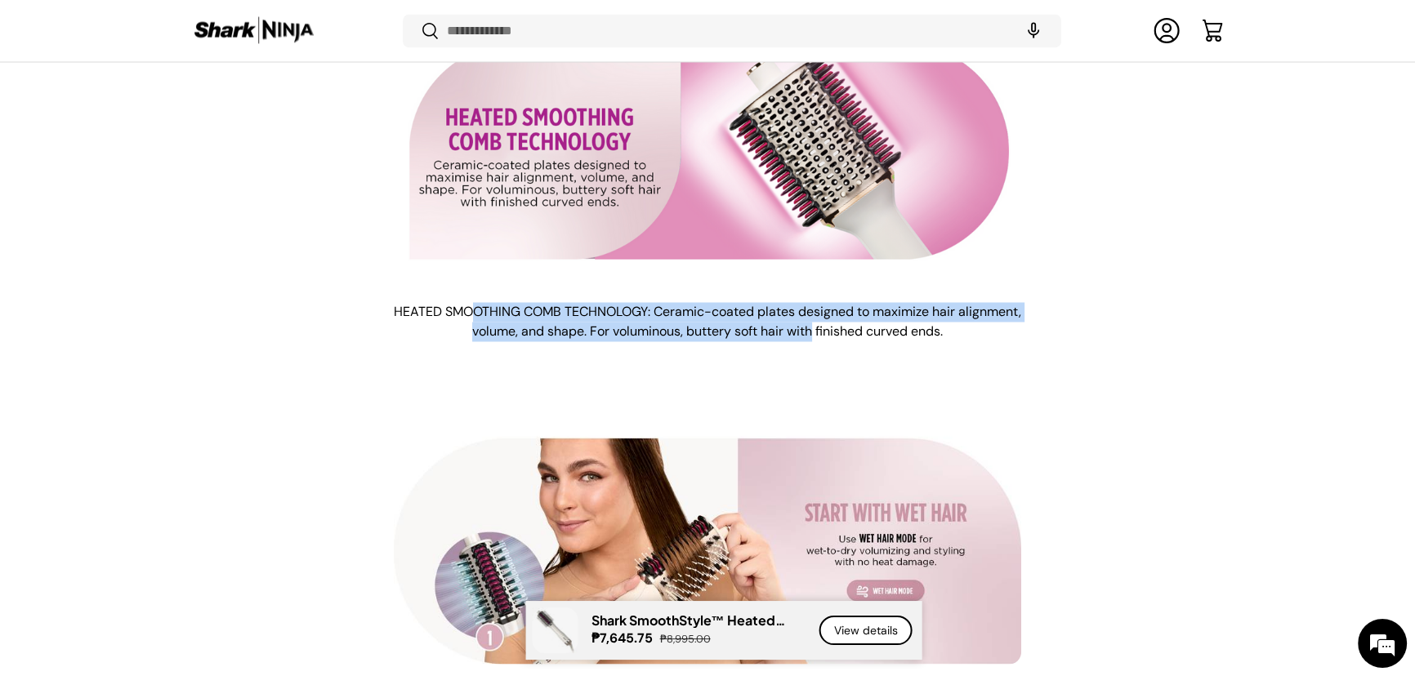
drag, startPoint x: 645, startPoint y: 508, endPoint x: 1110, endPoint y: 520, distance: 465.0
click at [1110, 355] on li "HEATED SMOOTHING COMB TECHNOLOGY: Ceramic-coated plates designed to maximize ha…" at bounding box center [707, 188] width 1029 height 332
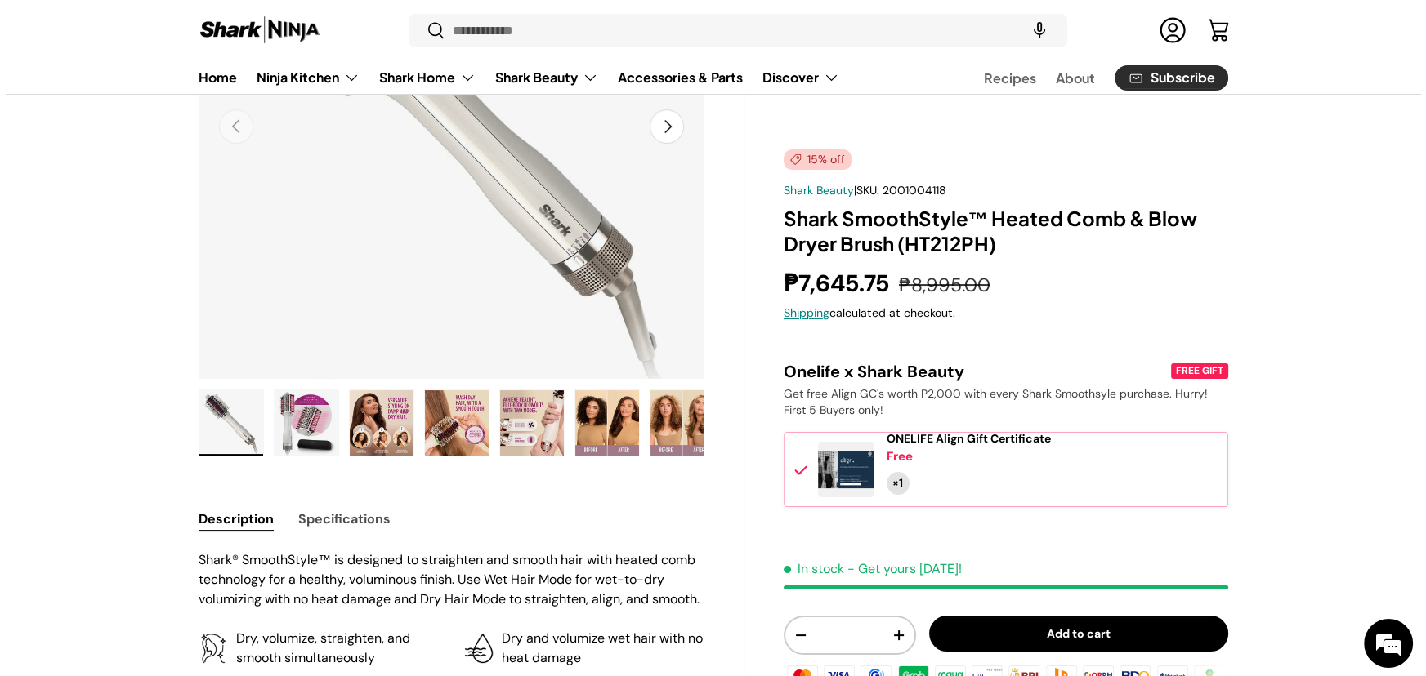
scroll to position [0, 0]
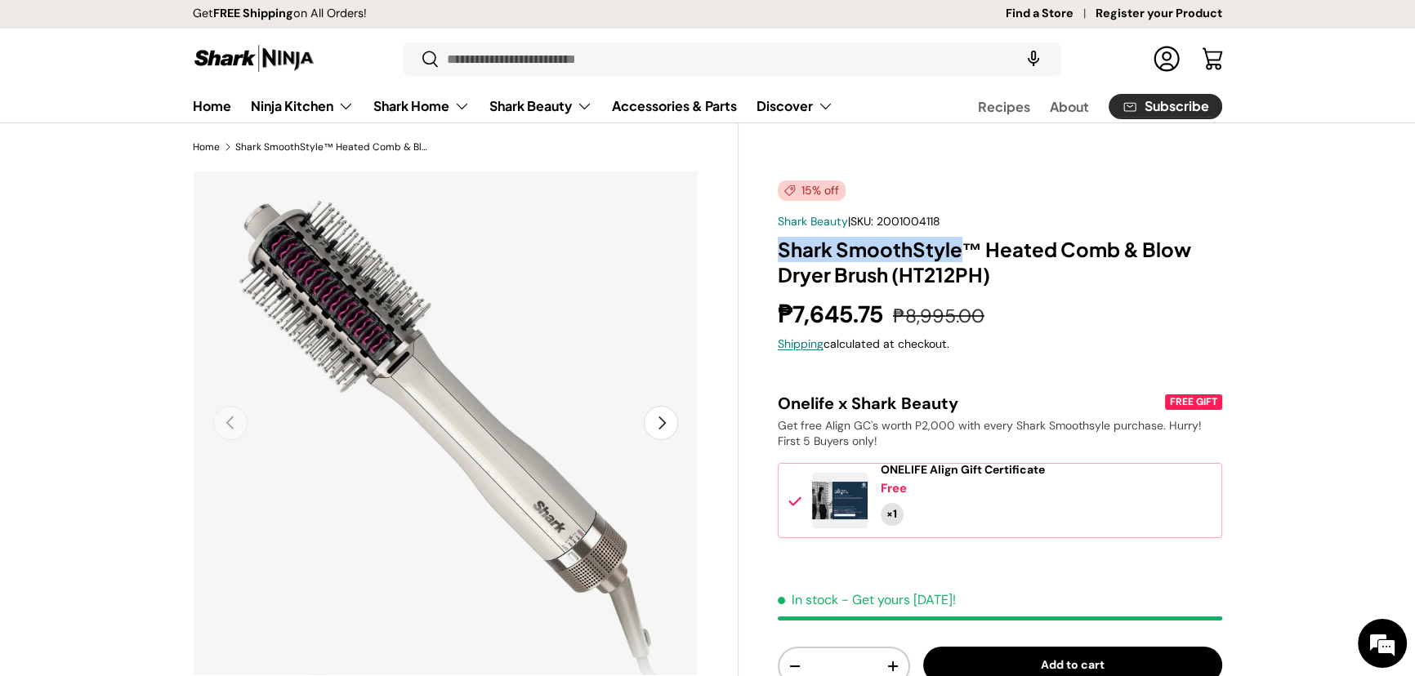
drag, startPoint x: 788, startPoint y: 336, endPoint x: 1004, endPoint y: 344, distance: 215.8
click at [1004, 288] on h1 "Shark SmoothStyle™ Heated Comb & Blow Dryer Brush (HT212PH)" at bounding box center [1000, 262] width 444 height 51
copy h1 "Shark SmoothStyle"
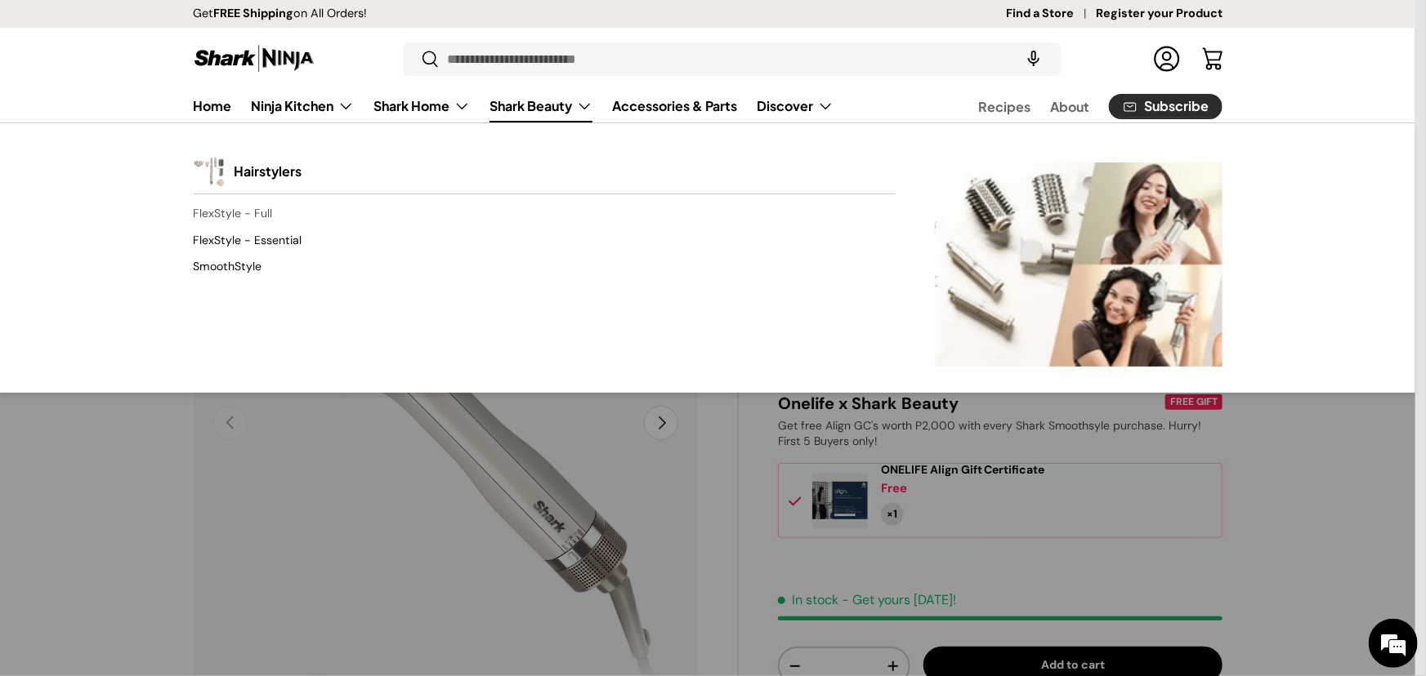
click at [270, 227] on link "FlexStyle - Full" at bounding box center [544, 214] width 703 height 26
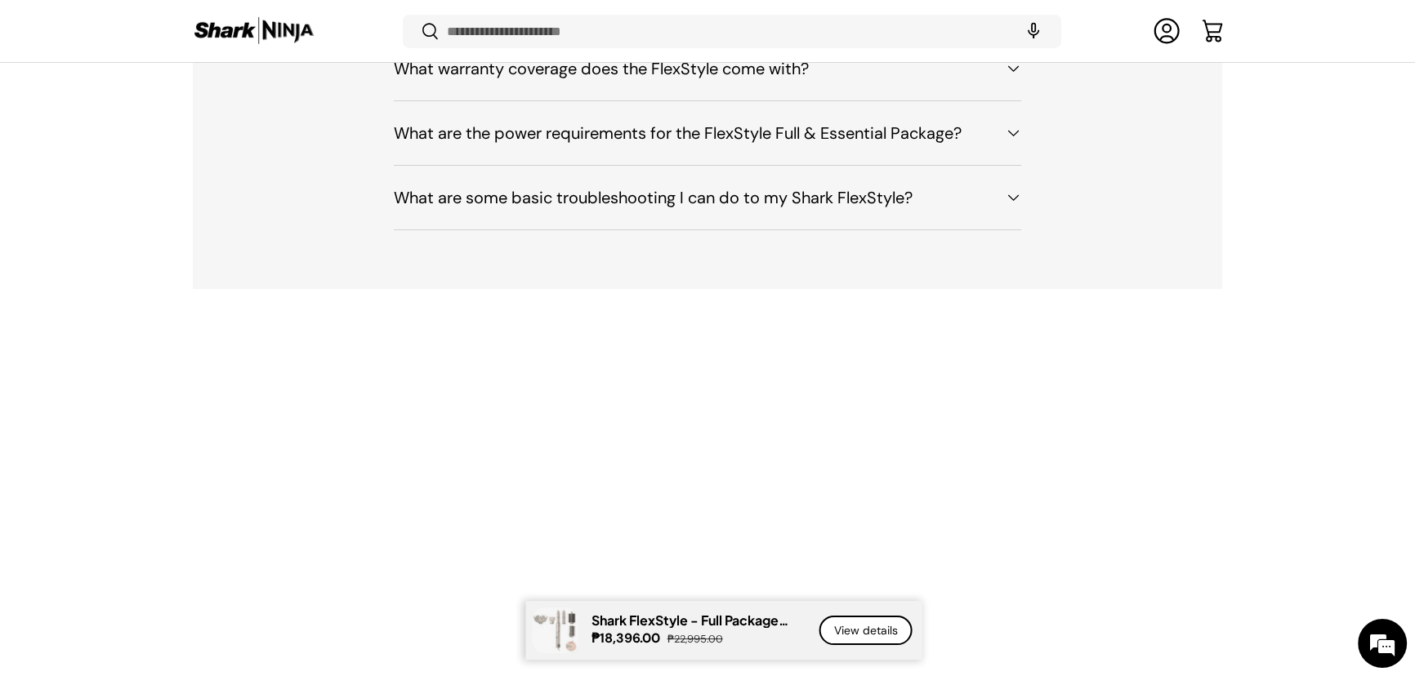
scroll to position [6899, 0]
